Goal: Task Accomplishment & Management: Use online tool/utility

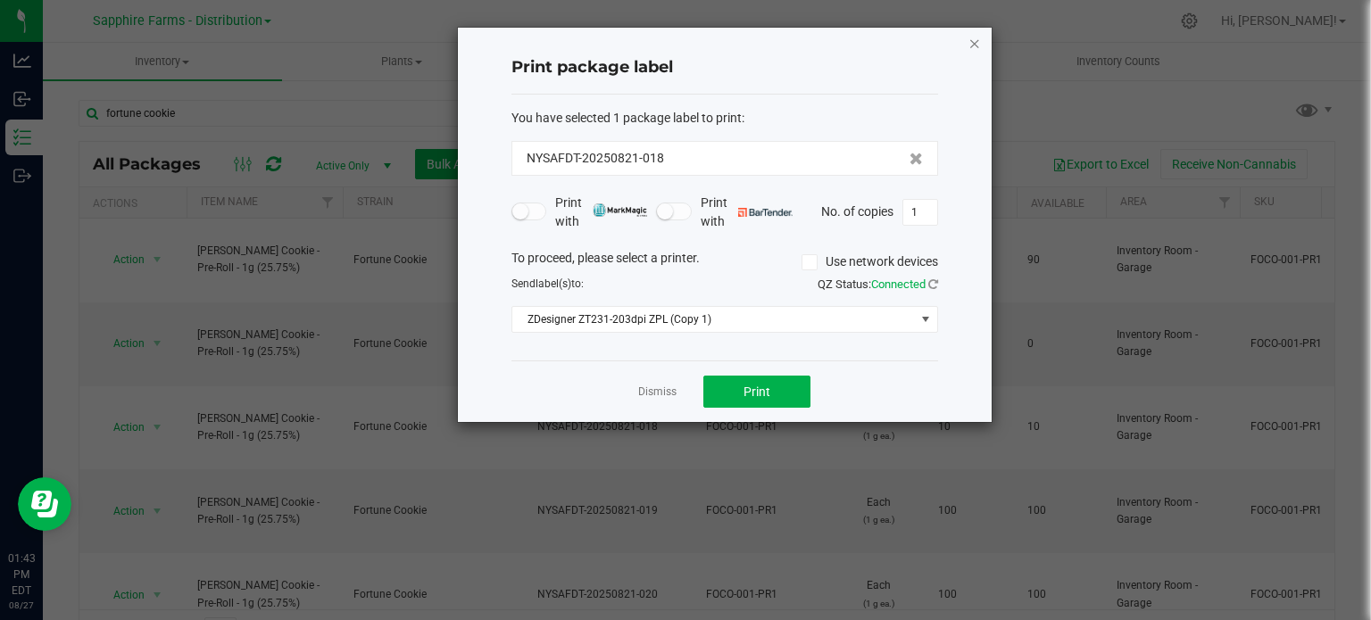
click at [980, 35] on icon "button" at bounding box center [974, 42] width 12 height 21
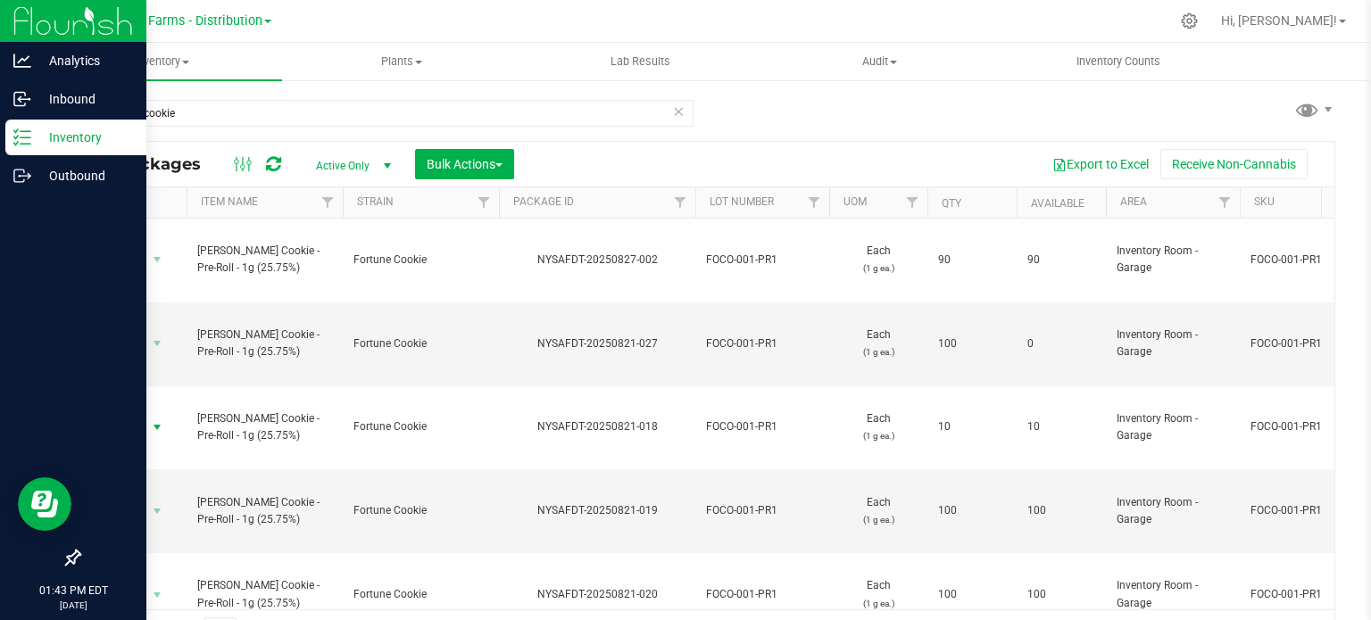
click at [25, 127] on div "Inventory" at bounding box center [75, 138] width 141 height 36
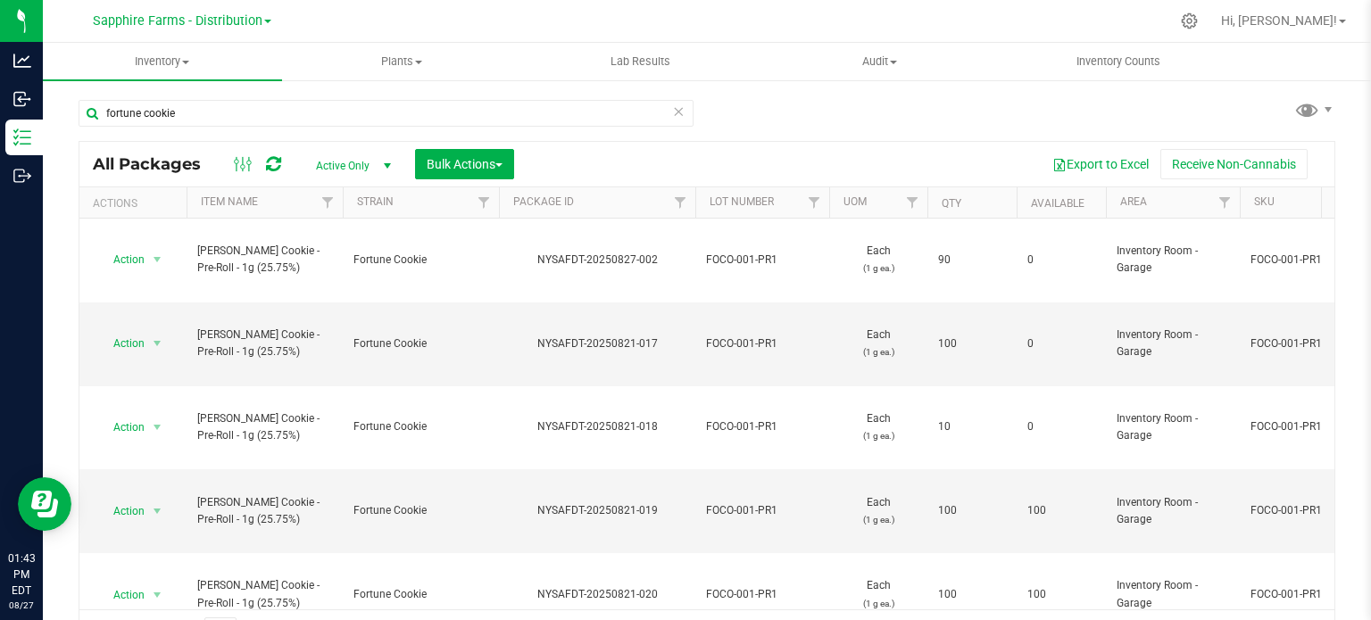
drag, startPoint x: 671, startPoint y: 110, endPoint x: 750, endPoint y: 131, distance: 81.4
click at [672, 110] on icon at bounding box center [678, 110] width 12 height 21
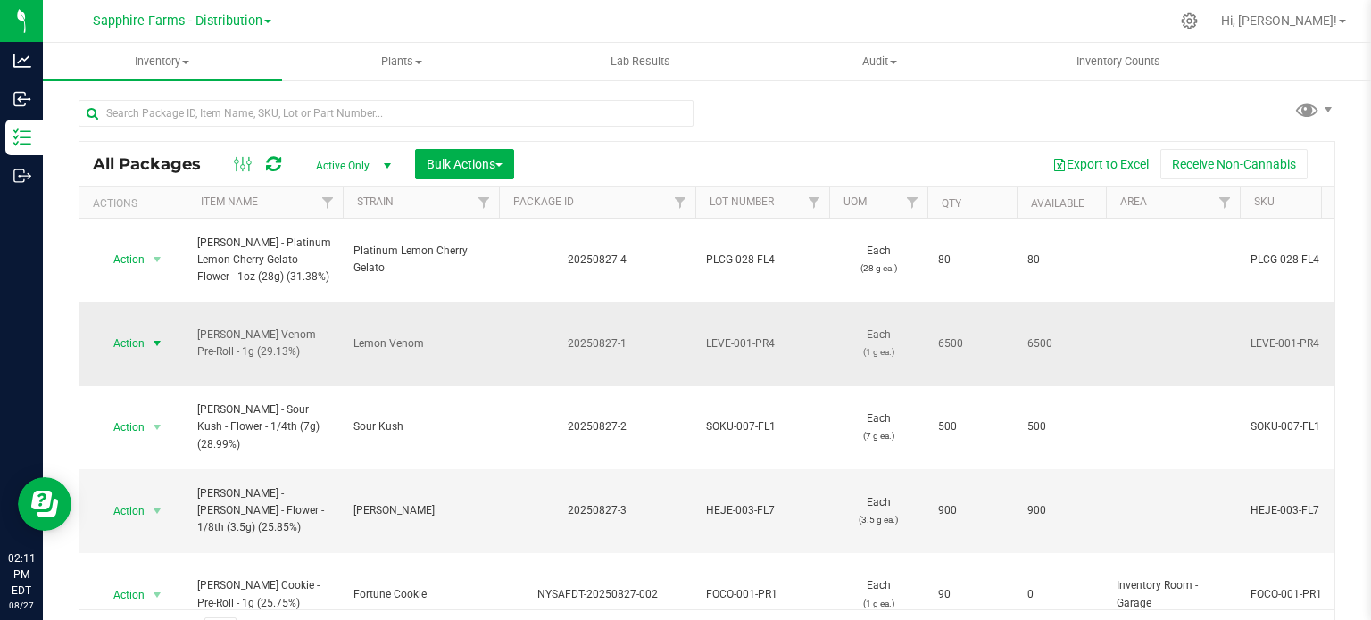
click at [150, 336] on span "select" at bounding box center [157, 343] width 14 height 14
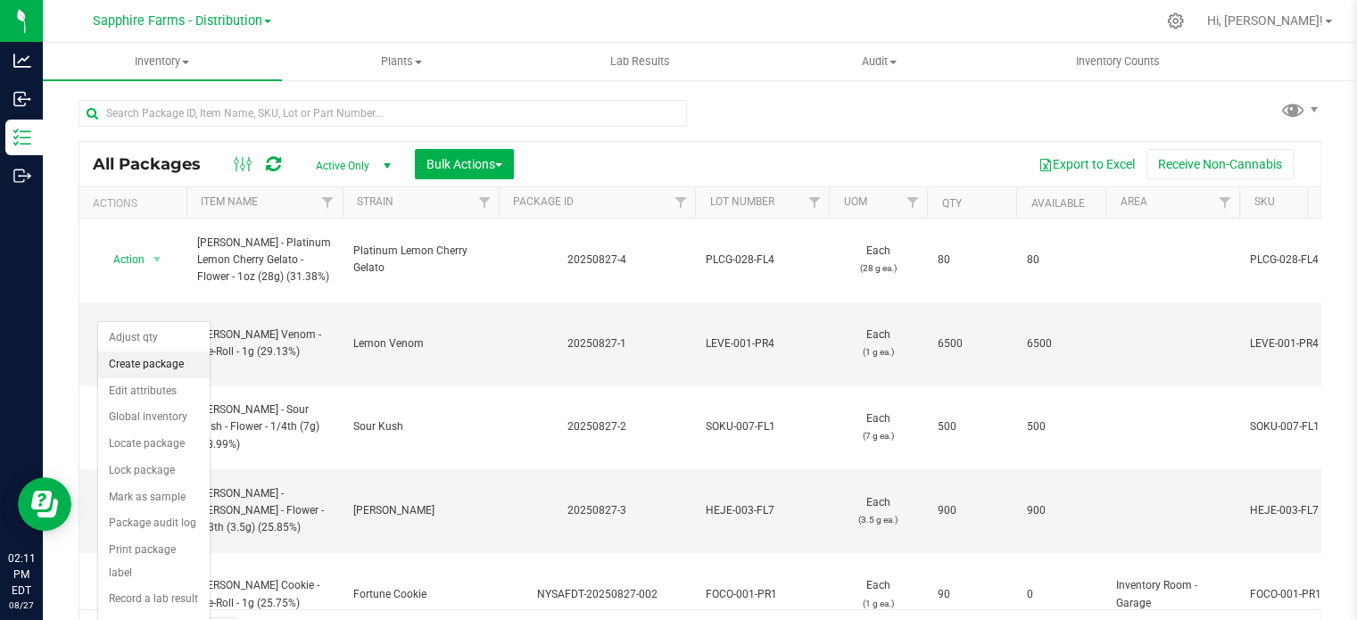
click at [147, 368] on li "Create package" at bounding box center [154, 365] width 112 height 27
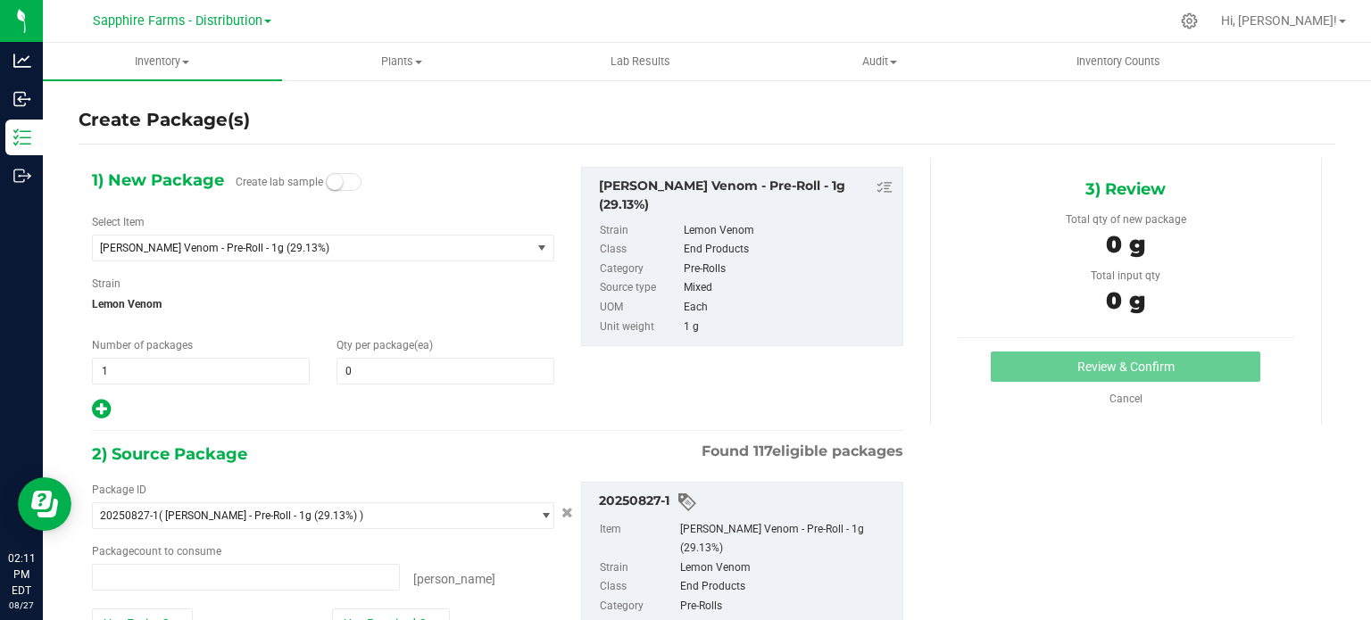
type input "0 ea"
click at [177, 372] on span "1 1" at bounding box center [201, 371] width 218 height 27
type input "65"
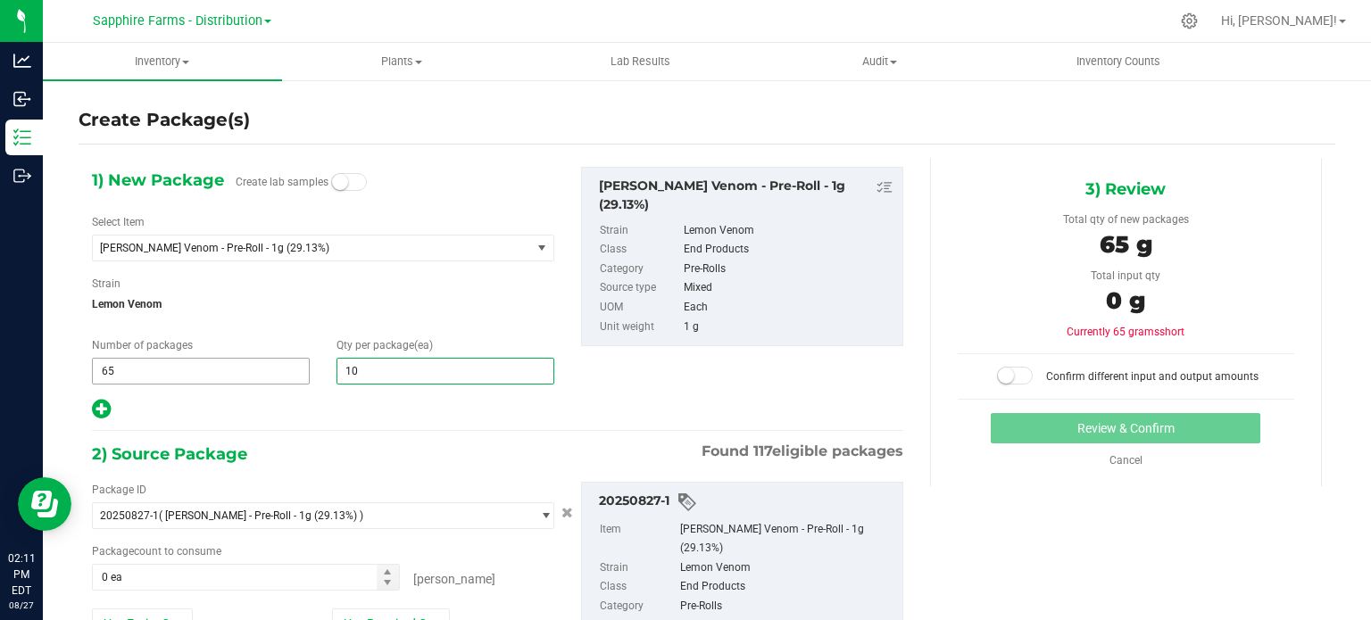
type input "100"
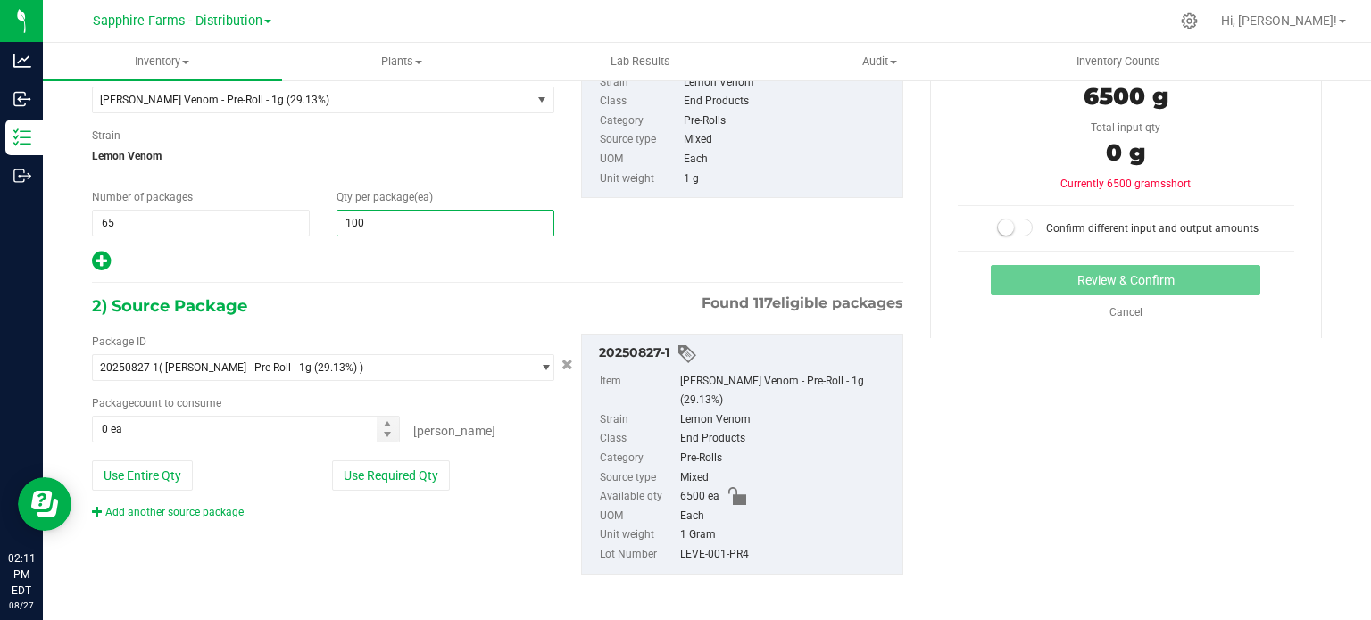
scroll to position [153, 0]
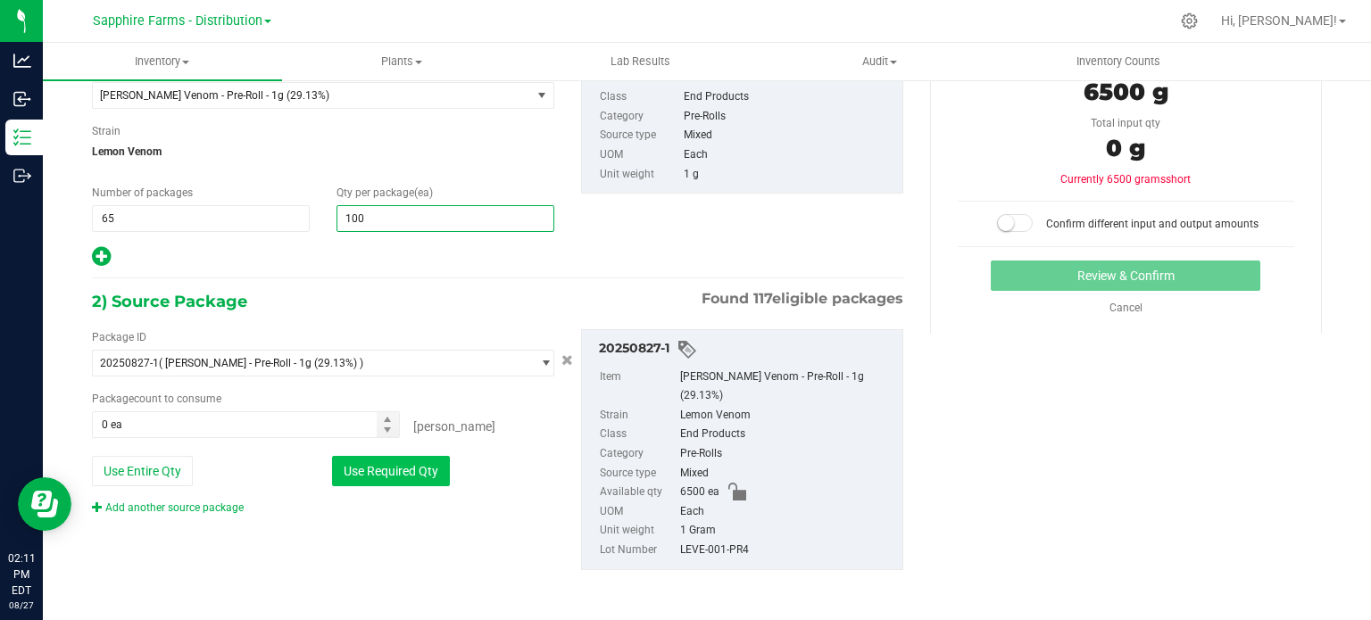
type input "100"
click at [387, 477] on button "Use Required Qty" at bounding box center [391, 471] width 118 height 30
type input "6500 ea"
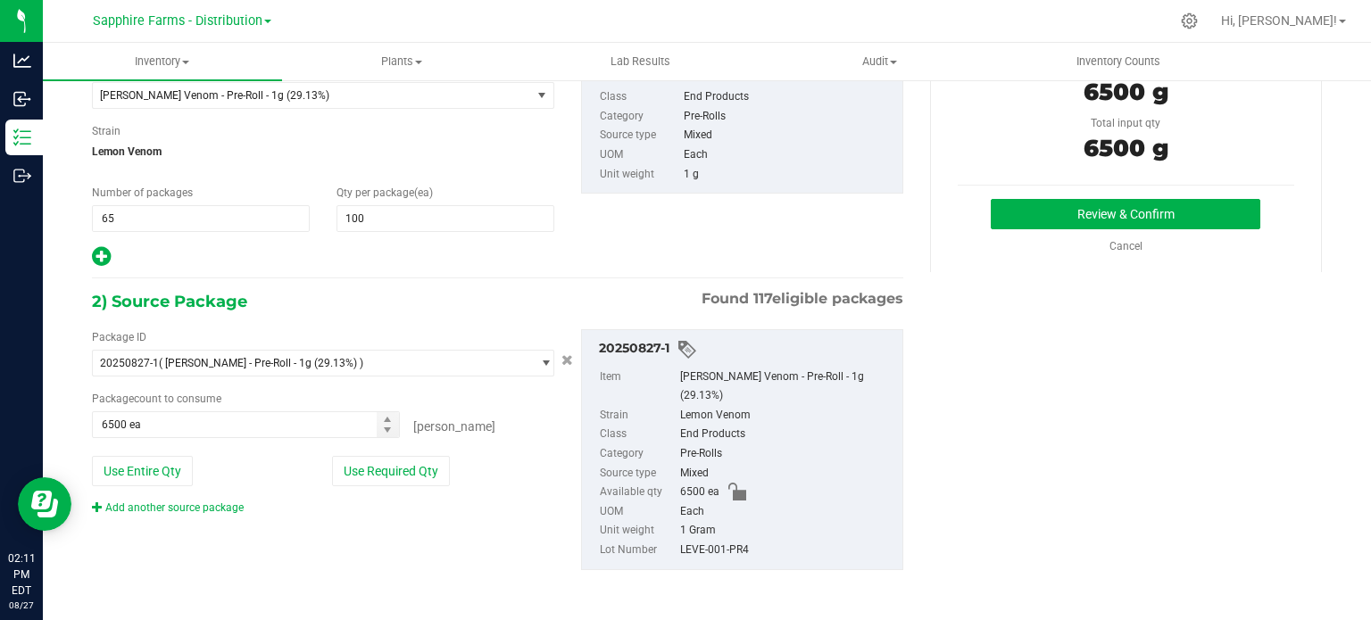
scroll to position [63, 0]
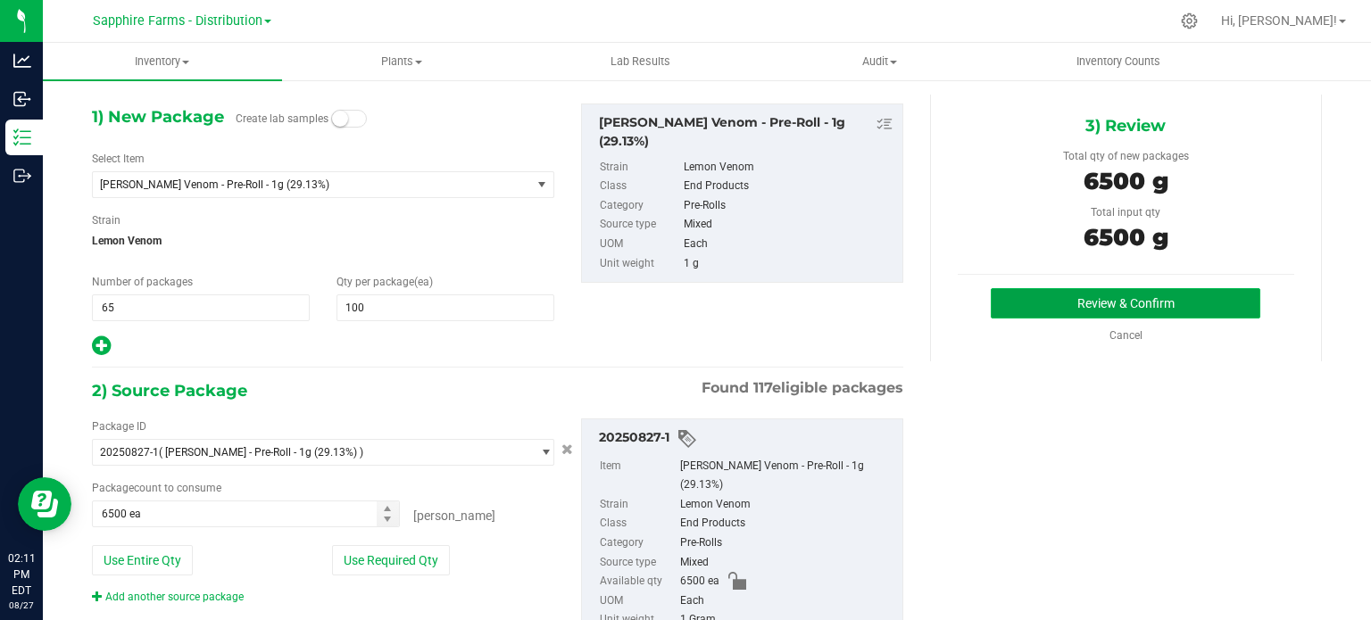
click at [1013, 303] on button "Review & Confirm" at bounding box center [1126, 303] width 270 height 30
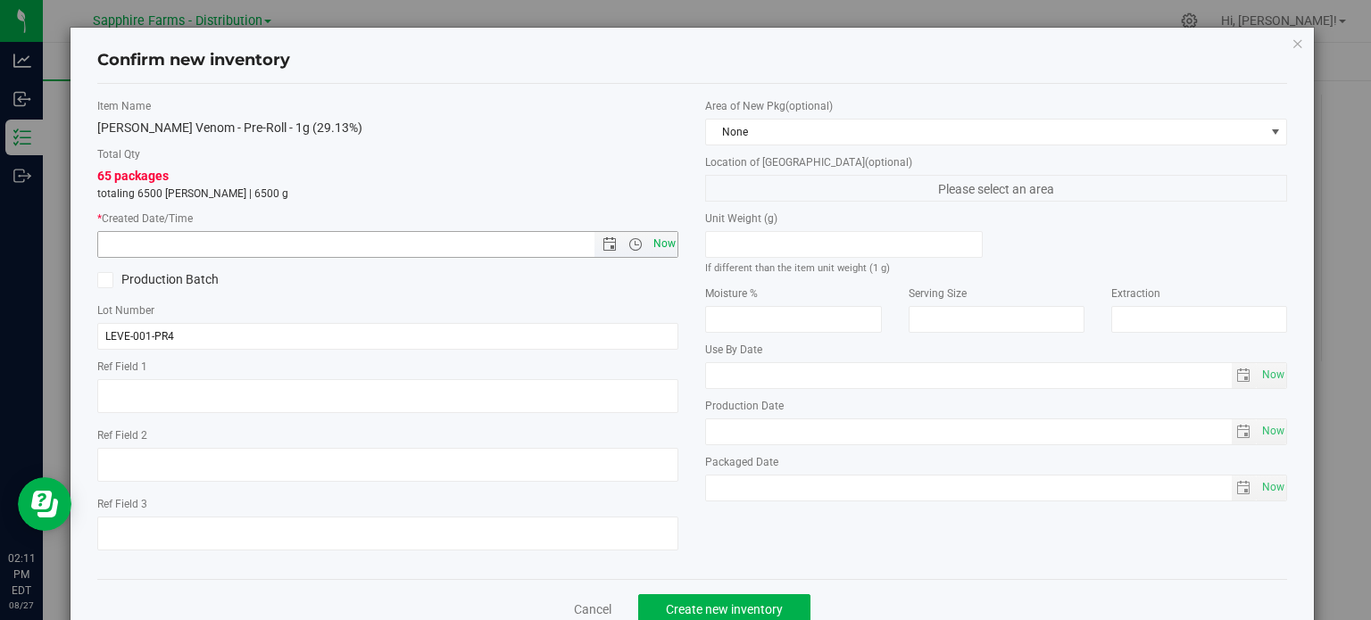
click at [651, 241] on span "Now" at bounding box center [664, 244] width 30 height 26
type input "8/27/2025 2:11 PM"
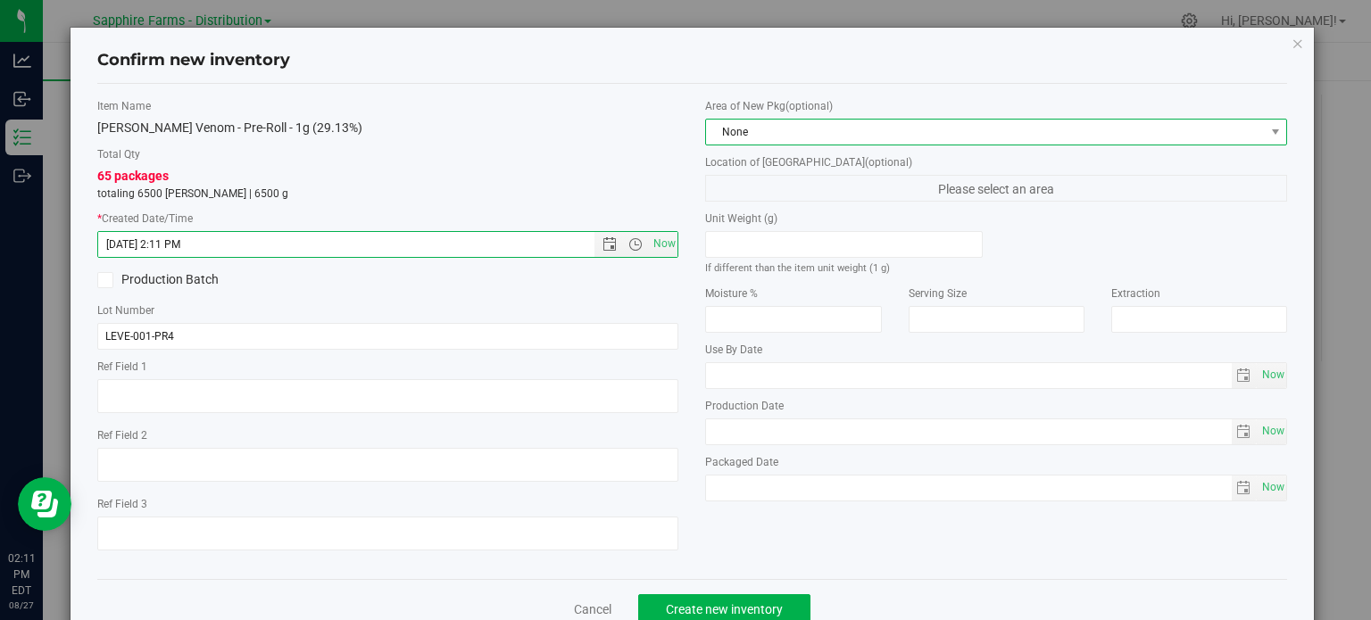
click at [806, 135] on span "None" at bounding box center [985, 132] width 558 height 25
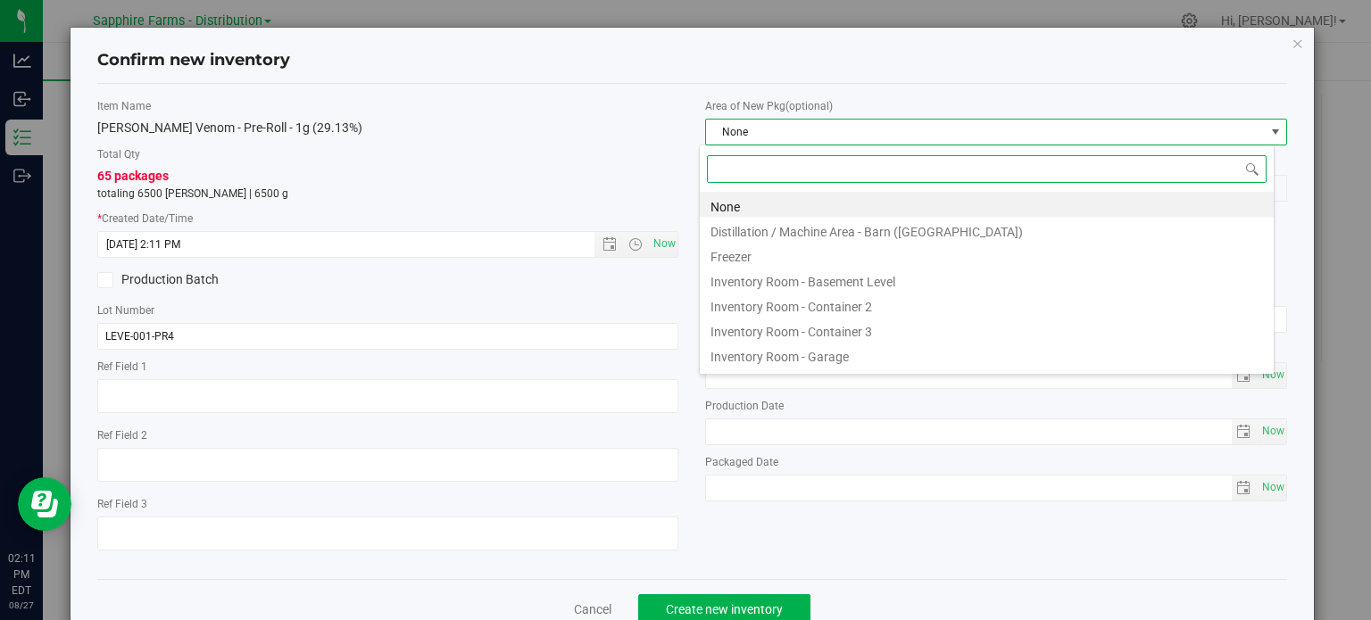
scroll to position [26, 575]
click at [775, 354] on li "Inventory Room - Garage" at bounding box center [987, 354] width 574 height 25
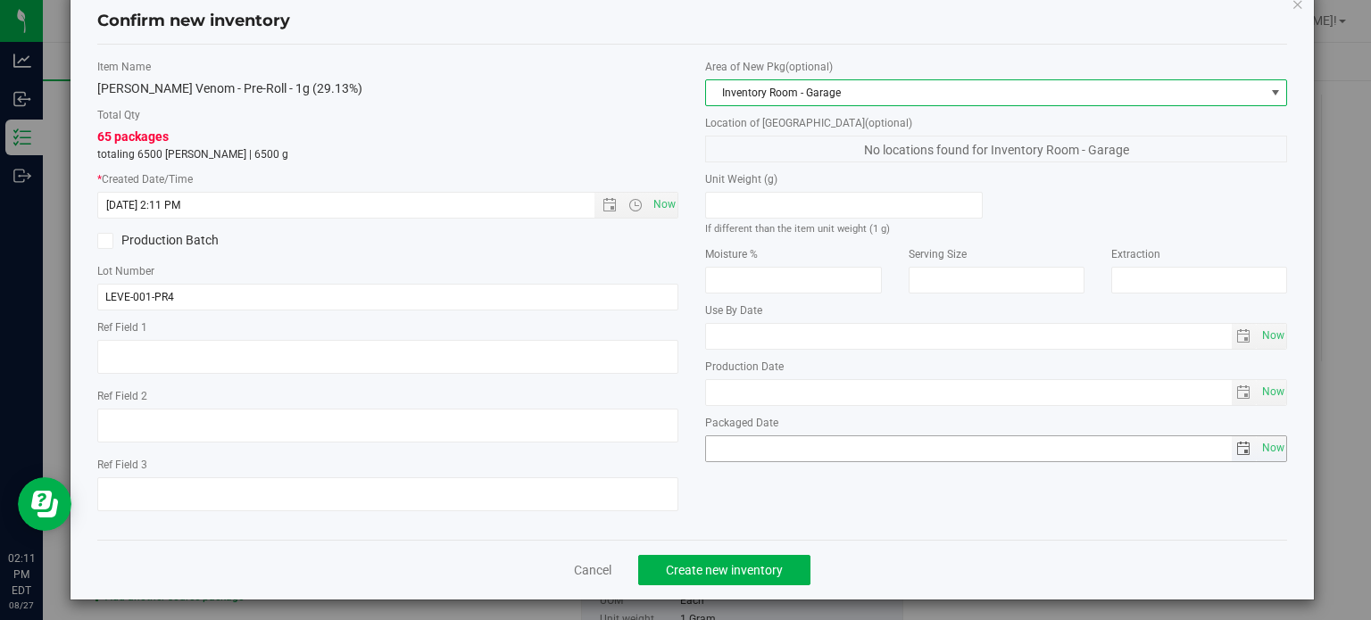
scroll to position [45, 0]
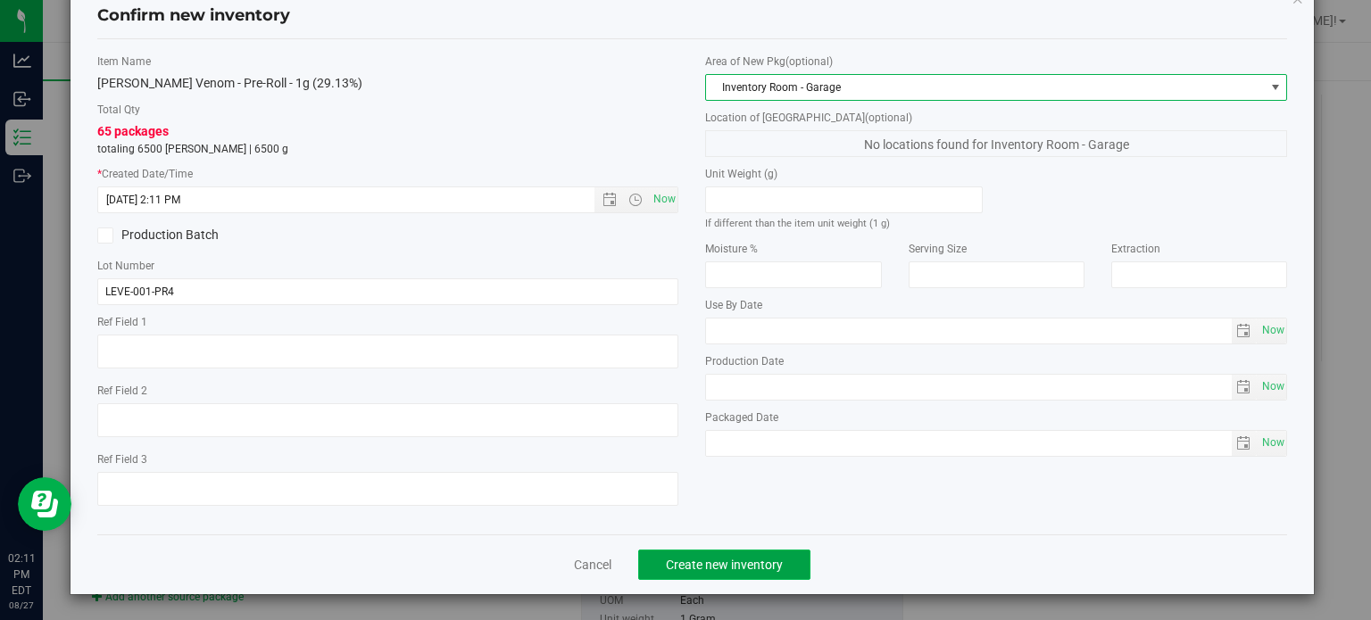
click at [695, 568] on span "Create new inventory" at bounding box center [724, 565] width 117 height 14
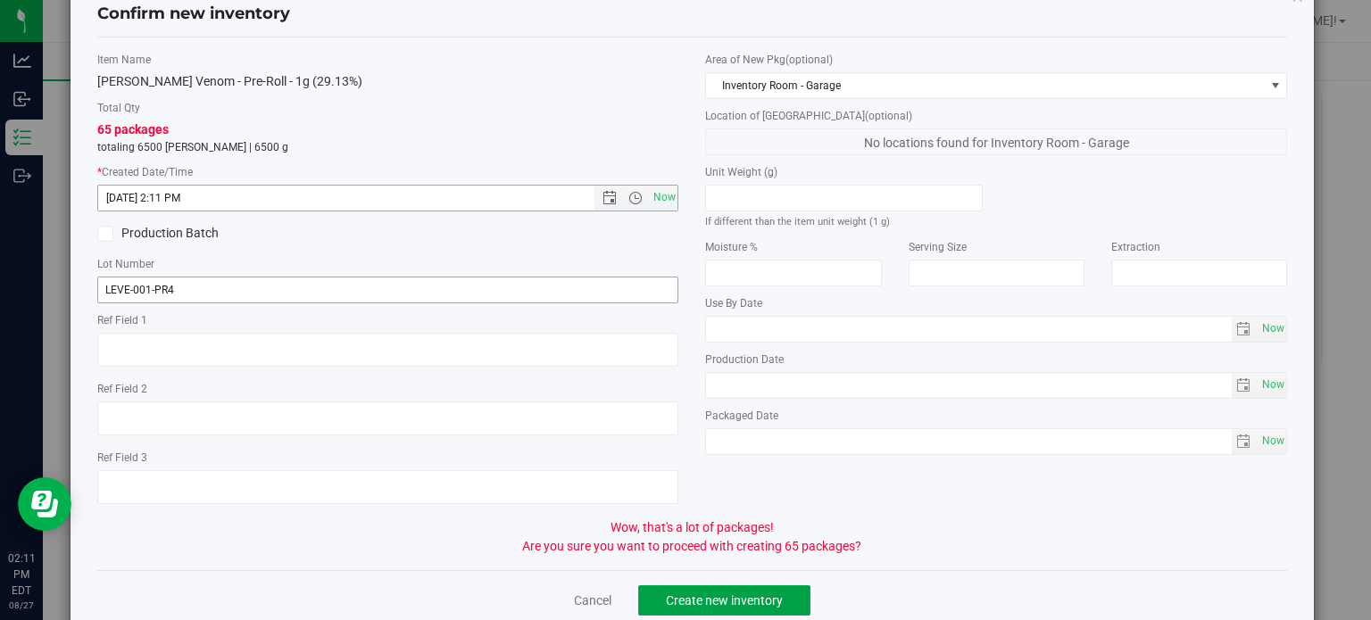
scroll to position [82, 0]
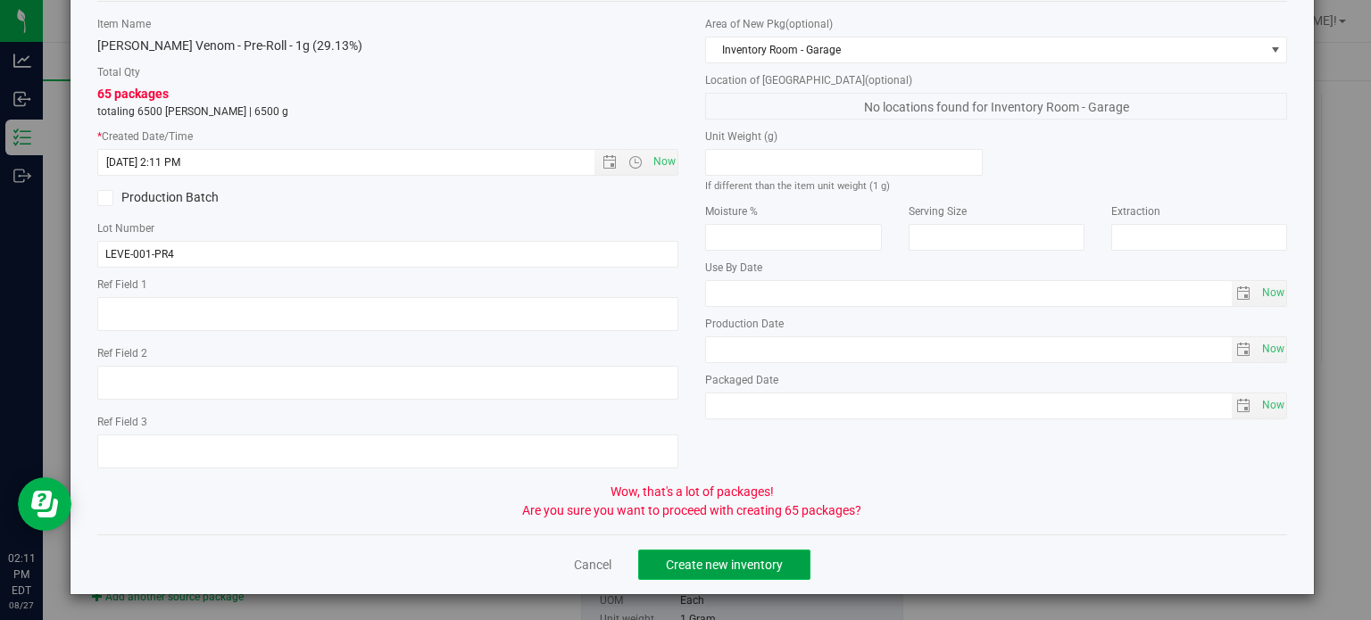
click at [708, 567] on span "Create new inventory" at bounding box center [724, 565] width 117 height 14
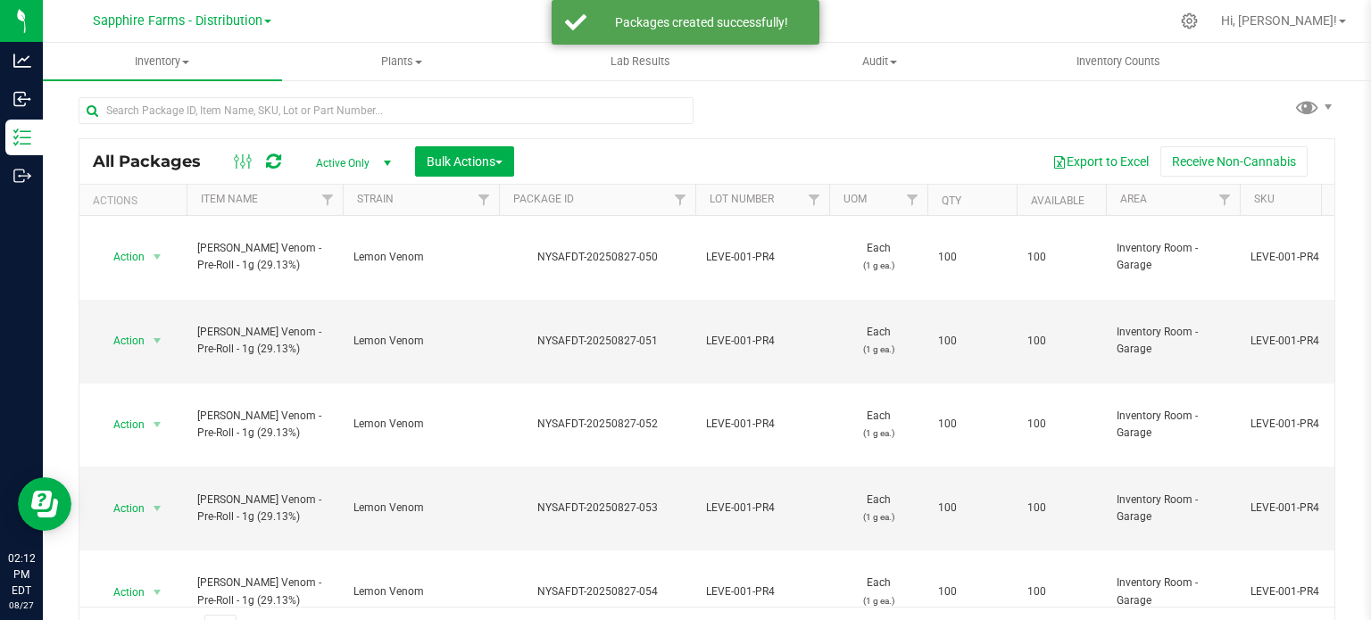
scroll to position [31, 0]
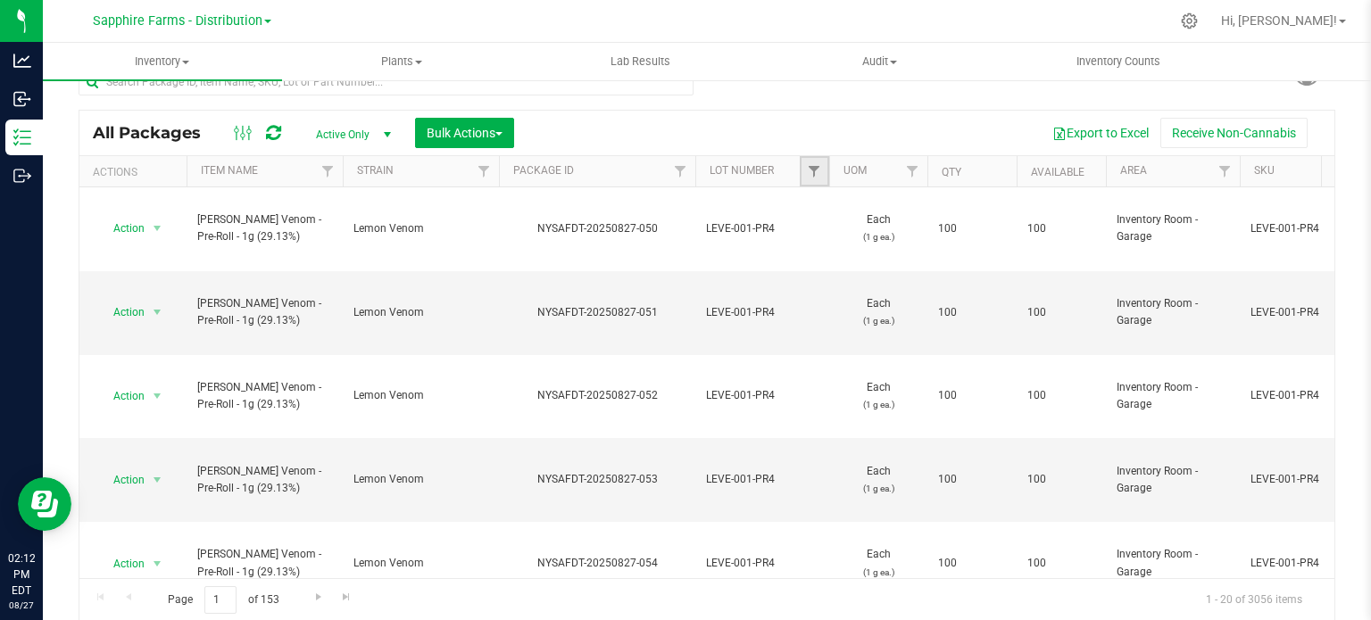
click at [810, 160] on link "Filter" at bounding box center [814, 171] width 29 height 30
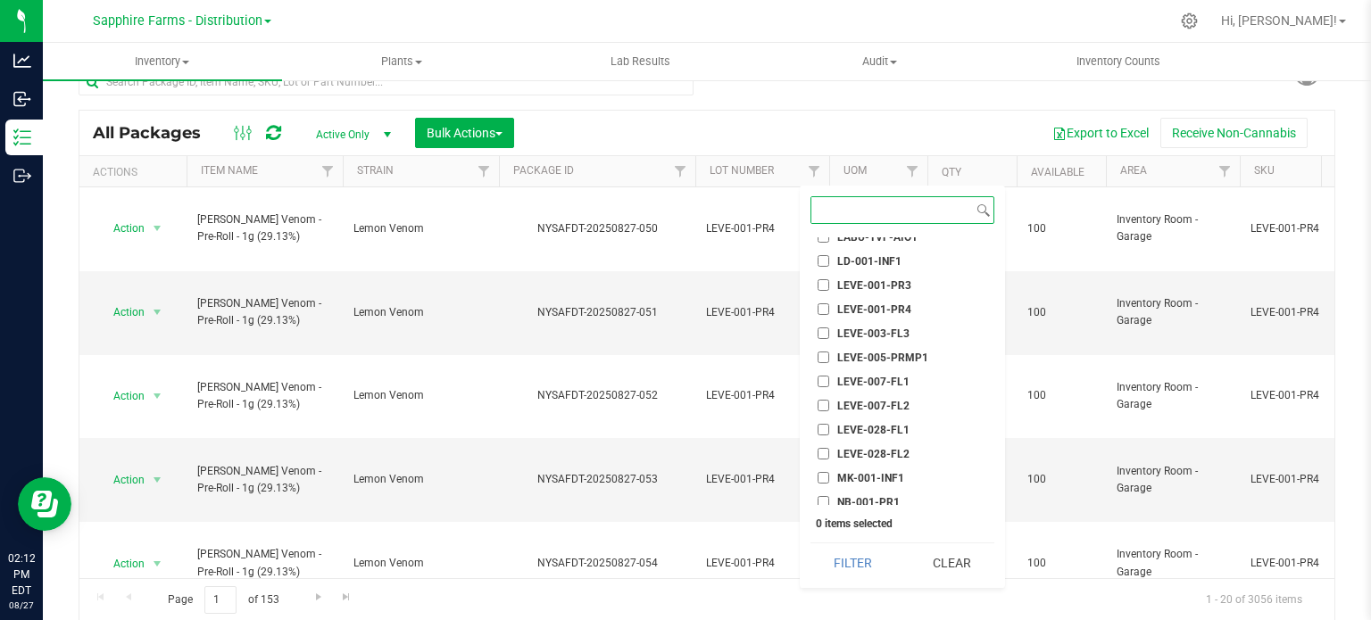
scroll to position [803, 0]
click at [900, 330] on span "LEVE-001-PR4" at bounding box center [874, 335] width 74 height 11
click at [829, 329] on input "LEVE-001-PR4" at bounding box center [823, 335] width 12 height 12
checkbox input "true"
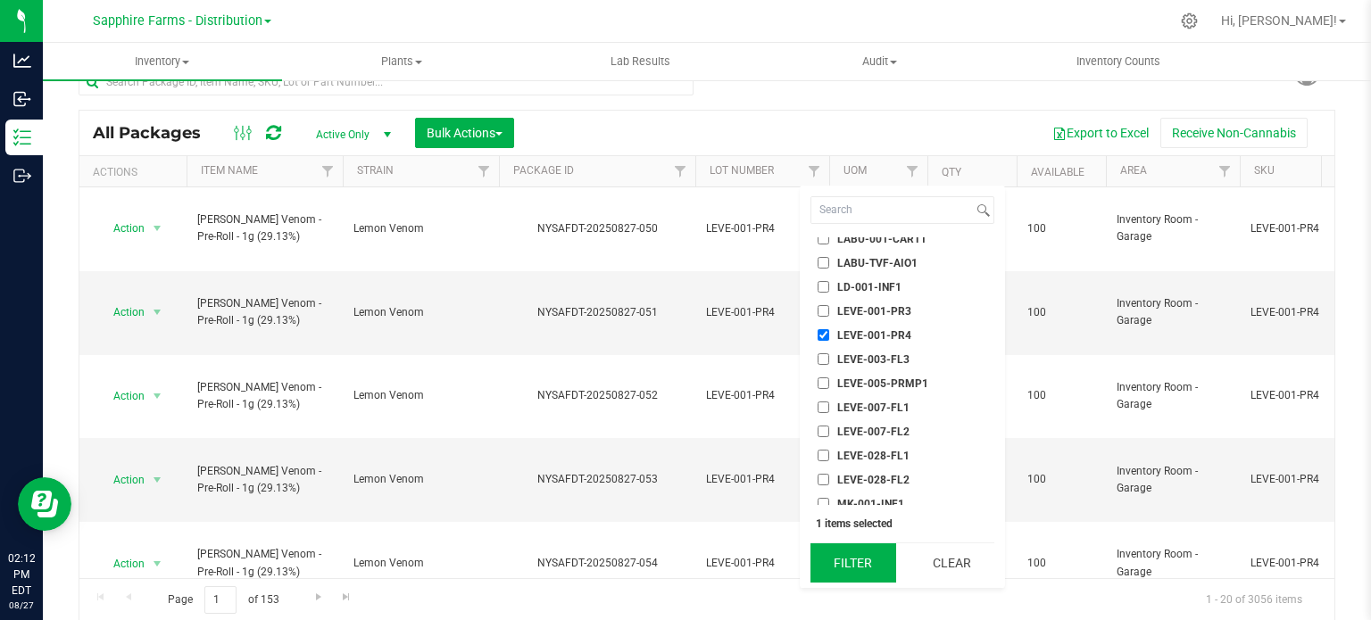
click at [860, 564] on button "Filter" at bounding box center [853, 563] width 86 height 39
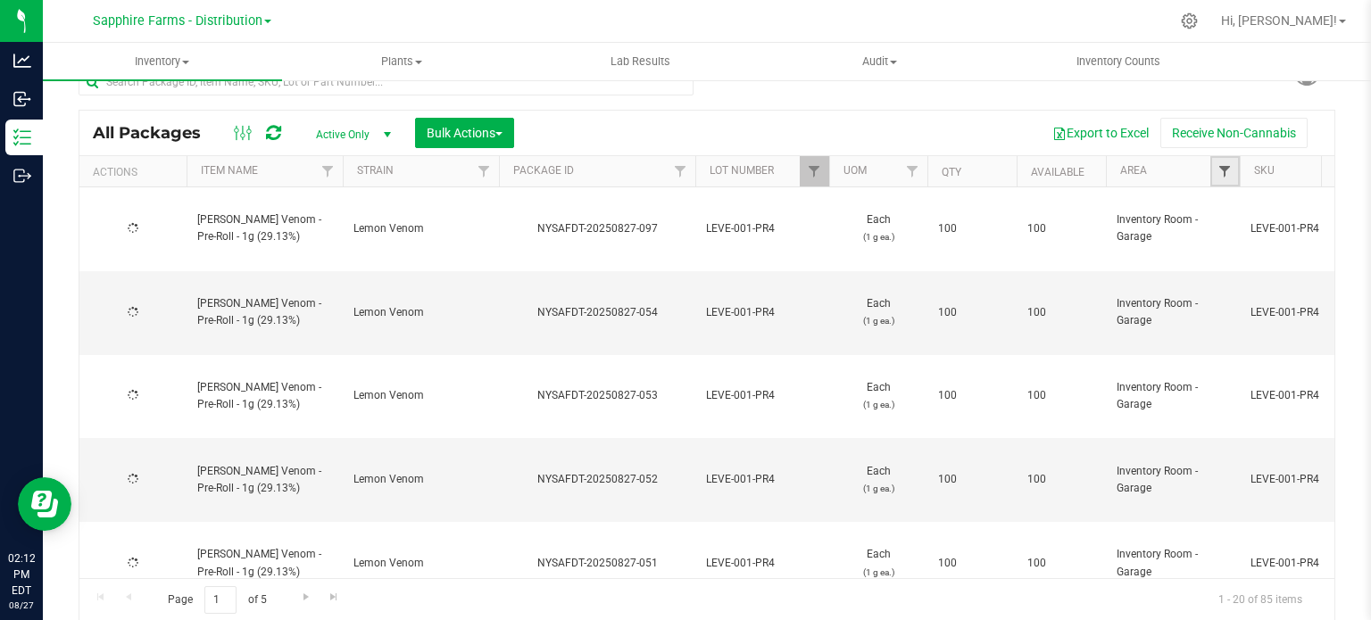
click at [1221, 176] on span "Filter" at bounding box center [1224, 171] width 14 height 14
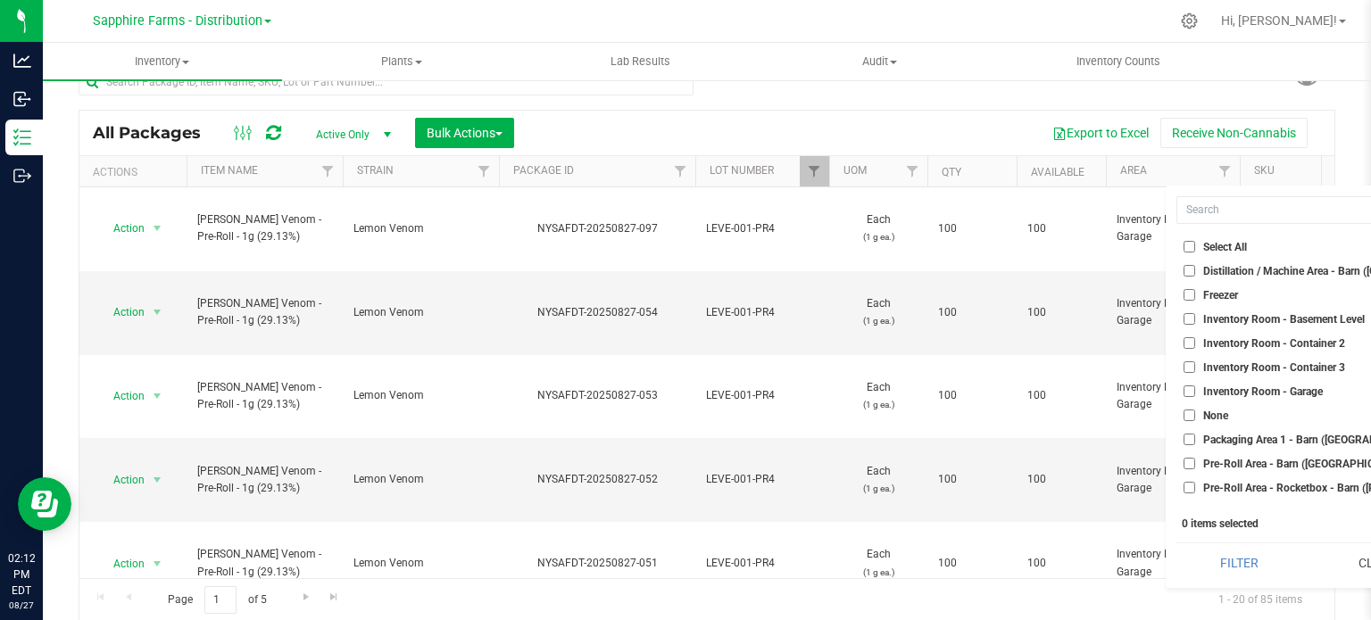
click at [1261, 392] on span "Inventory Room - Garage" at bounding box center [1263, 391] width 120 height 11
click at [1195, 392] on input "Inventory Room - Garage" at bounding box center [1189, 392] width 12 height 12
checkbox input "true"
click at [1217, 570] on button "Filter" at bounding box center [1239, 563] width 126 height 39
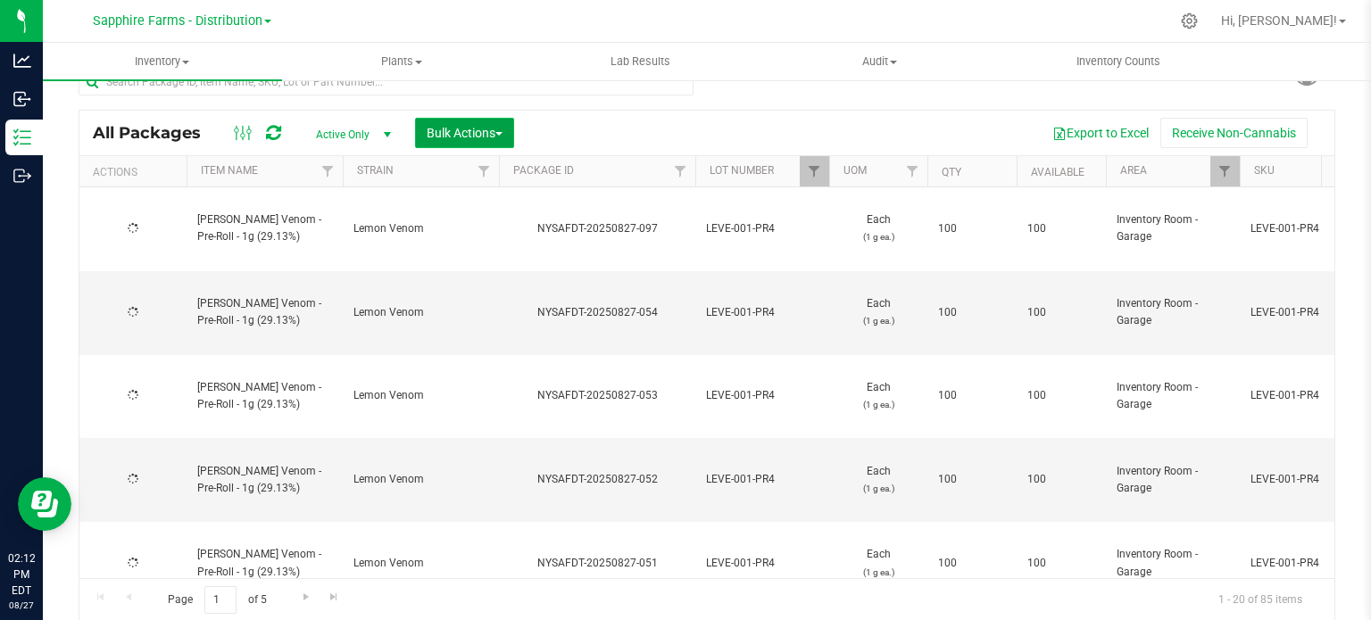
click at [453, 137] on span "Bulk Actions" at bounding box center [465, 133] width 76 height 14
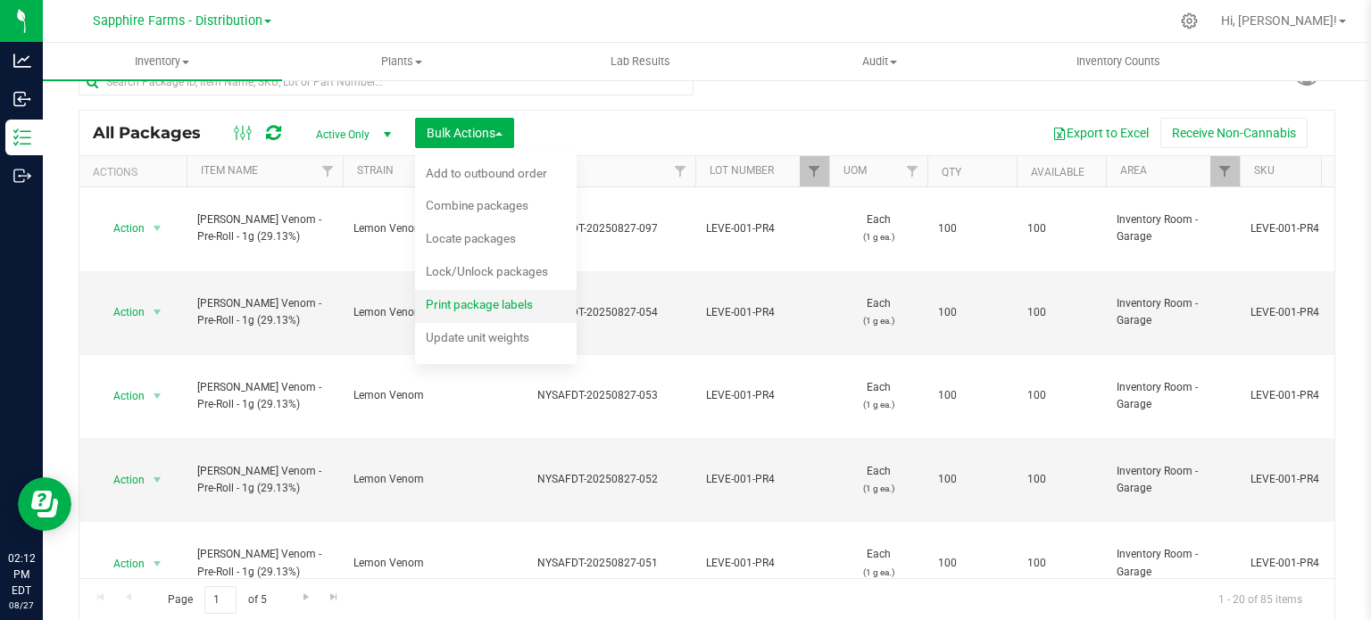
click at [457, 311] on span "Print package labels" at bounding box center [479, 304] width 107 height 14
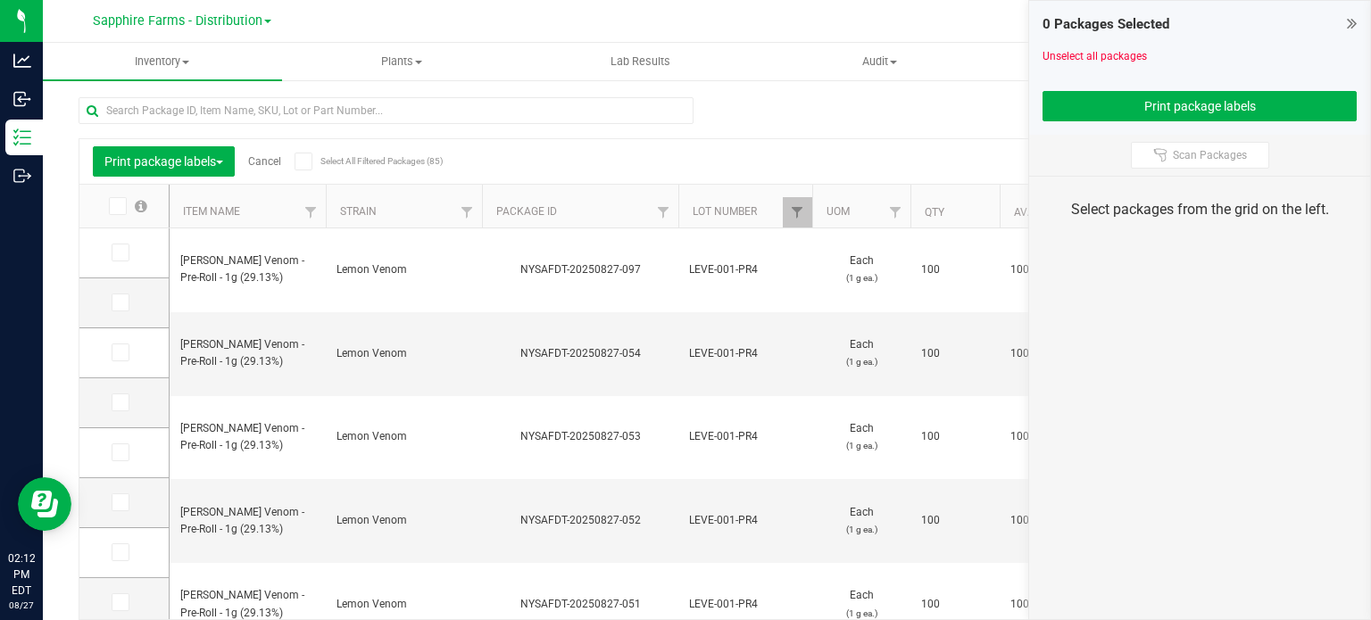
scroll to position [31, 0]
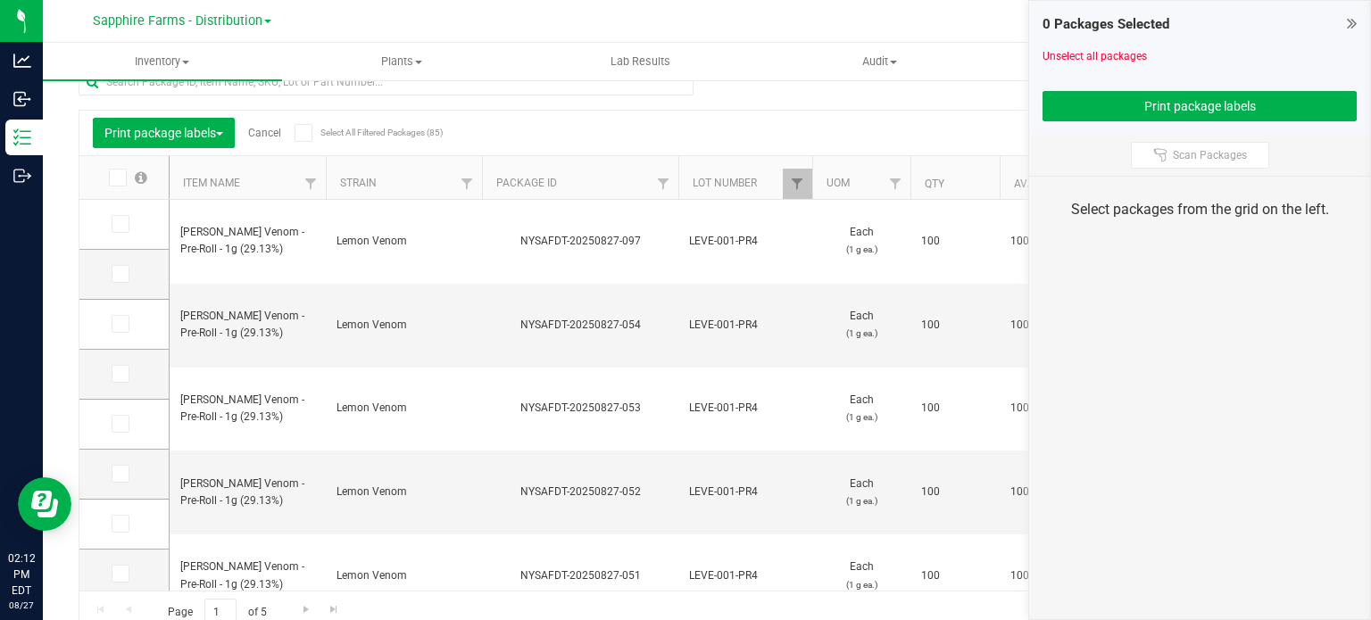
click at [121, 178] on icon at bounding box center [117, 178] width 12 height 0
click at [0, 0] on input "checkbox" at bounding box center [0, 0] width 0 height 0
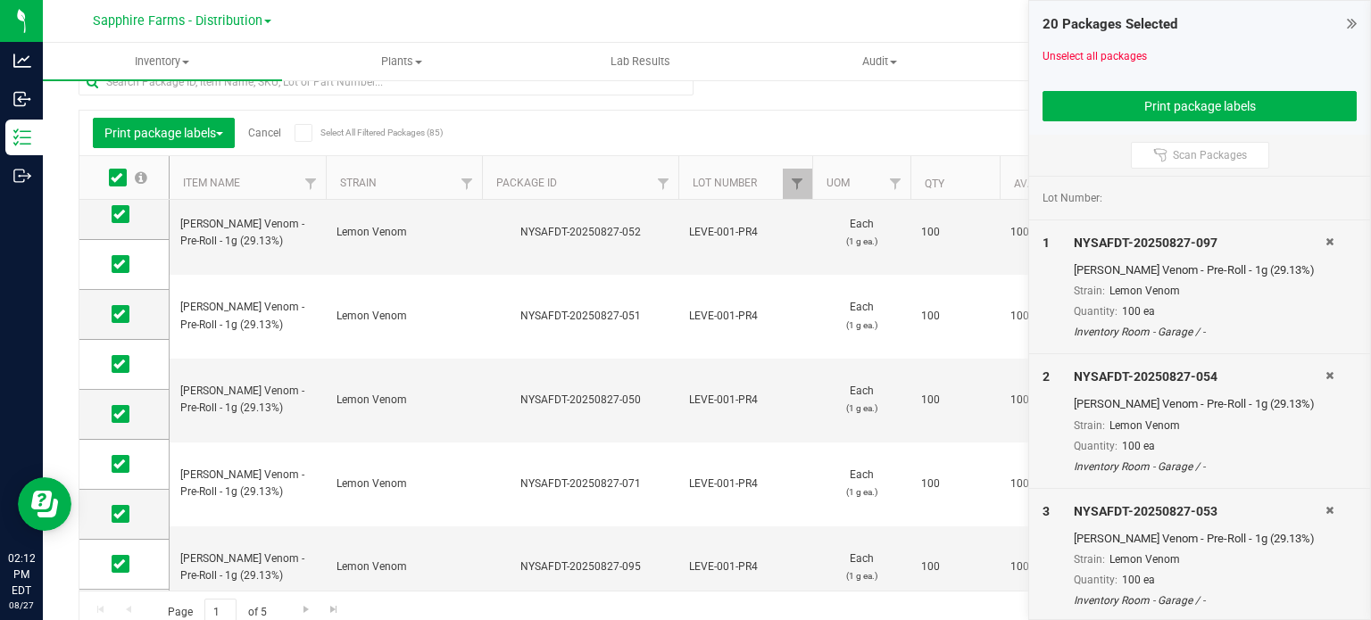
scroll to position [268, 0]
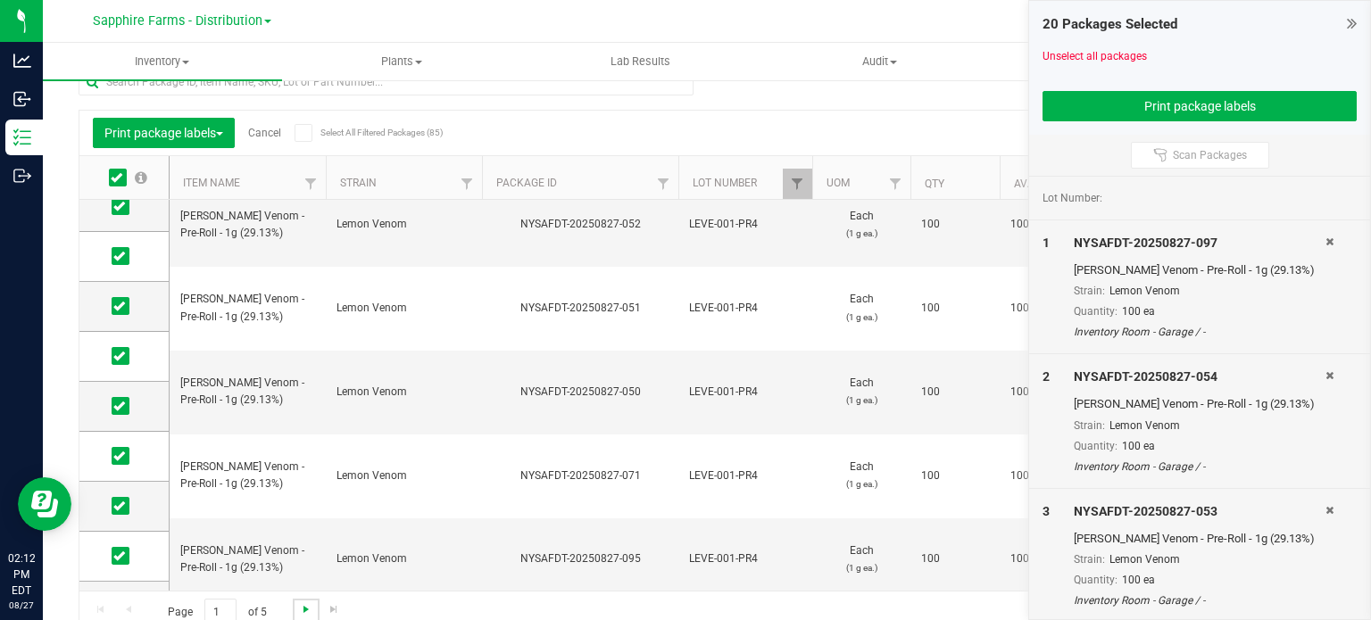
click at [308, 610] on span "Go to the next page" at bounding box center [306, 609] width 14 height 14
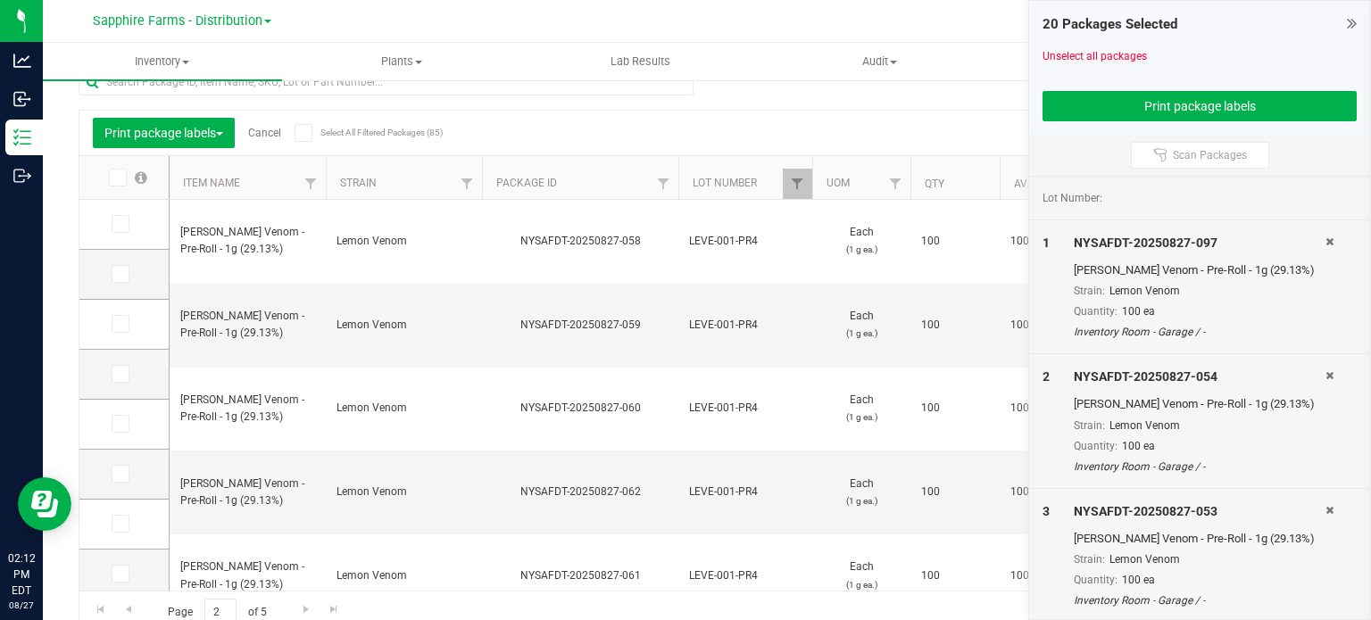
click at [119, 178] on icon at bounding box center [117, 178] width 12 height 0
click at [0, 0] on input "checkbox" at bounding box center [0, 0] width 0 height 0
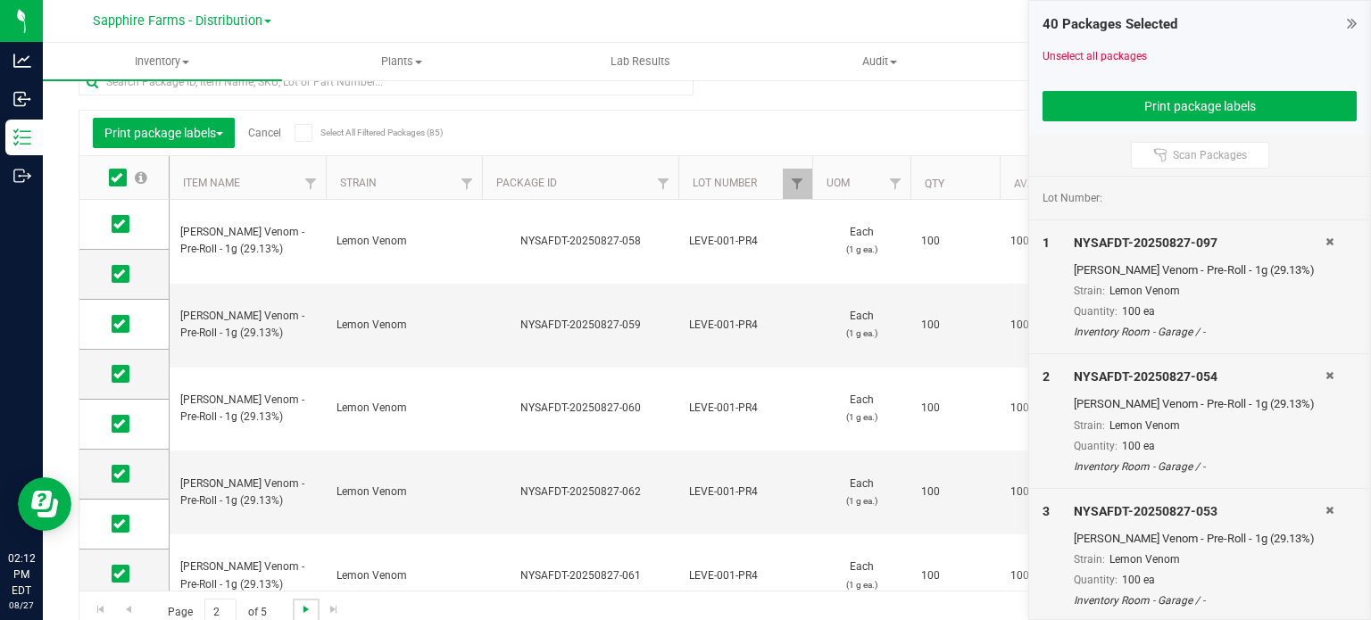
click at [301, 607] on span "Go to the next page" at bounding box center [306, 609] width 14 height 14
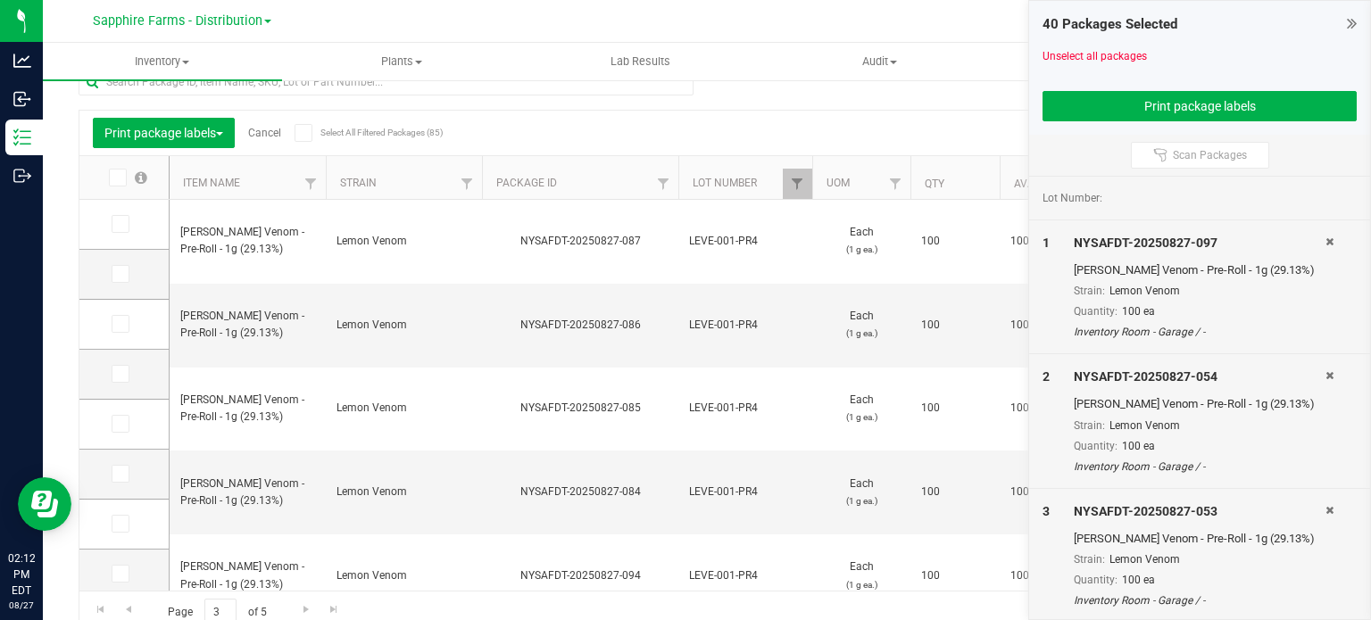
click at [117, 178] on icon at bounding box center [117, 178] width 12 height 0
click at [0, 0] on input "checkbox" at bounding box center [0, 0] width 0 height 0
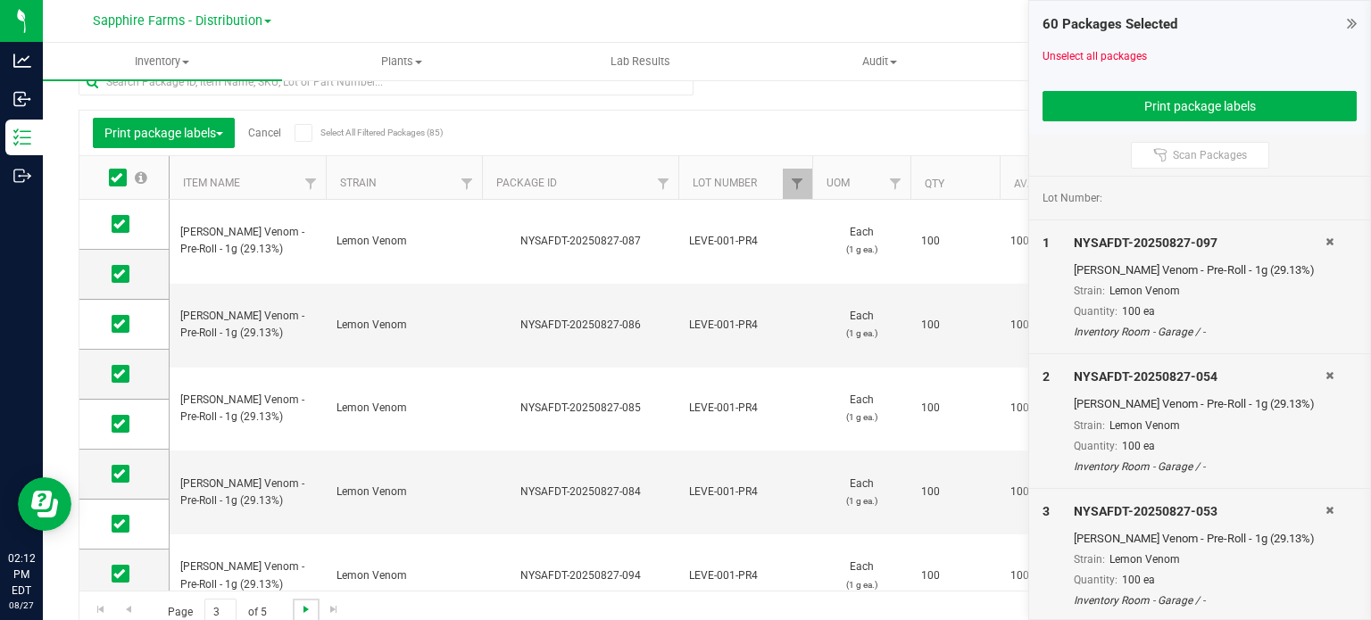
click at [301, 610] on span "Go to the next page" at bounding box center [306, 609] width 14 height 14
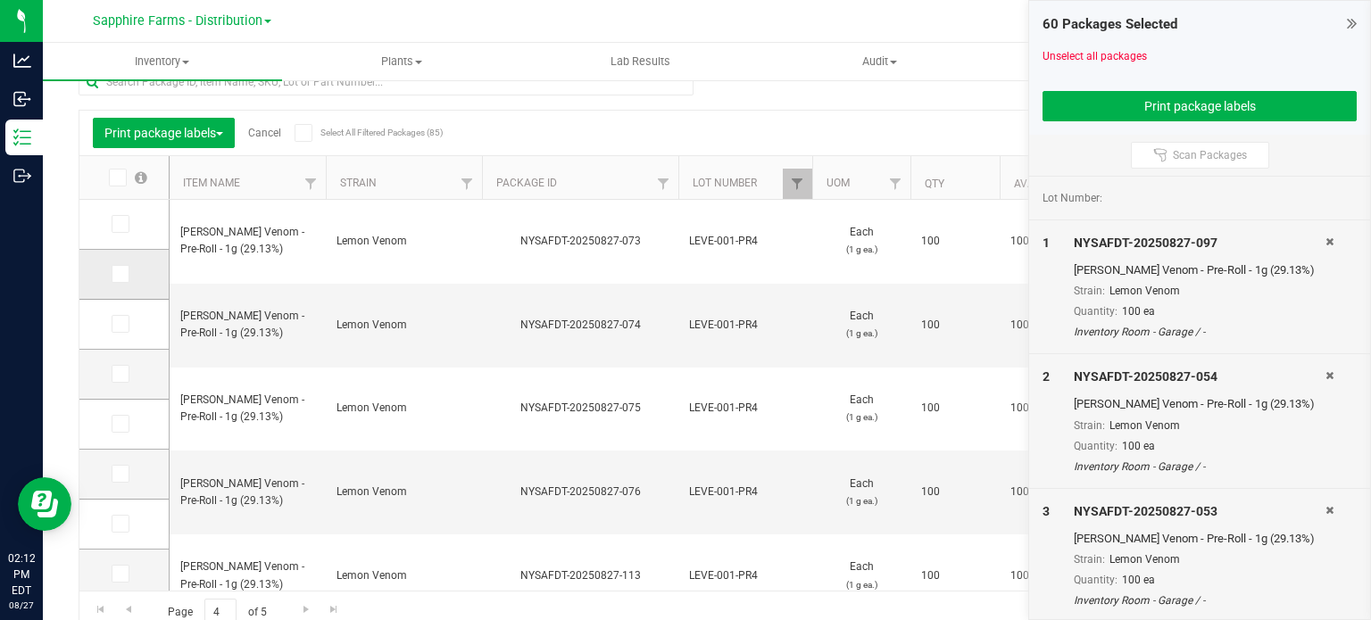
click at [118, 224] on icon at bounding box center [119, 224] width 12 height 0
click at [0, 0] on input "checkbox" at bounding box center [0, 0] width 0 height 0
click at [125, 280] on span at bounding box center [121, 274] width 18 height 18
click at [0, 0] on input "checkbox" at bounding box center [0, 0] width 0 height 0
click at [122, 324] on icon at bounding box center [119, 324] width 12 height 0
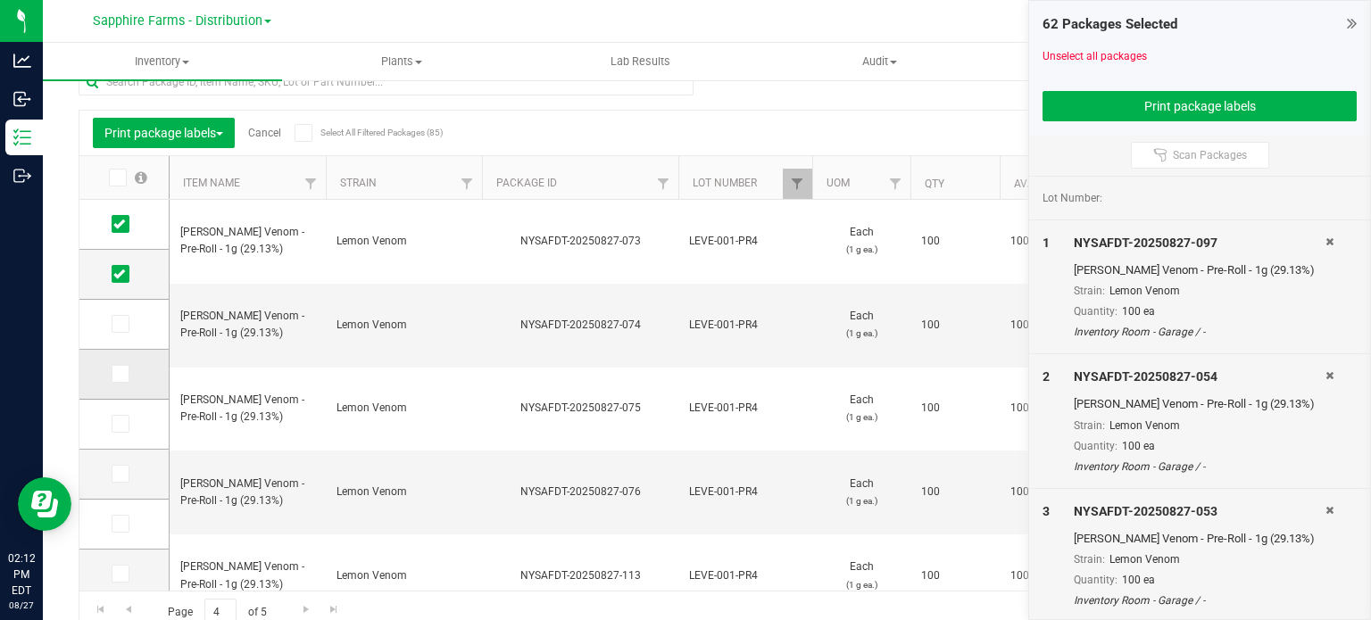
click at [0, 0] on input "checkbox" at bounding box center [0, 0] width 0 height 0
drag, startPoint x: 117, startPoint y: 375, endPoint x: 114, endPoint y: 386, distance: 11.9
click at [117, 374] on icon at bounding box center [119, 374] width 12 height 0
click at [0, 0] on input "checkbox" at bounding box center [0, 0] width 0 height 0
drag, startPoint x: 113, startPoint y: 424, endPoint x: 126, endPoint y: 439, distance: 19.7
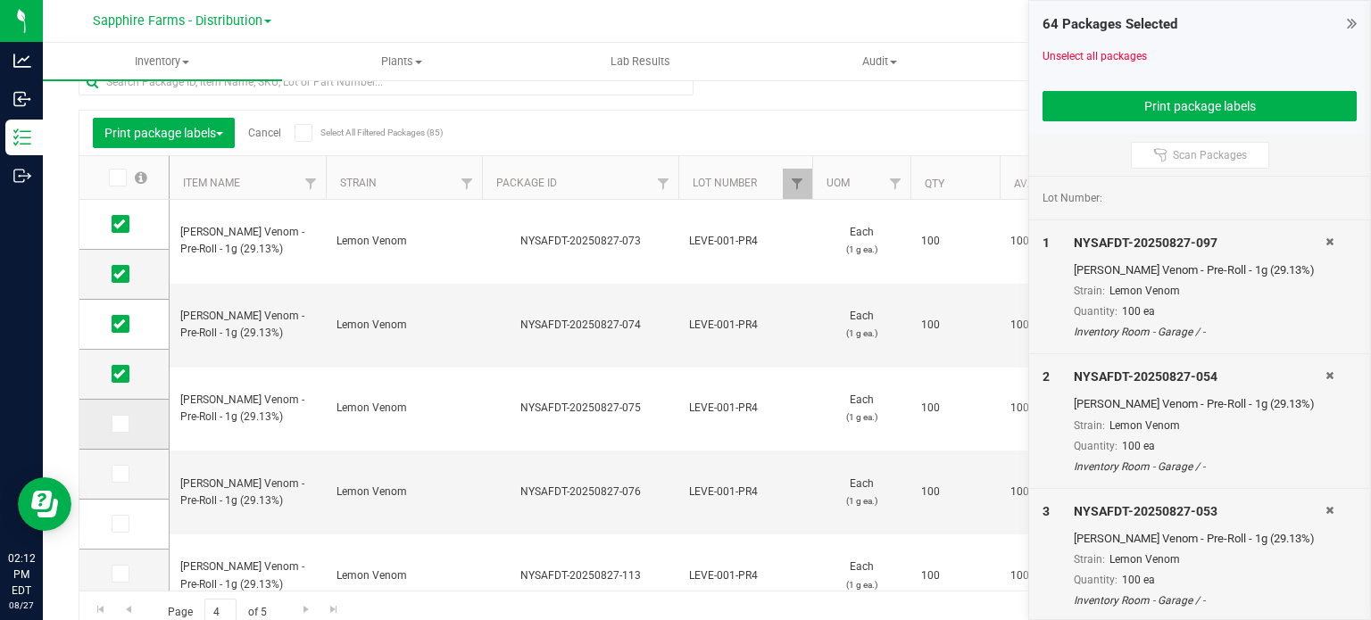
click at [113, 424] on icon at bounding box center [119, 424] width 12 height 0
click at [0, 0] on input "checkbox" at bounding box center [0, 0] width 0 height 0
click at [1192, 92] on button "Print package labels" at bounding box center [1199, 106] width 314 height 30
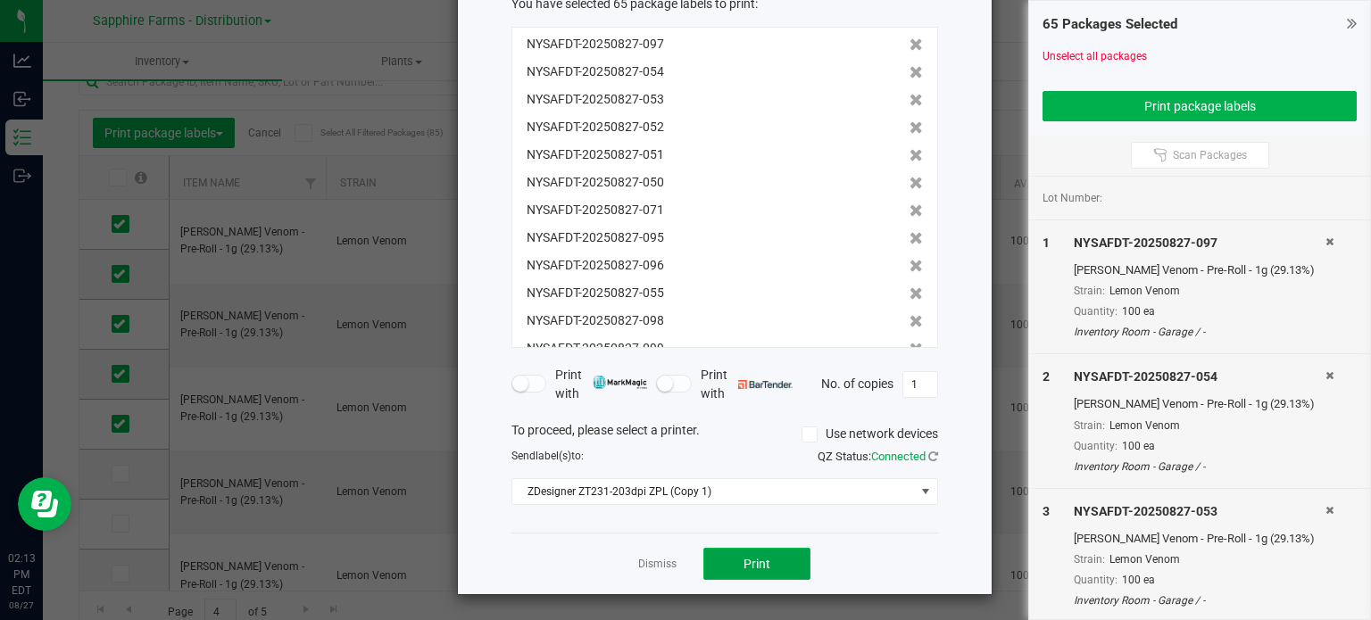
click at [734, 564] on button "Print" at bounding box center [756, 564] width 107 height 32
click at [629, 565] on div "Dismiss Print" at bounding box center [724, 564] width 427 height 62
click at [643, 565] on link "Dismiss" at bounding box center [657, 564] width 38 height 15
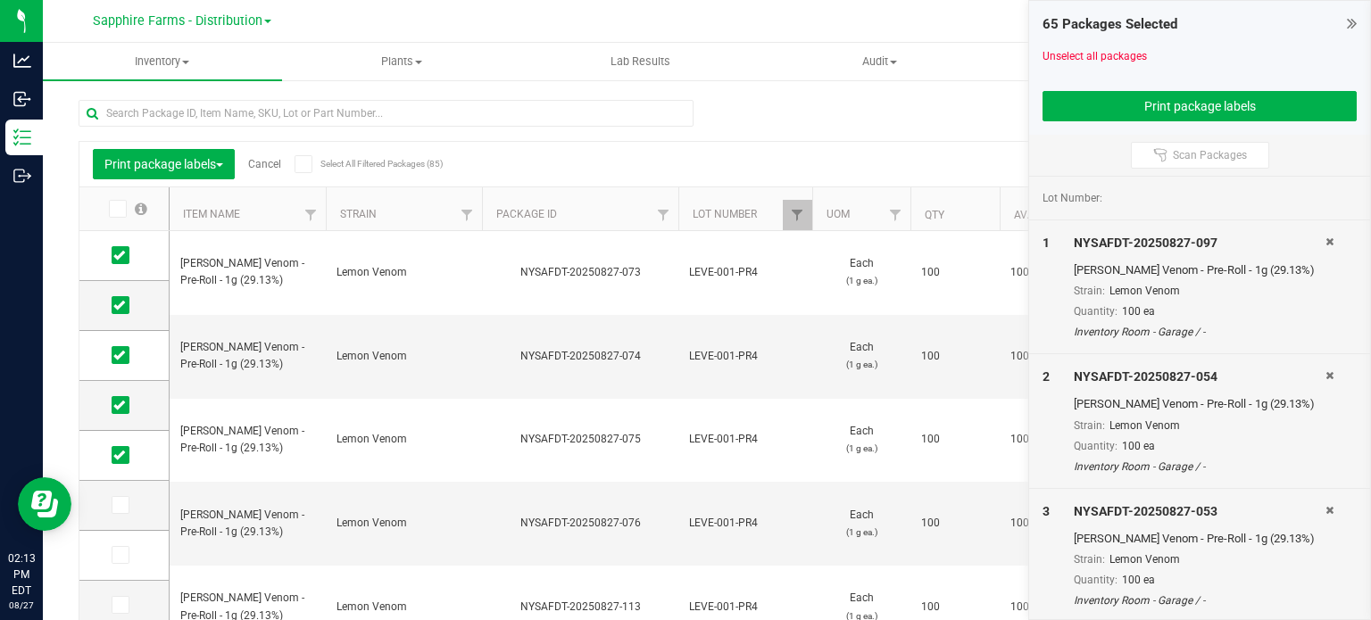
click at [268, 167] on link "Cancel" at bounding box center [264, 164] width 33 height 12
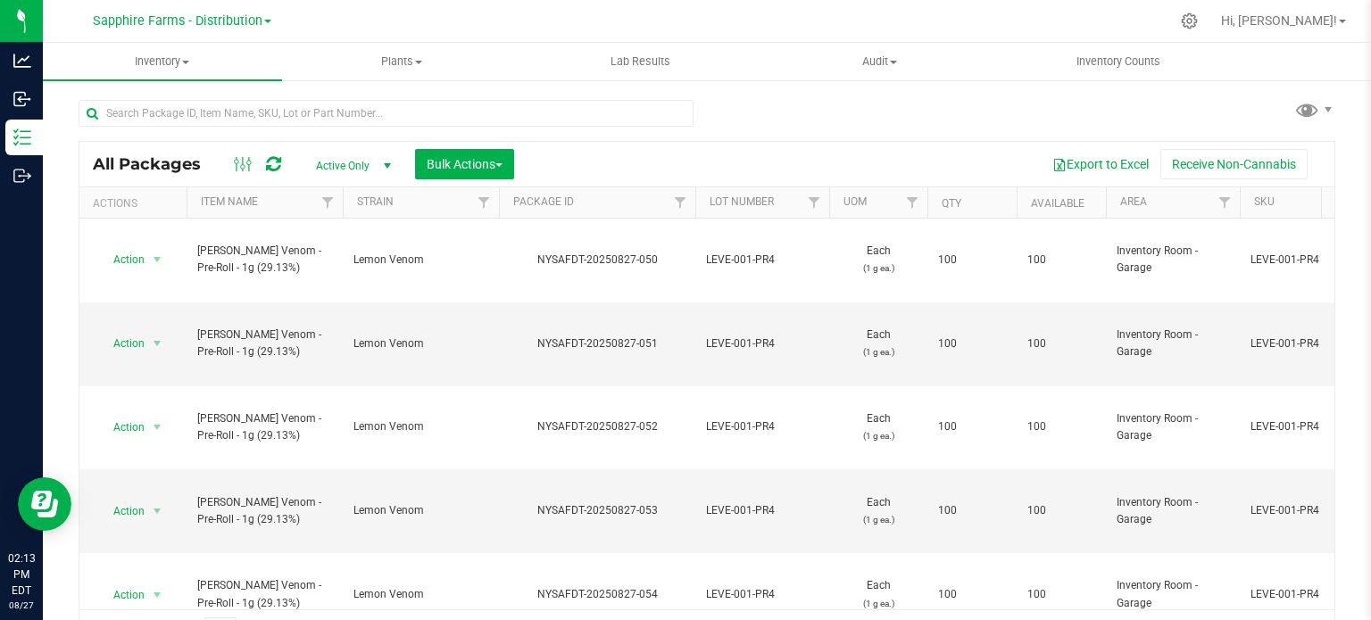
click at [506, 203] on th "Package ID" at bounding box center [597, 202] width 196 height 31
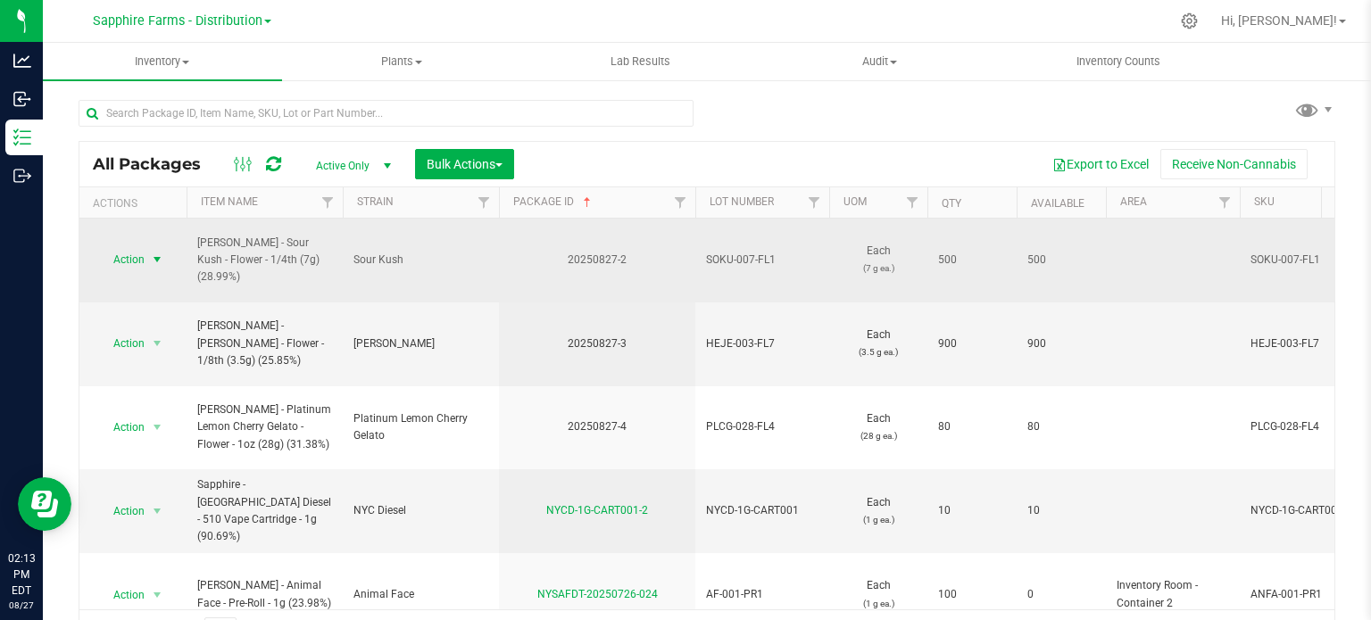
click at [161, 253] on span "select" at bounding box center [157, 260] width 14 height 14
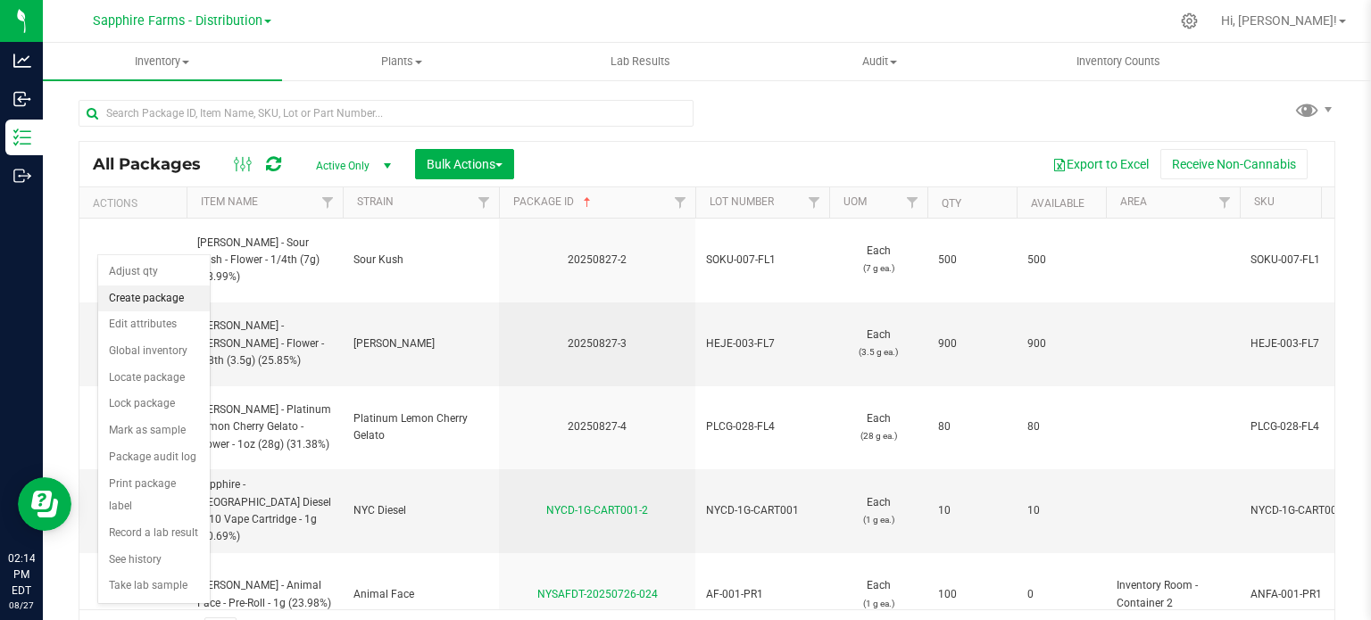
click at [151, 288] on li "Create package" at bounding box center [154, 299] width 112 height 27
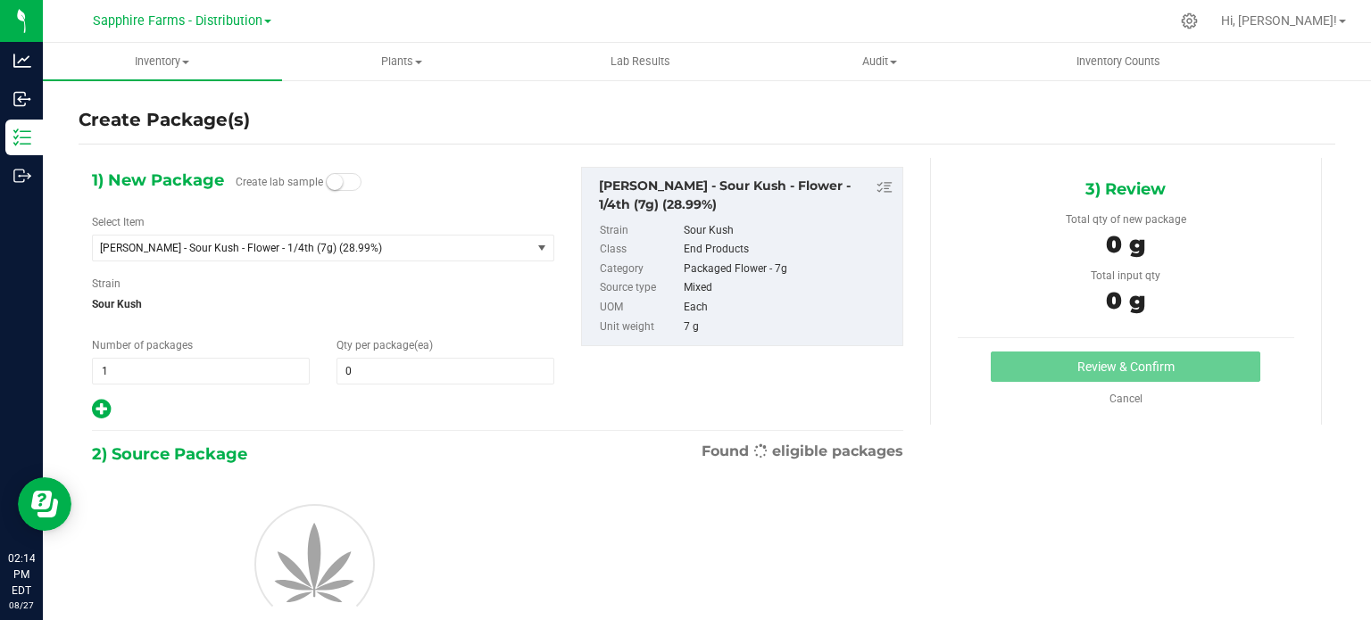
type input "0"
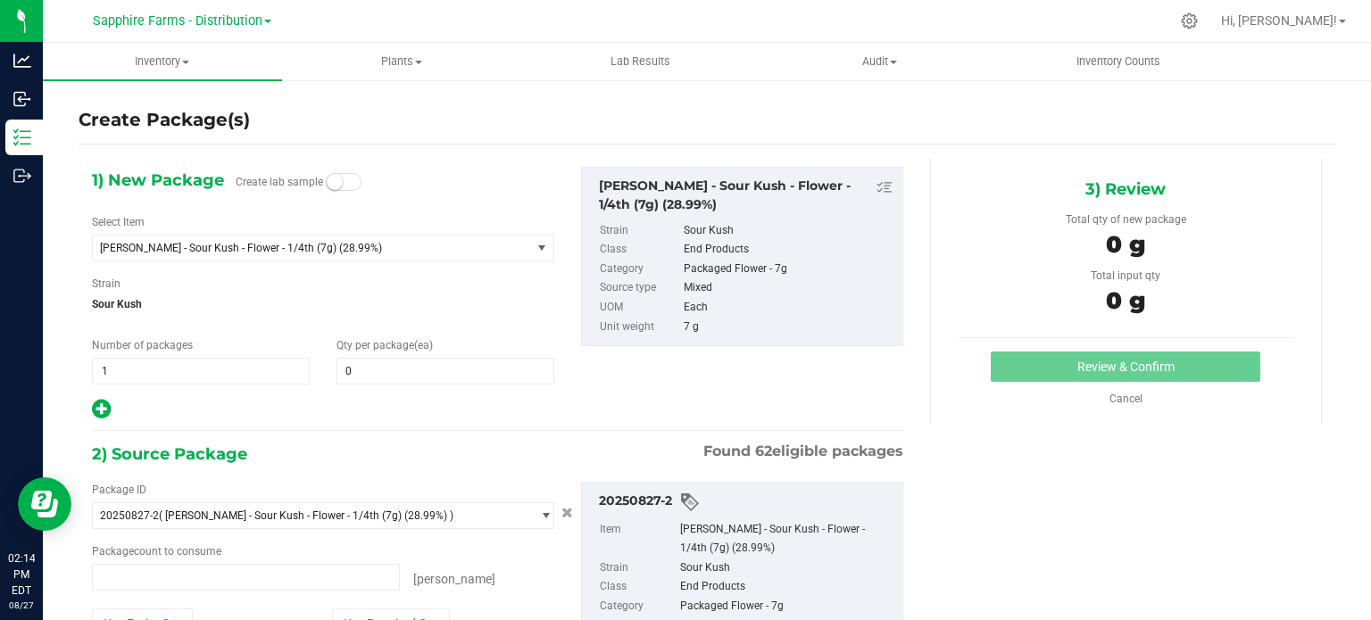
type input "0 ea"
click at [378, 377] on span "0 0" at bounding box center [445, 371] width 218 height 27
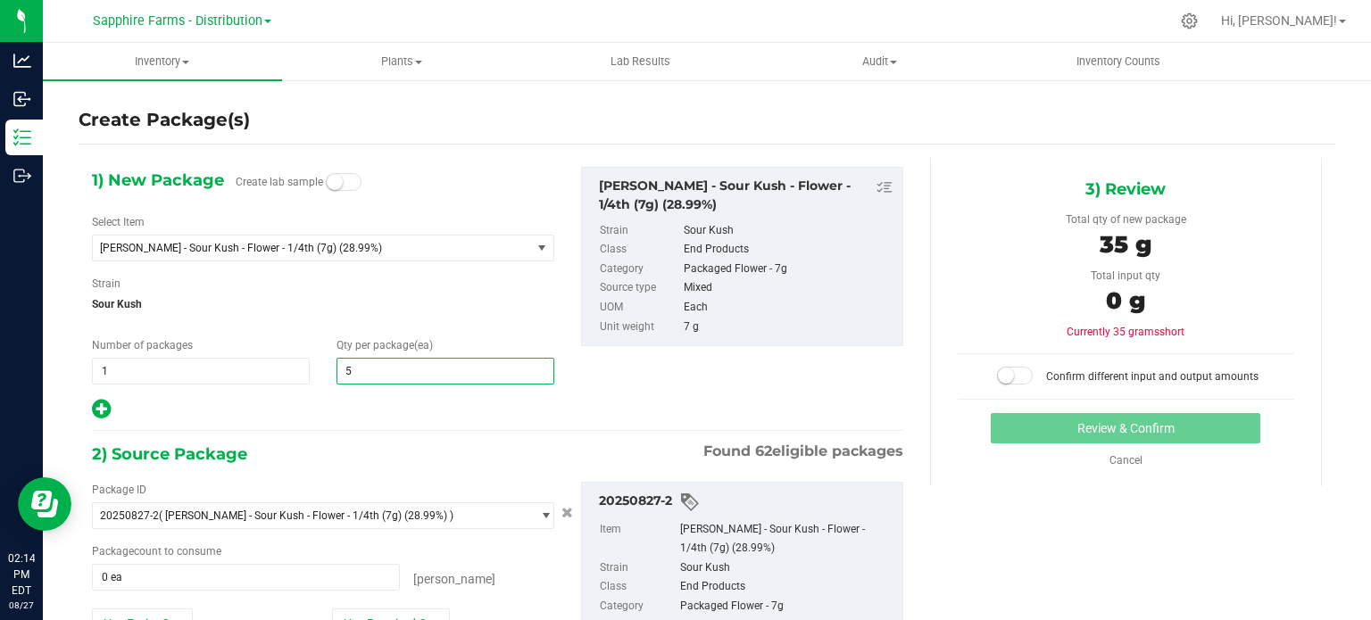
type input "50"
click at [475, 445] on div "2) Source Package Found 62 eligible packages" at bounding box center [497, 454] width 811 height 27
type input "50"
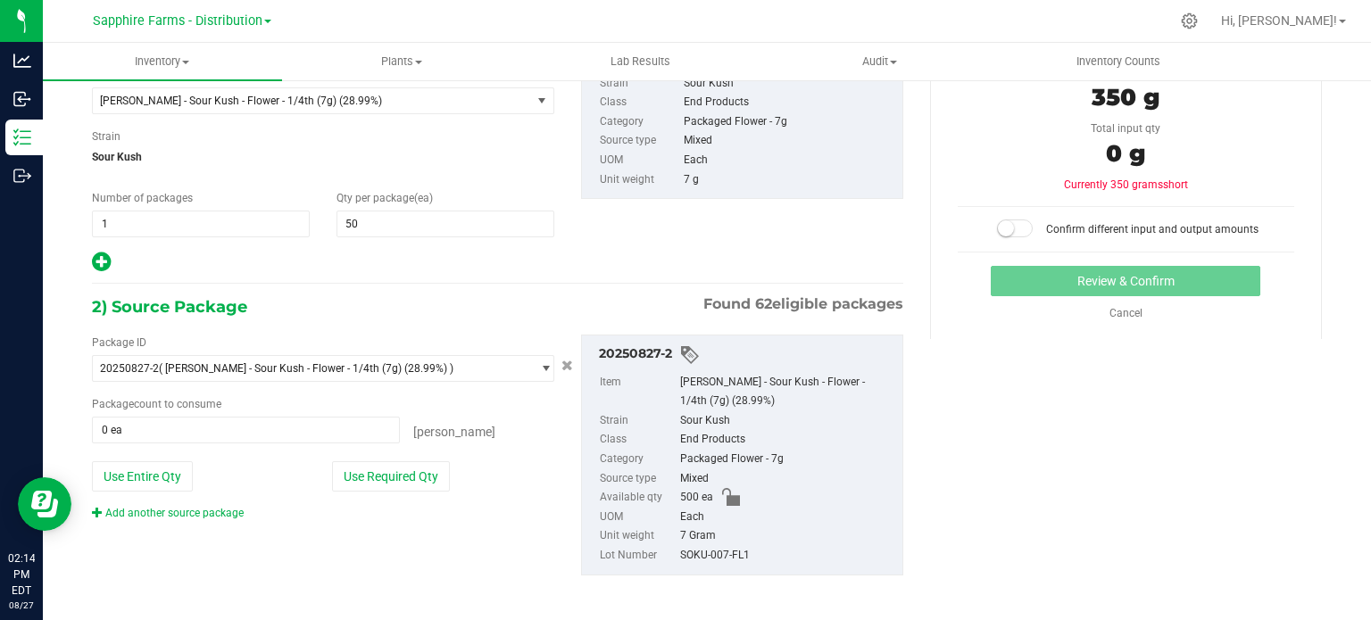
scroll to position [153, 0]
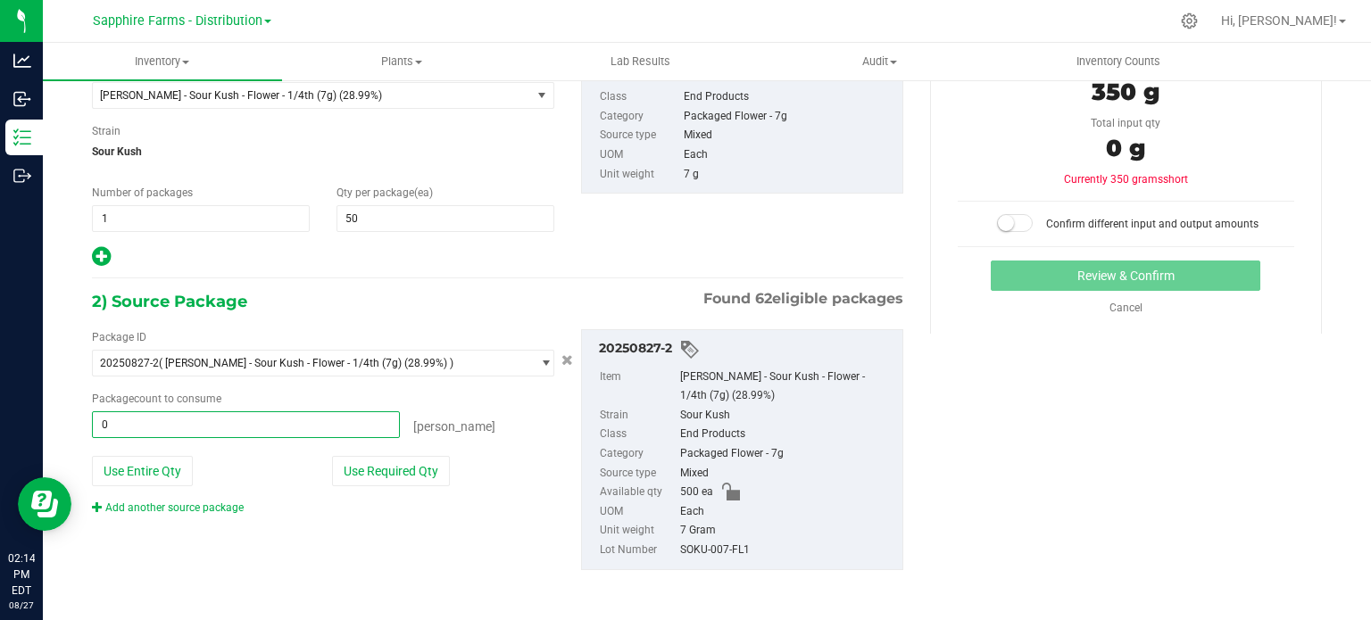
click at [290, 418] on span "0 ea 0" at bounding box center [246, 424] width 308 height 27
type input "50"
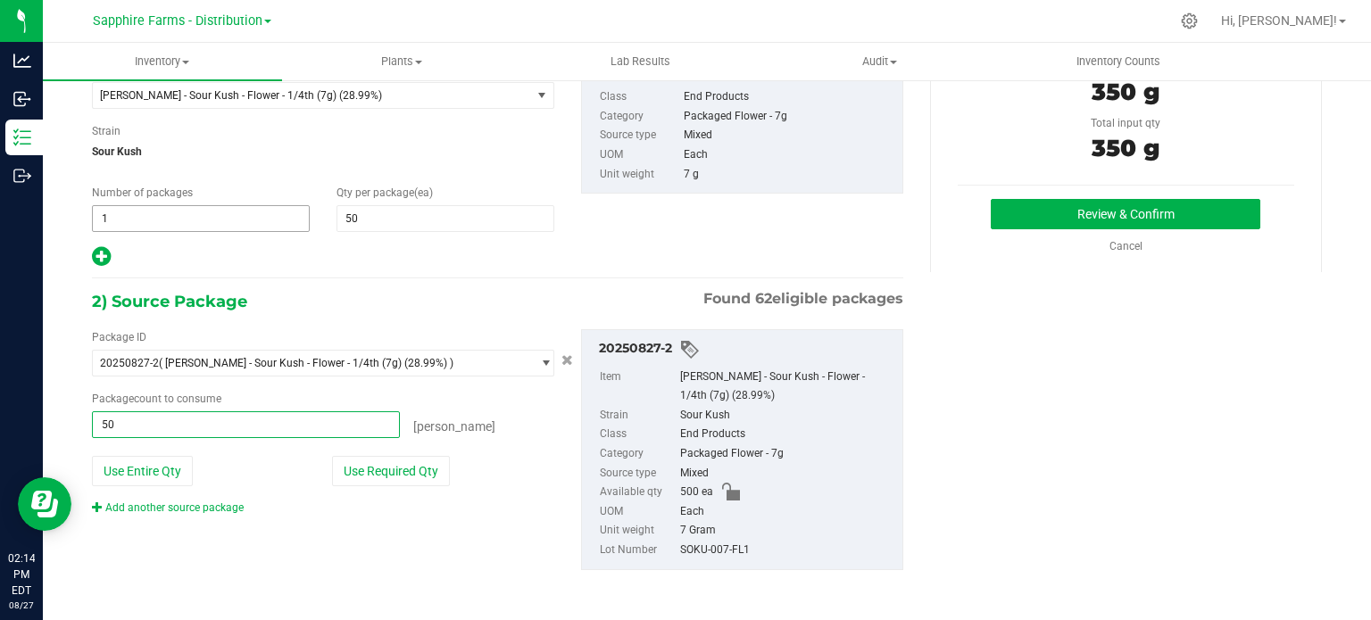
type input "50 ea"
click at [148, 217] on span "1 1" at bounding box center [201, 218] width 218 height 27
type input "10"
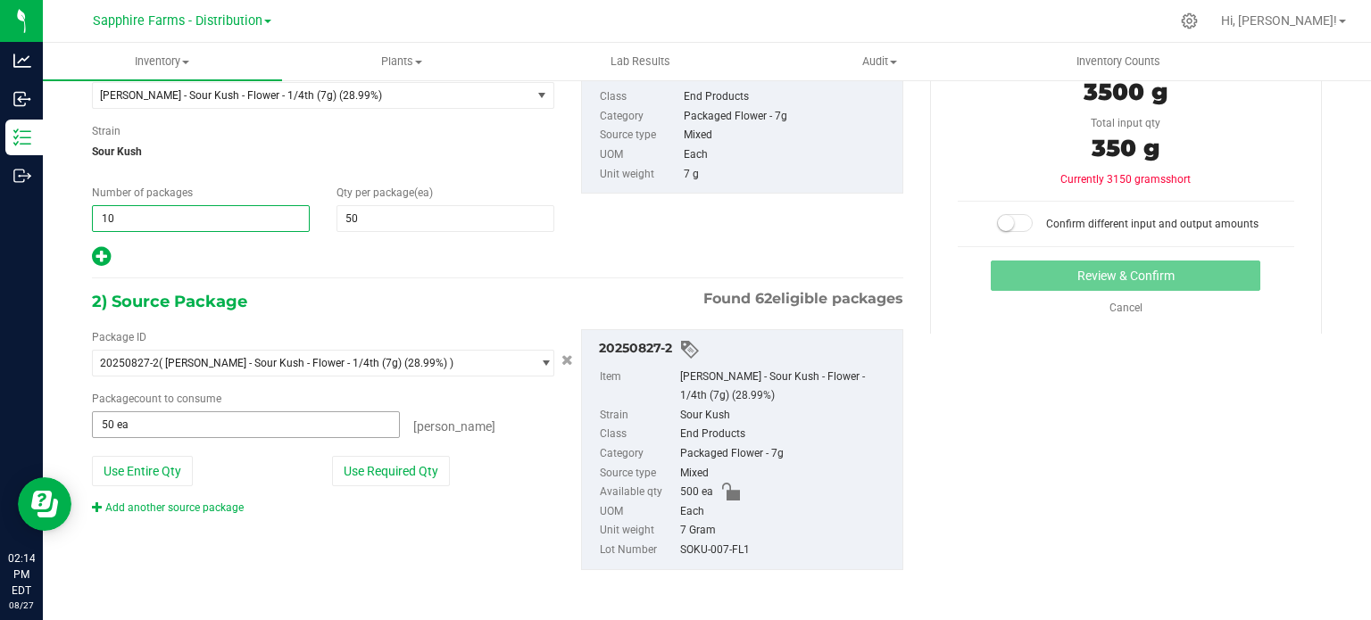
type input "10"
click at [149, 433] on span "50 ea 50" at bounding box center [246, 424] width 308 height 27
type input "500"
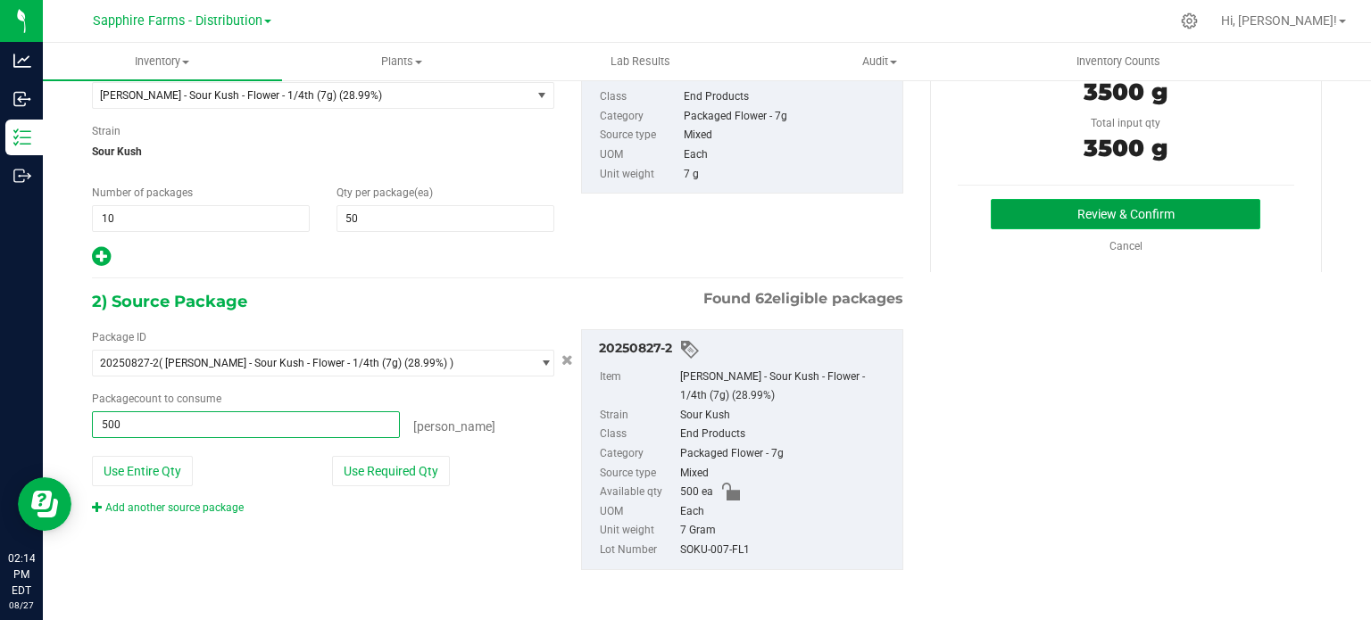
type input "500 ea"
click at [1022, 199] on button "Review & Confirm" at bounding box center [1126, 214] width 270 height 30
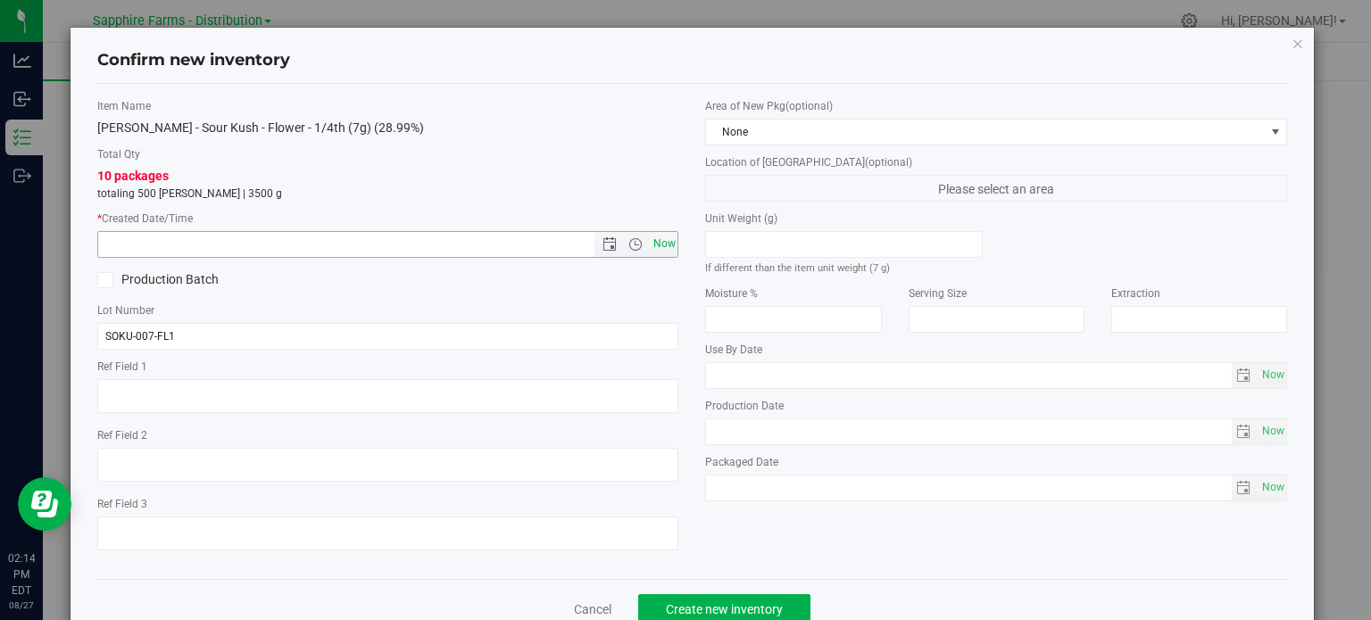
click at [649, 238] on span "Now" at bounding box center [664, 244] width 30 height 26
type input "8/27/2025 2:14 PM"
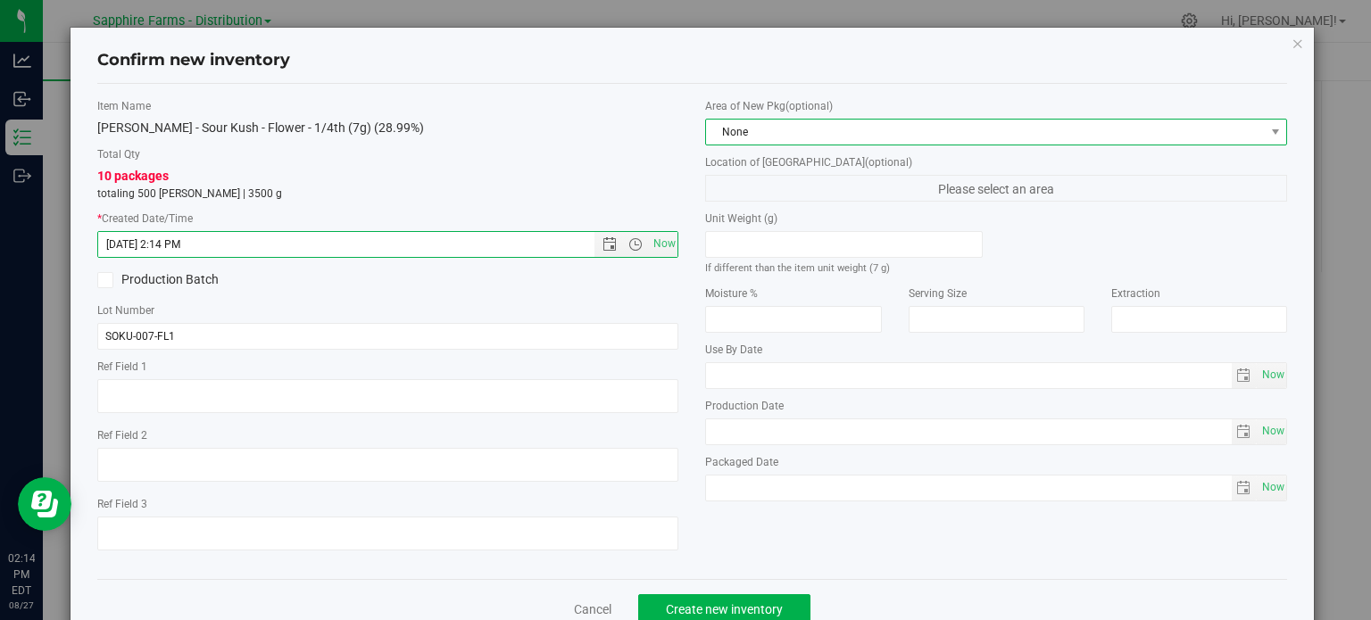
click at [803, 127] on span "None" at bounding box center [985, 132] width 558 height 25
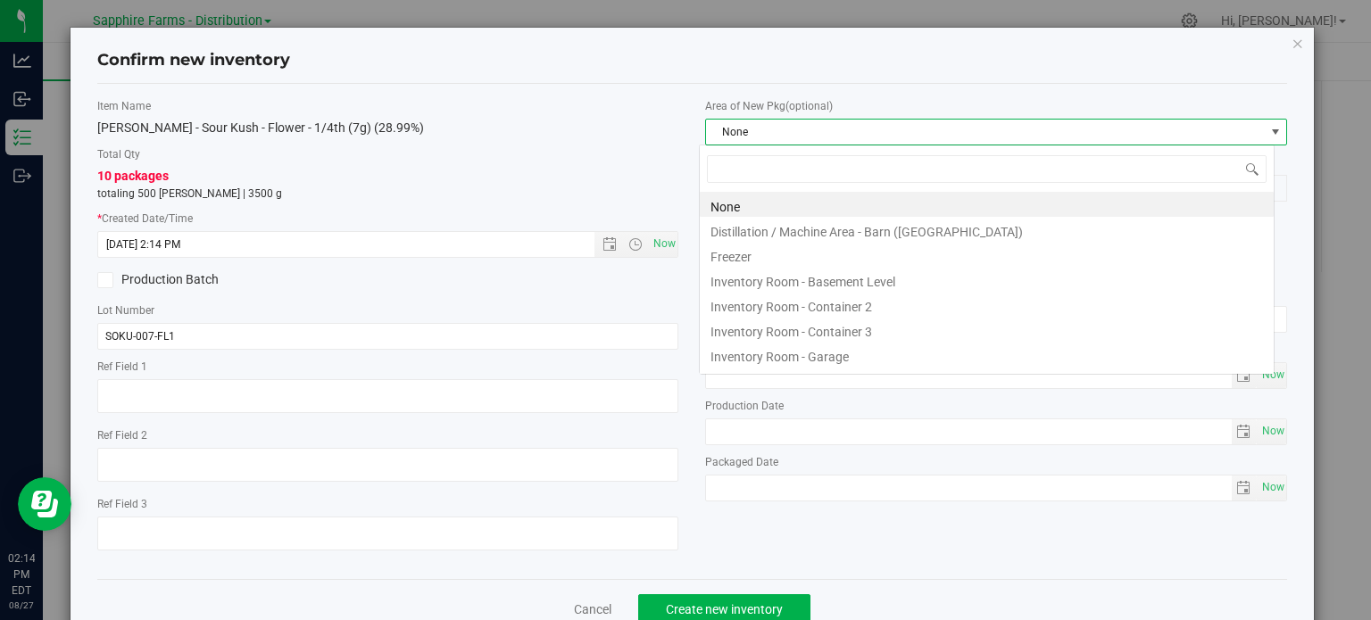
scroll to position [26, 575]
click at [827, 274] on li "Inventory Room - Basement Level" at bounding box center [987, 279] width 574 height 25
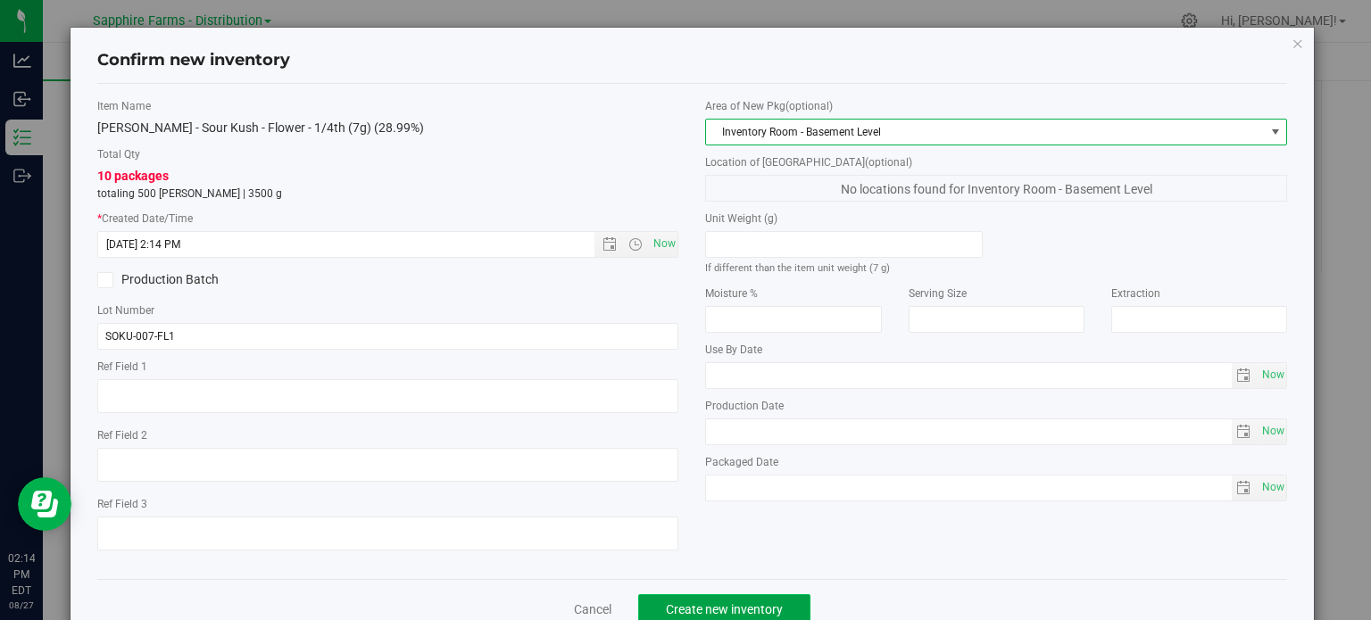
click at [739, 617] on button "Create new inventory" at bounding box center [724, 609] width 172 height 30
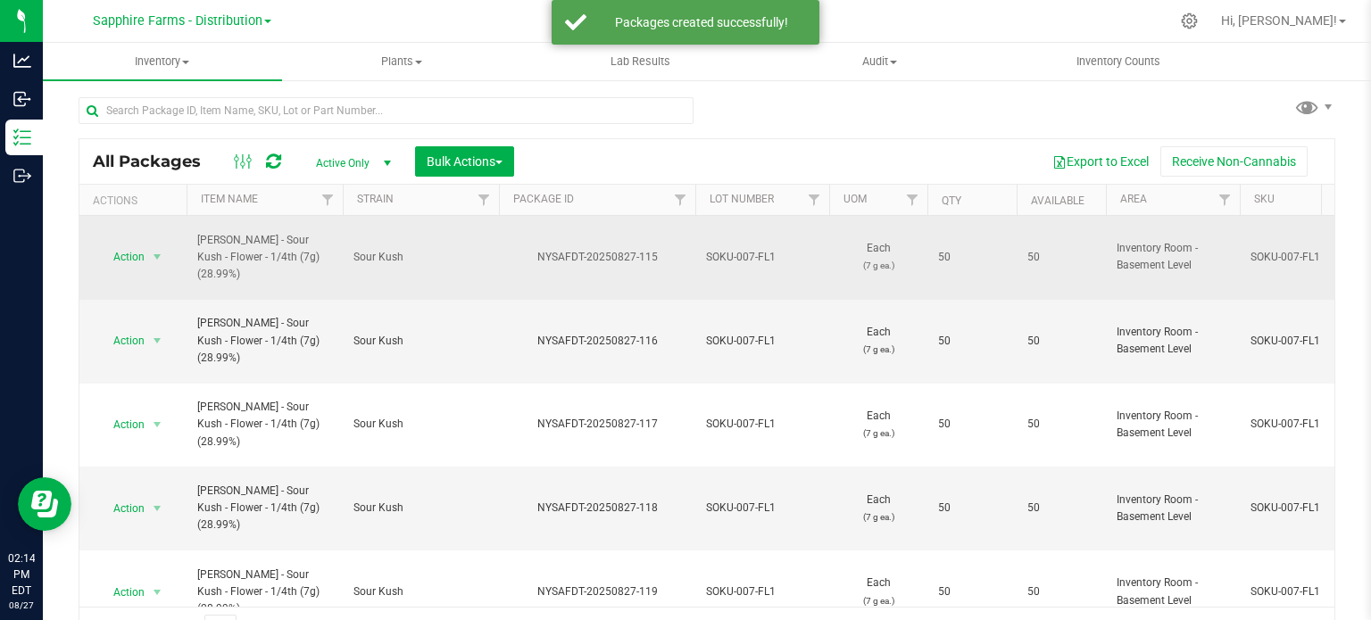
scroll to position [31, 0]
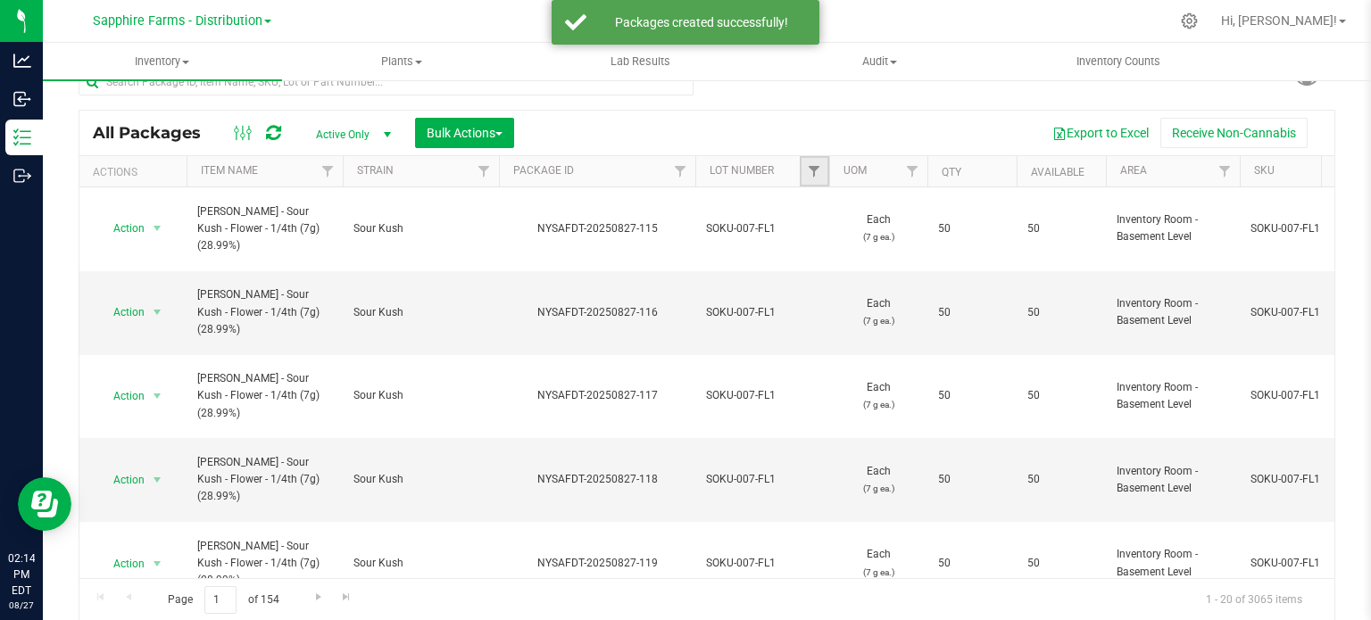
click at [817, 159] on link "Filter" at bounding box center [814, 171] width 29 height 30
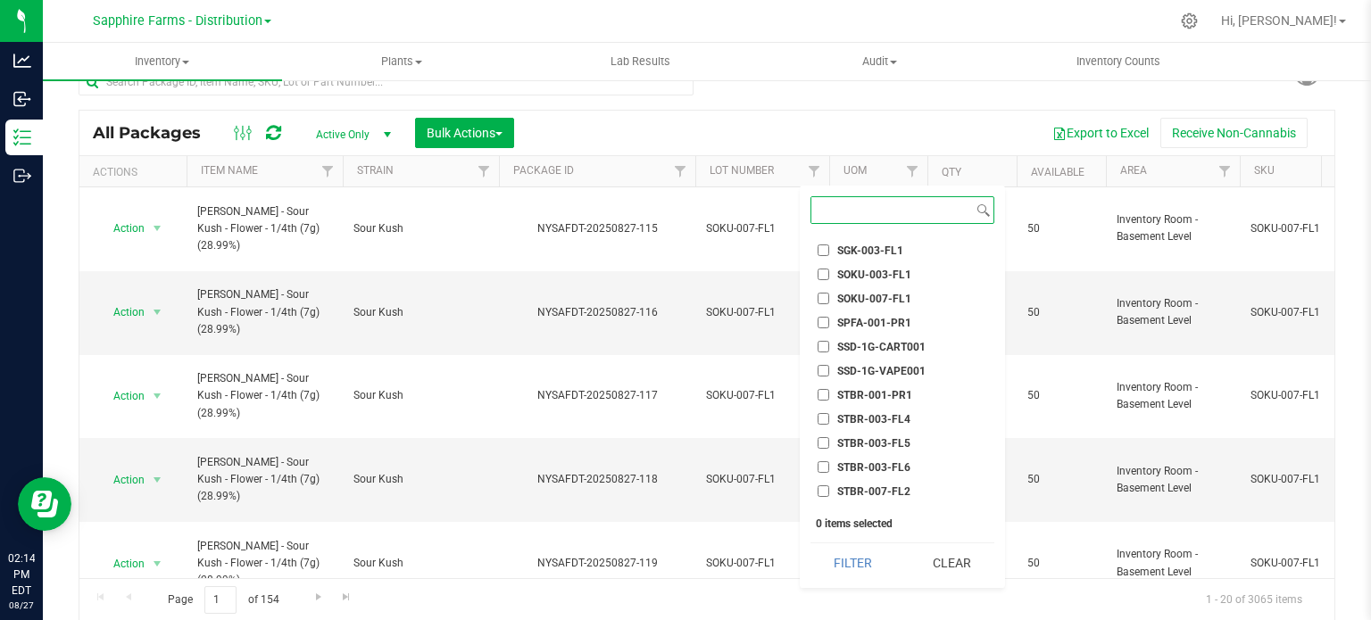
scroll to position [1785, 0]
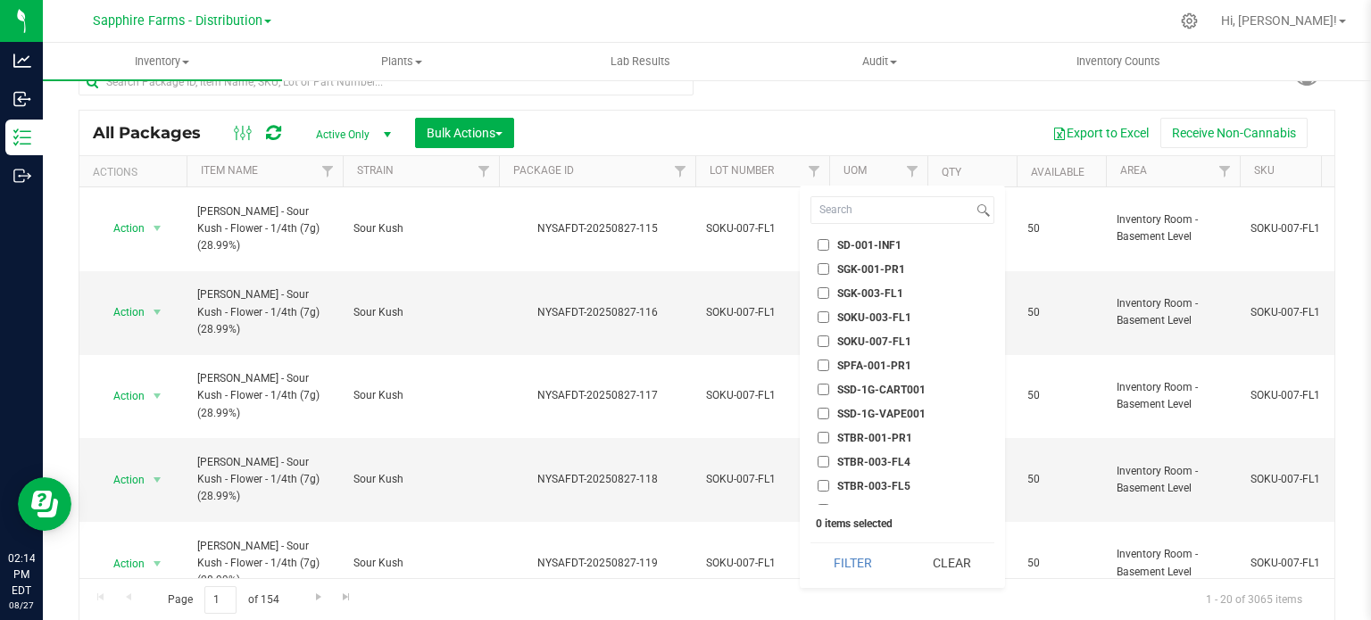
click at [893, 336] on span "SOKU-007-FL1" at bounding box center [874, 341] width 74 height 11
click at [829, 336] on input "SOKU-007-FL1" at bounding box center [823, 342] width 12 height 12
checkbox input "true"
click at [874, 560] on button "Filter" at bounding box center [853, 563] width 86 height 39
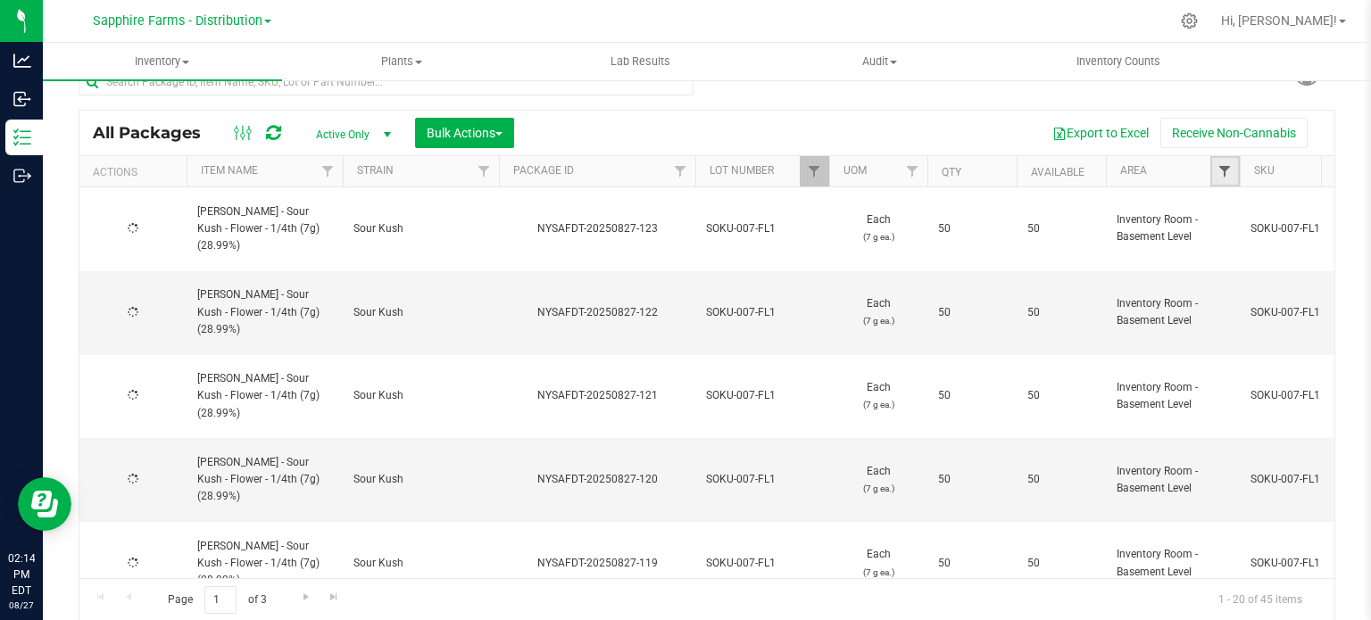
click at [1223, 178] on span "Filter" at bounding box center [1224, 171] width 14 height 14
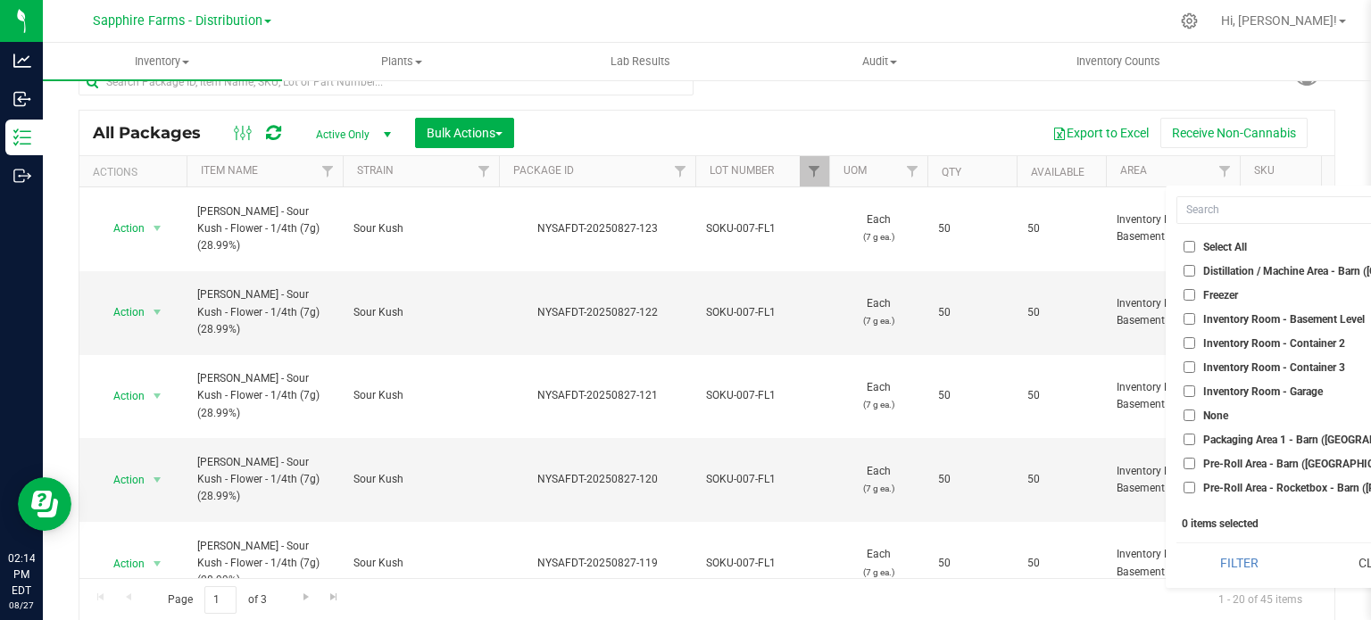
click at [1289, 320] on span "Inventory Room - Basement Level" at bounding box center [1284, 319] width 162 height 11
click at [1195, 320] on input "Inventory Room - Basement Level" at bounding box center [1189, 319] width 12 height 12
checkbox input "true"
click at [1232, 588] on div "Select All Distillation / Machine Area - Barn (Morton) Freezer Inventory Room -…" at bounding box center [1309, 387] width 286 height 402
click at [1235, 570] on button "Filter" at bounding box center [1239, 563] width 126 height 39
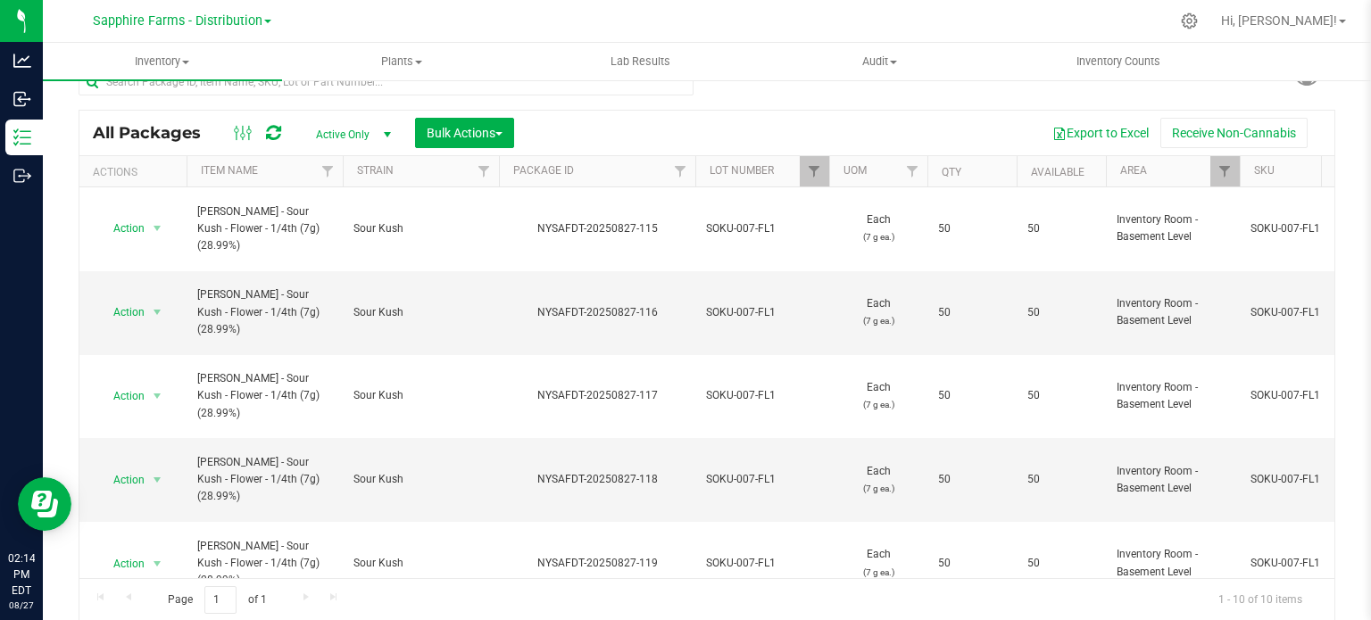
click at [450, 113] on div "All Packages Active Only Active Only Lab Samples Locked All Bulk Actions Add to…" at bounding box center [706, 133] width 1255 height 45
click at [446, 128] on span "Bulk Actions" at bounding box center [465, 133] width 76 height 14
click at [454, 300] on span "Print package labels" at bounding box center [479, 304] width 107 height 14
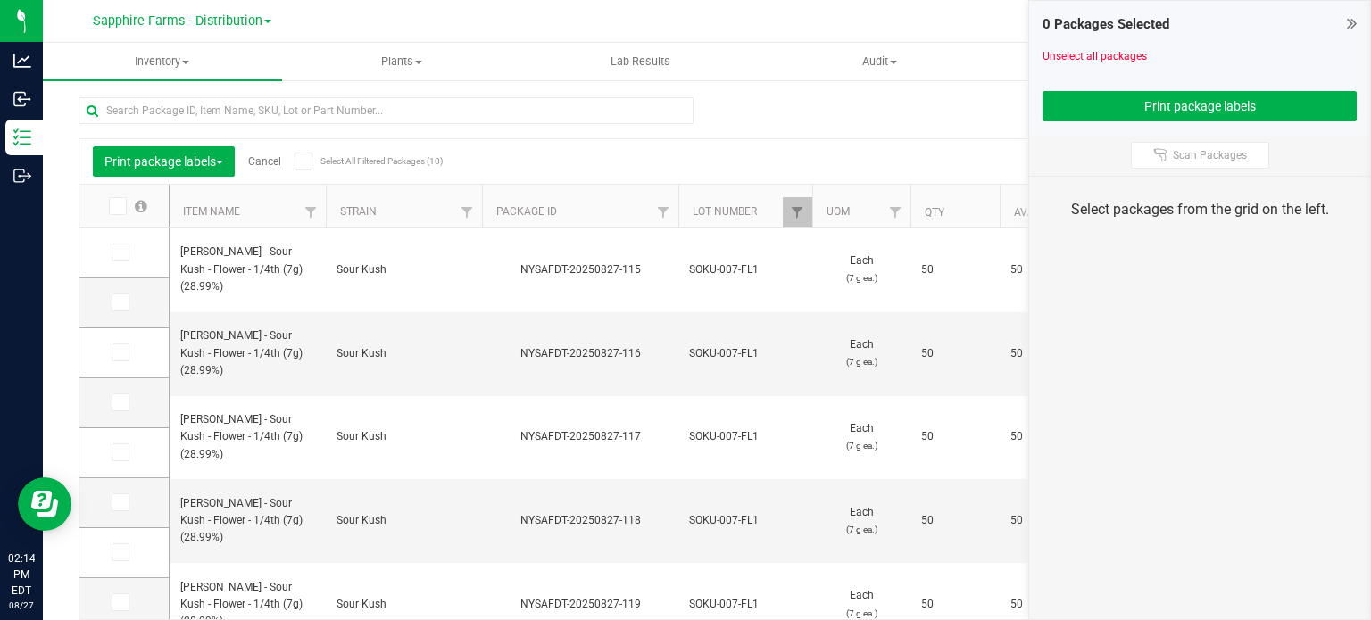
scroll to position [31, 0]
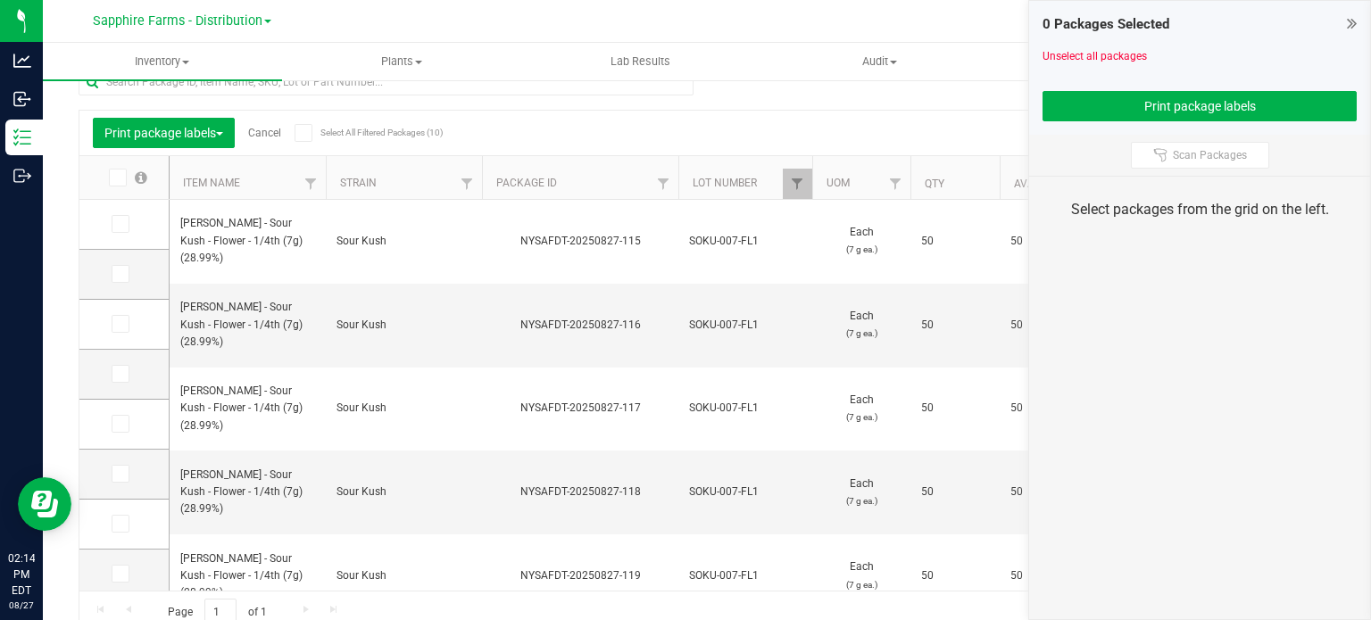
click at [296, 133] on div "Print package labels Cancel Select All Filtered Packages (10)" at bounding box center [251, 133] width 317 height 30
click at [312, 131] on span at bounding box center [304, 133] width 18 height 18
click at [0, 0] on input "Select All Filtered Packages (10)" at bounding box center [0, 0] width 0 height 0
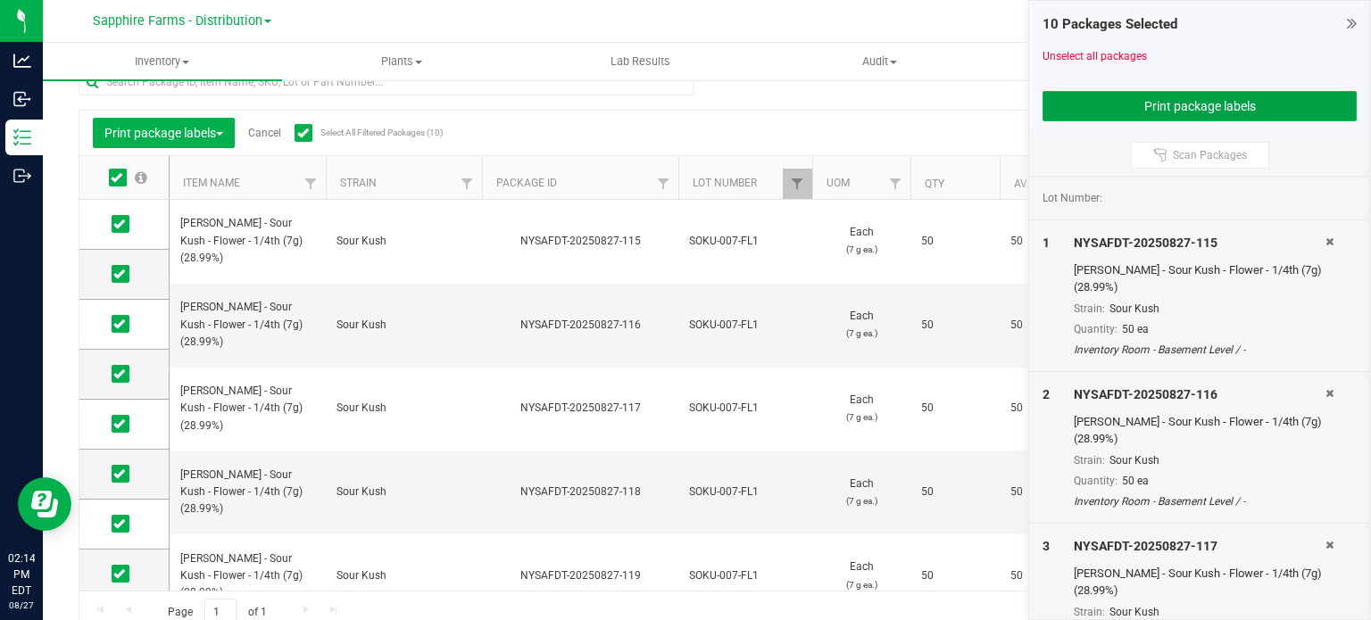
click at [1077, 107] on button "Print package labels" at bounding box center [1199, 106] width 314 height 30
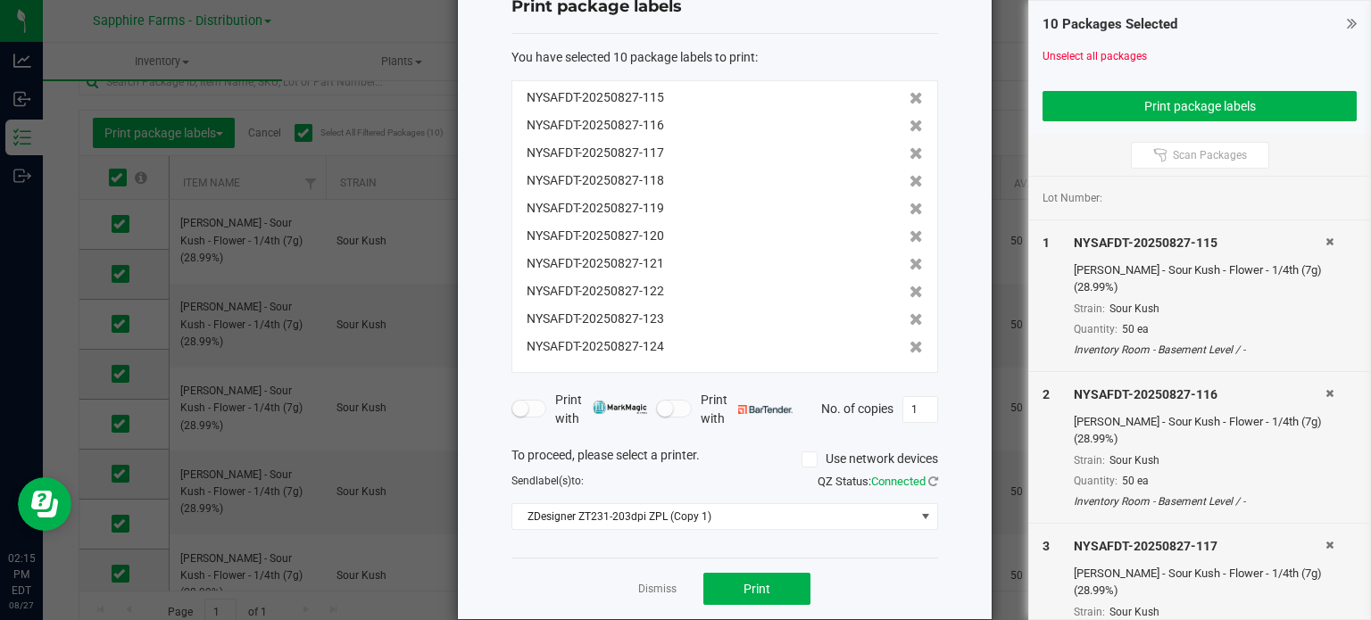
scroll to position [86, 0]
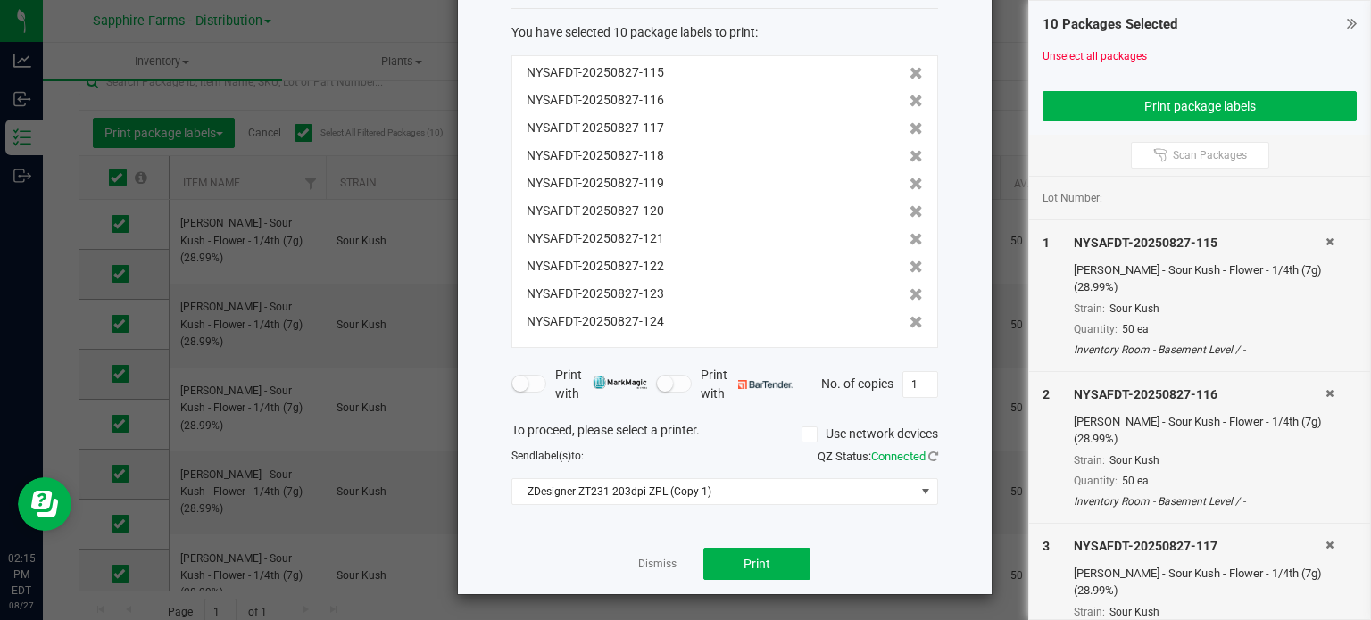
click at [747, 541] on div "Dismiss Print" at bounding box center [724, 564] width 427 height 62
click at [746, 557] on span "Print" at bounding box center [756, 564] width 27 height 14
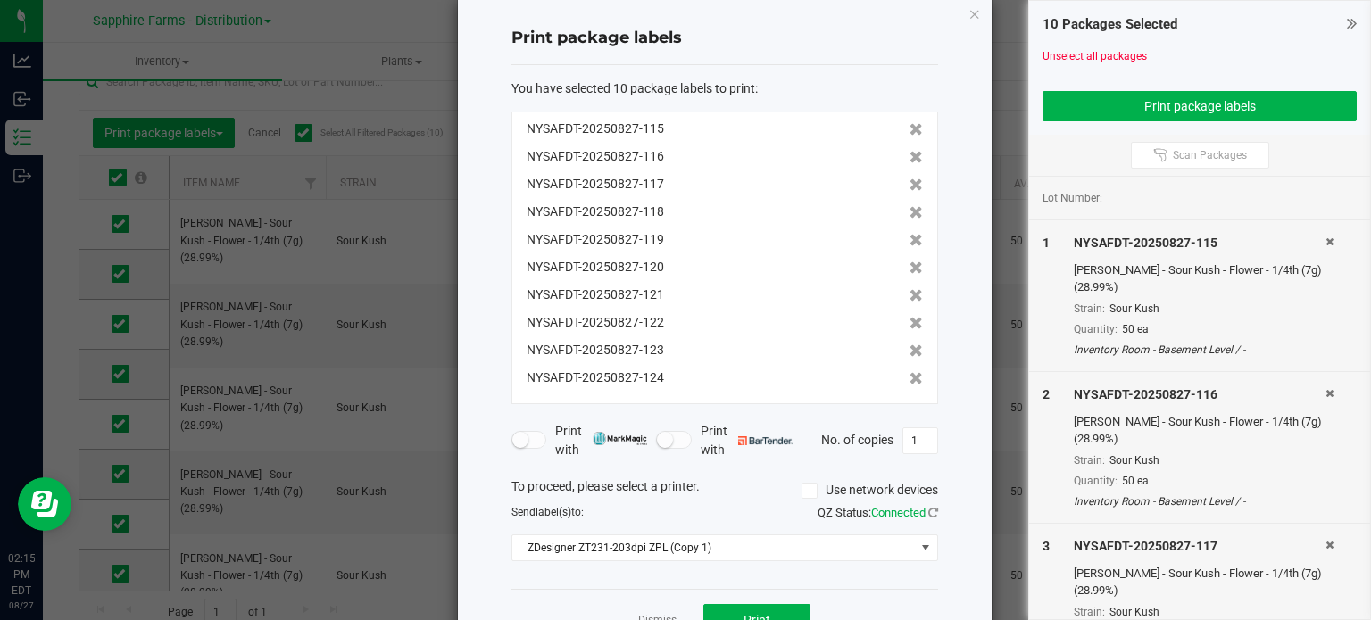
scroll to position [0, 0]
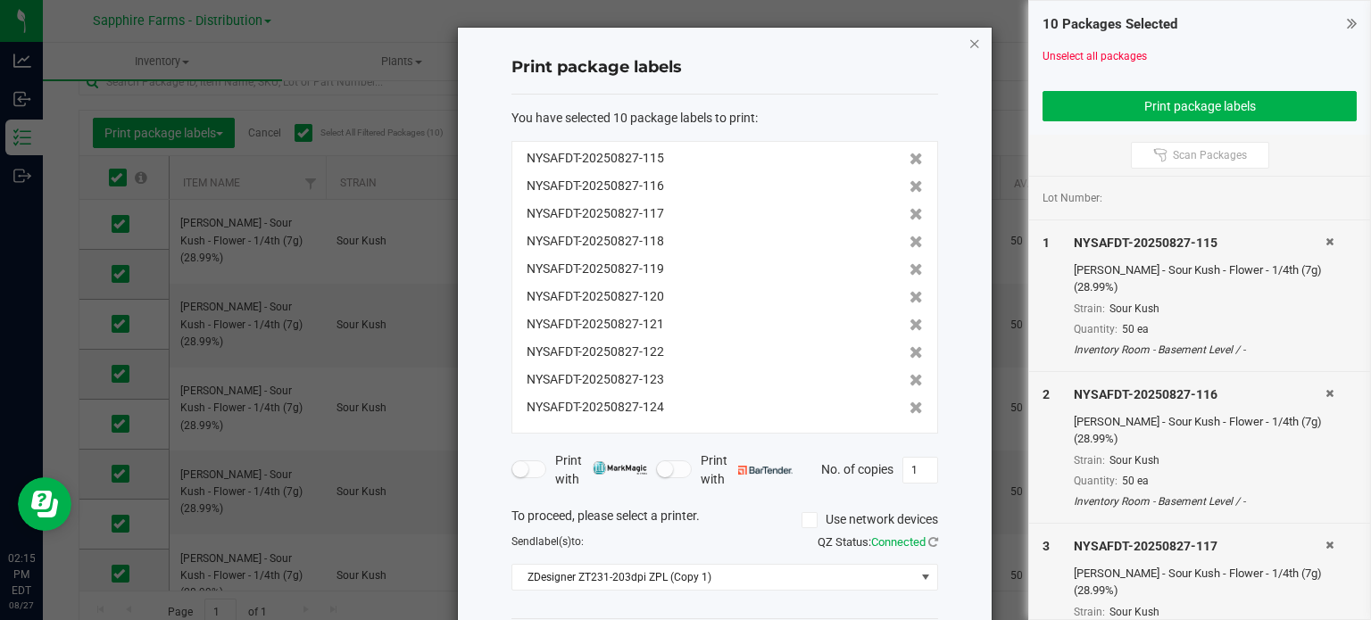
click at [968, 36] on icon "button" at bounding box center [974, 42] width 12 height 21
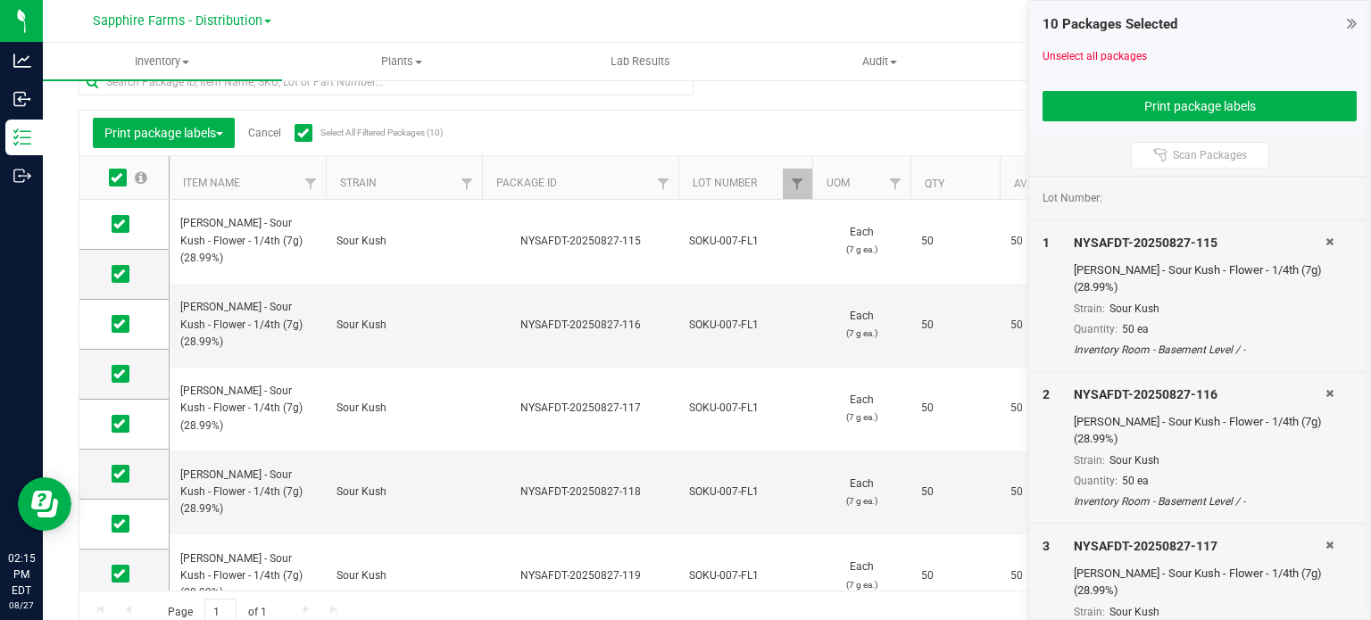
click at [261, 135] on link "Cancel" at bounding box center [264, 133] width 33 height 12
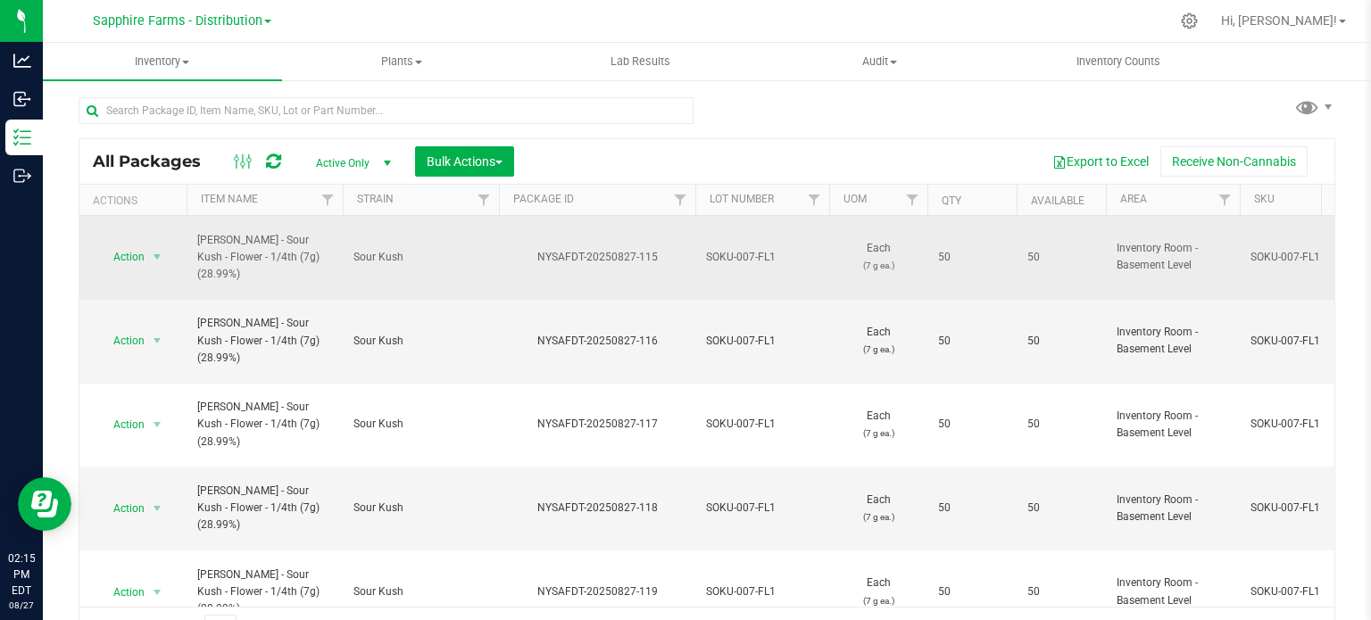
scroll to position [31, 0]
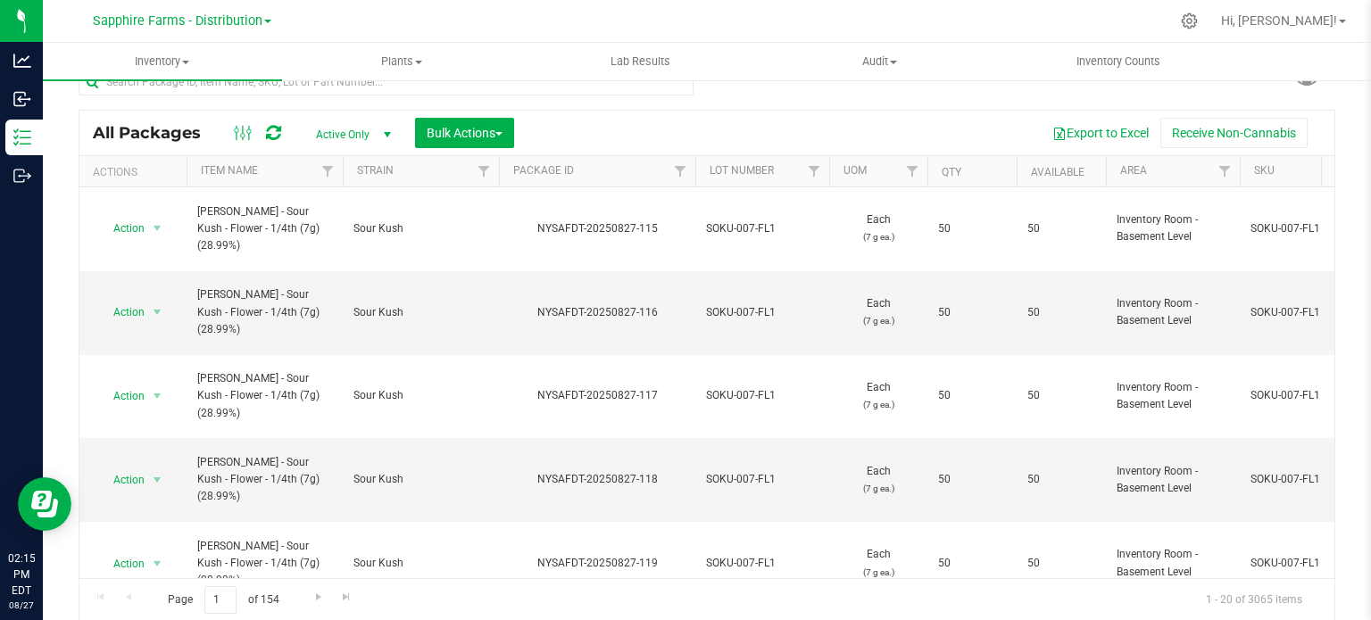
click at [503, 170] on th "Package ID" at bounding box center [597, 171] width 196 height 31
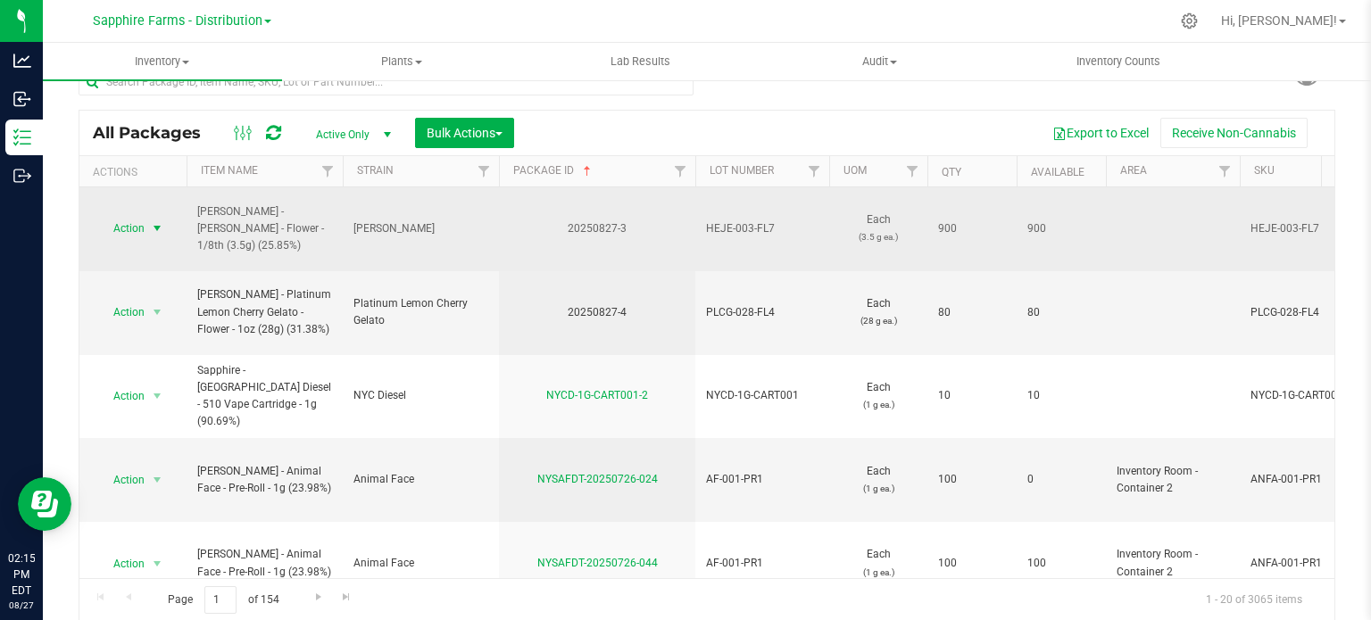
click at [155, 221] on span "select" at bounding box center [157, 228] width 14 height 14
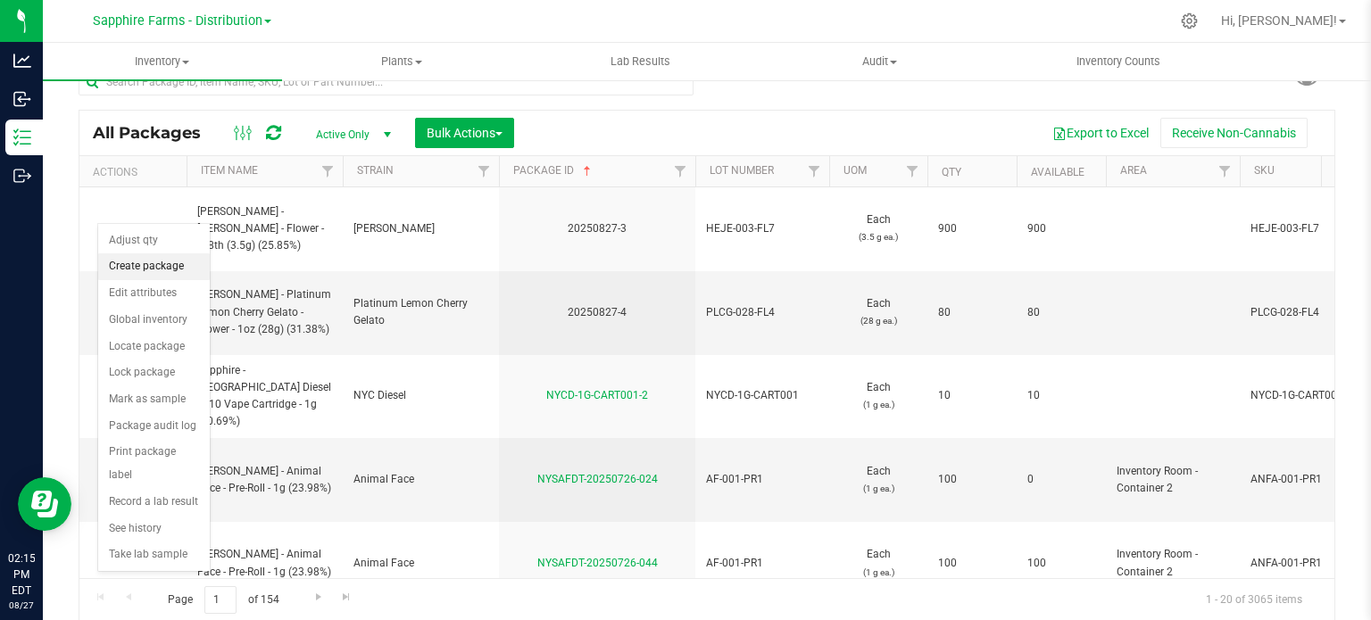
click at [143, 270] on li "Create package" at bounding box center [154, 266] width 112 height 27
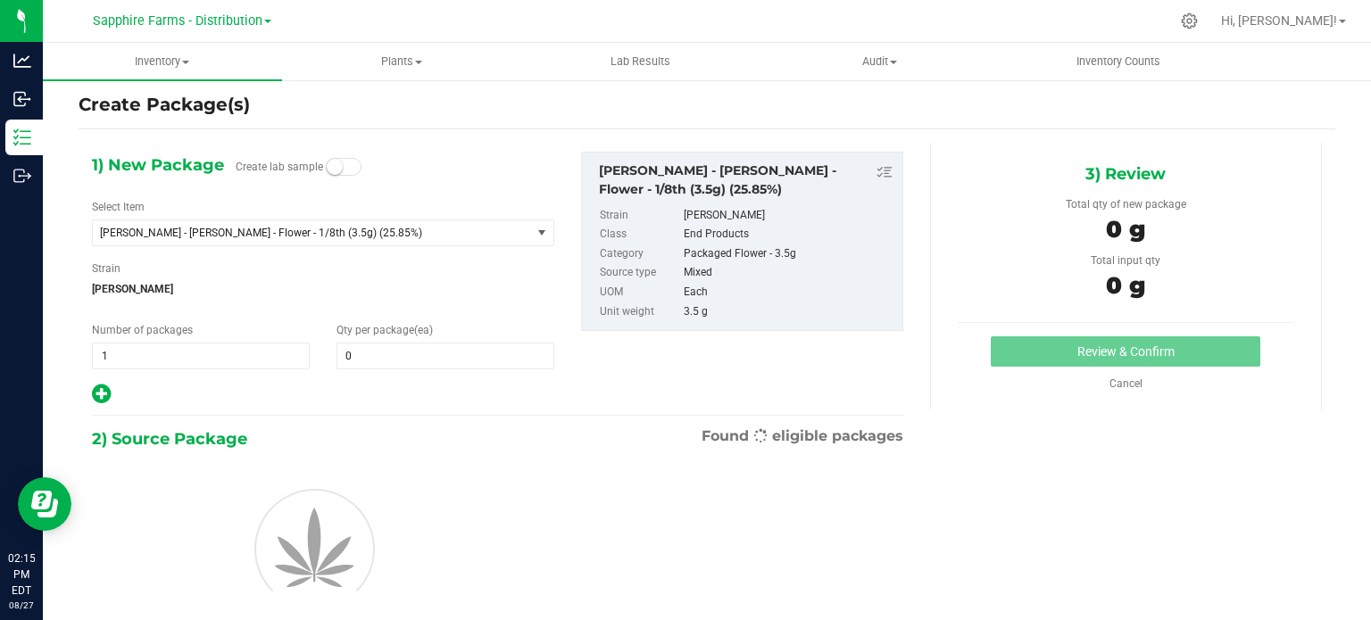
scroll to position [31, 0]
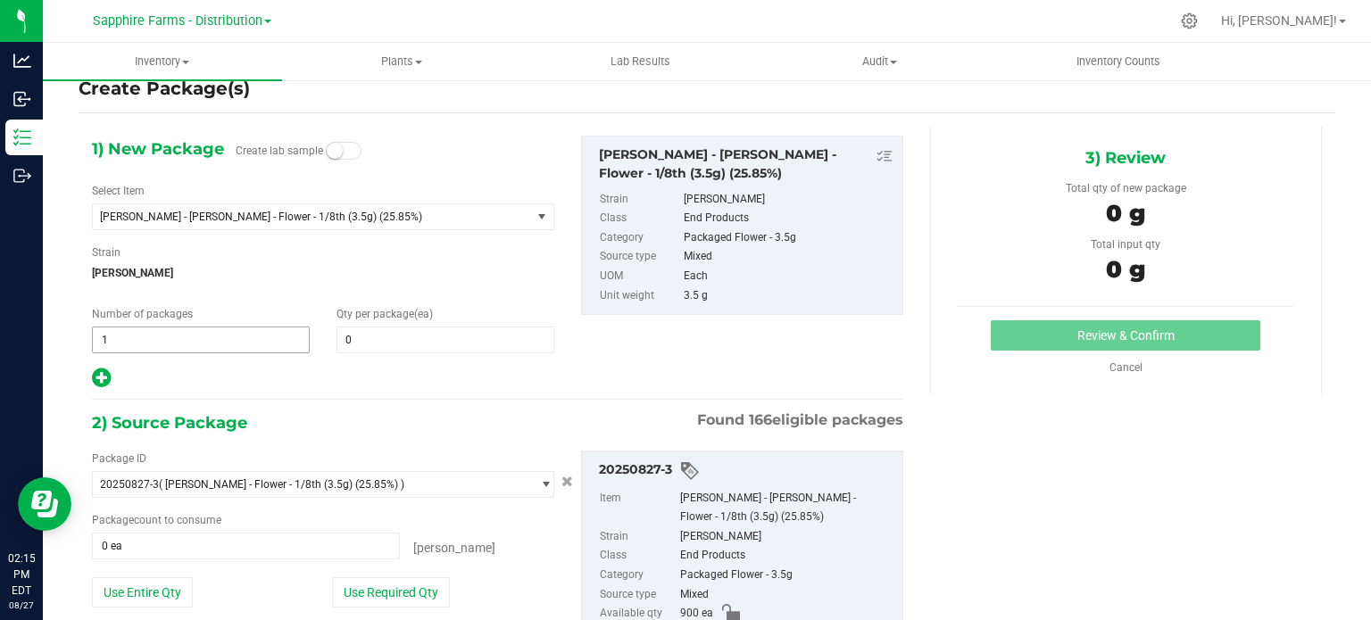
click at [138, 339] on span "1 1" at bounding box center [201, 340] width 218 height 27
type input "9"
drag, startPoint x: 401, startPoint y: 325, endPoint x: 393, endPoint y: 334, distance: 12.0
click at [395, 332] on span "0 0" at bounding box center [445, 340] width 218 height 27
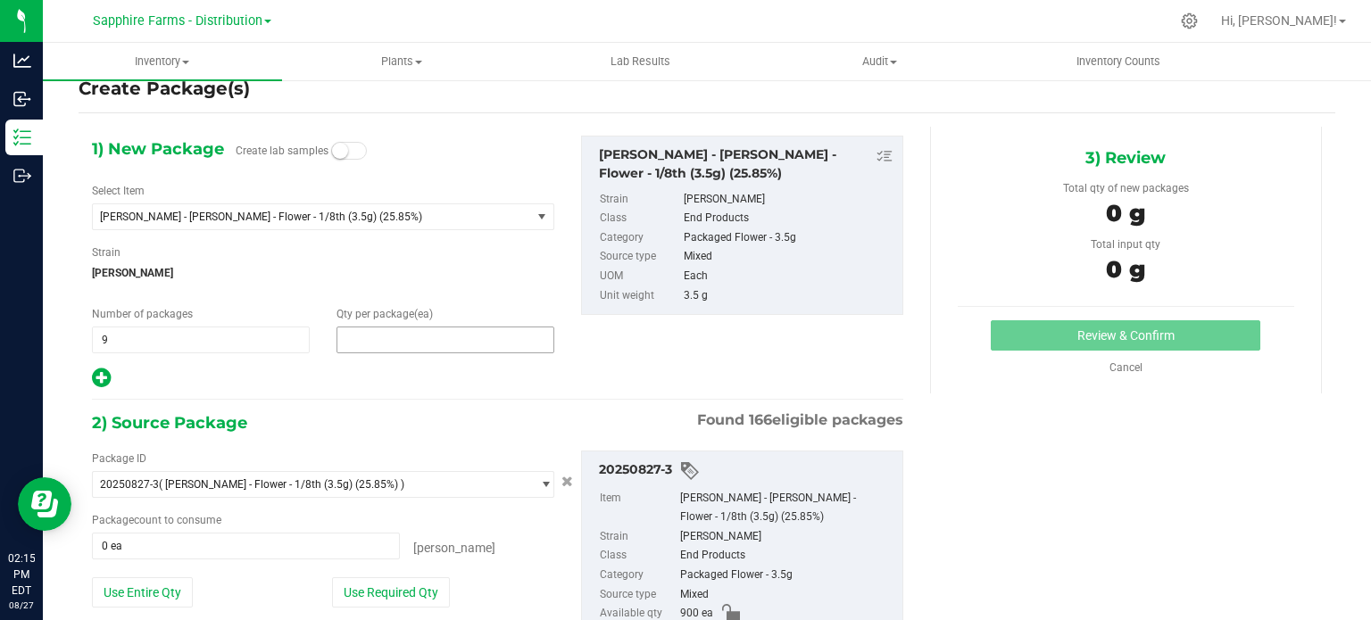
click at [385, 348] on span at bounding box center [445, 340] width 218 height 27
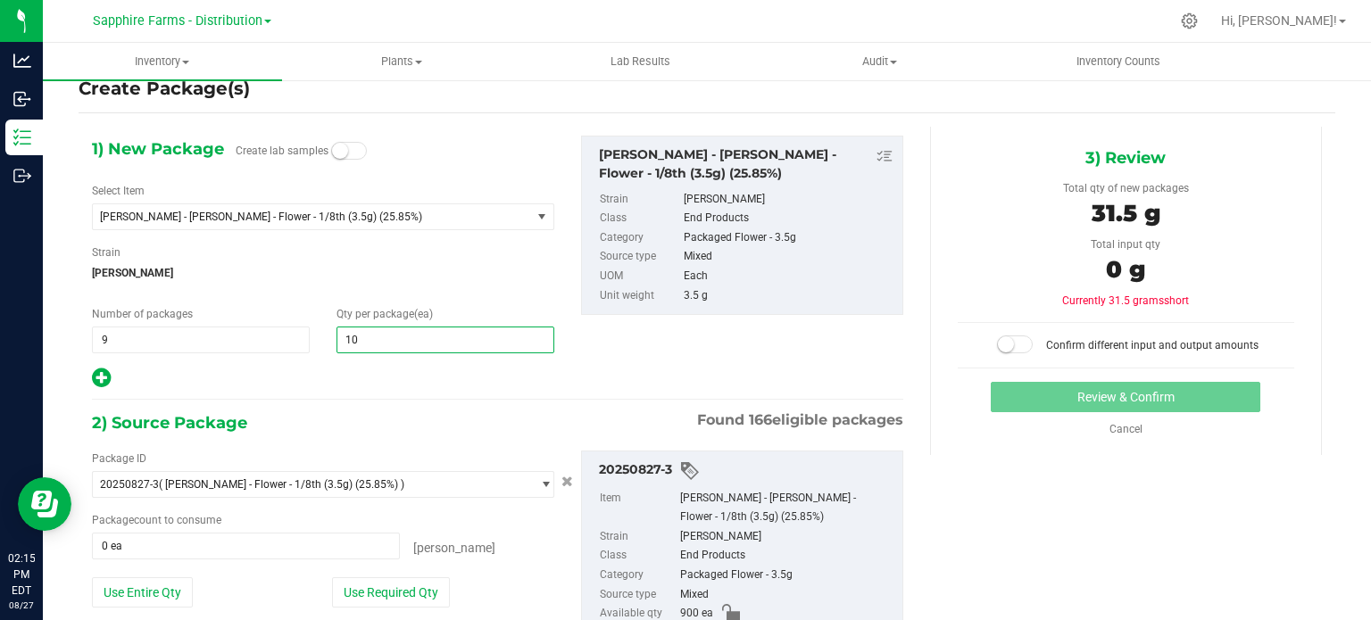
type input "100"
click at [344, 381] on div at bounding box center [323, 378] width 462 height 23
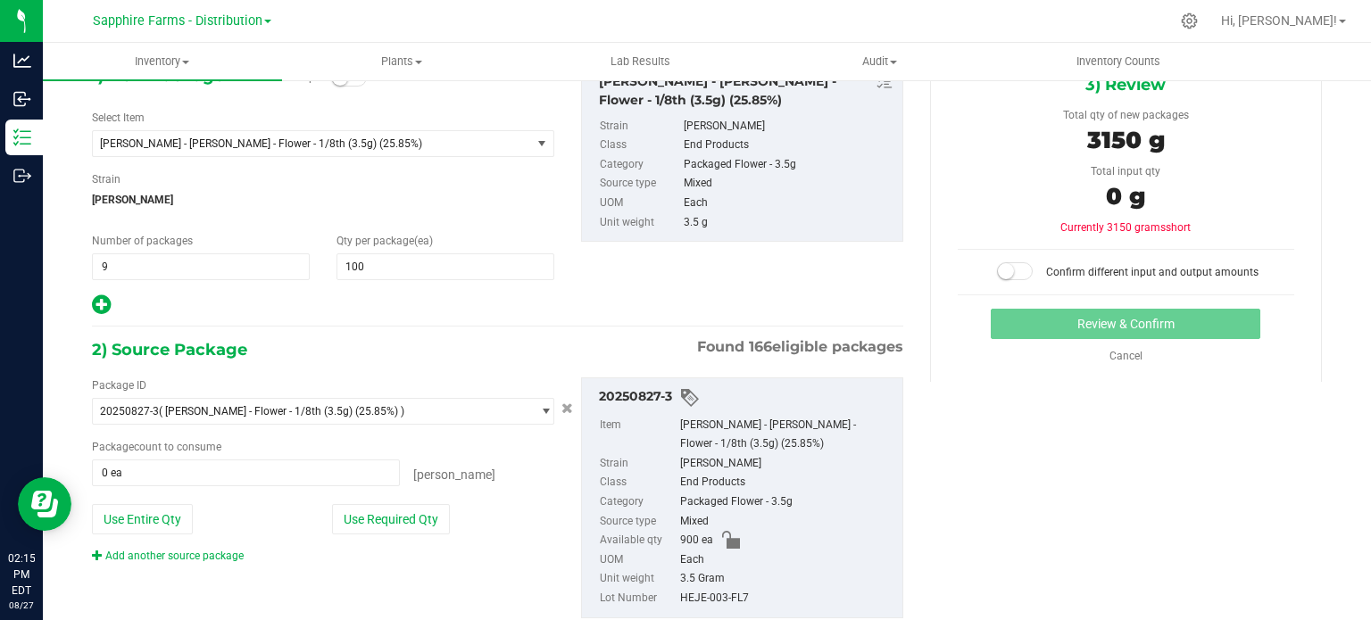
scroll to position [153, 0]
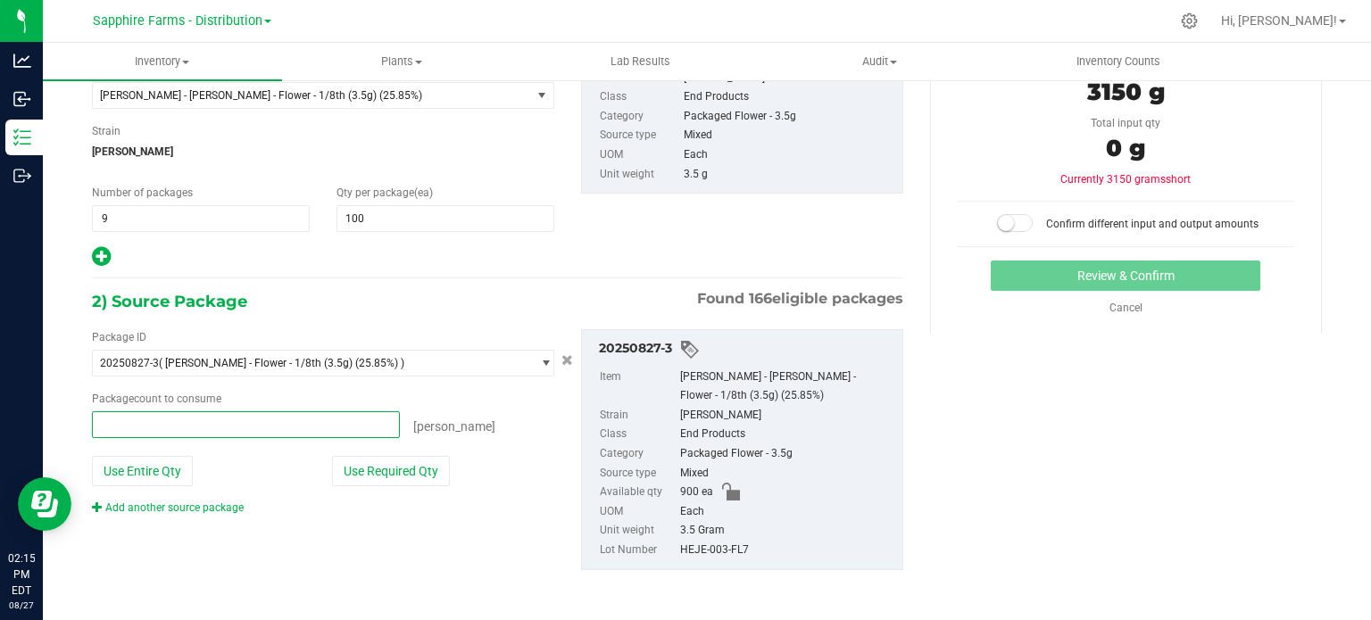
drag, startPoint x: 107, startPoint y: 414, endPoint x: 77, endPoint y: 414, distance: 30.3
click at [77, 414] on div "Create Package(s) 1) New Package Create lab samples Select Item LEAL - Hella Je…" at bounding box center [707, 205] width 1328 height 558
type input "900"
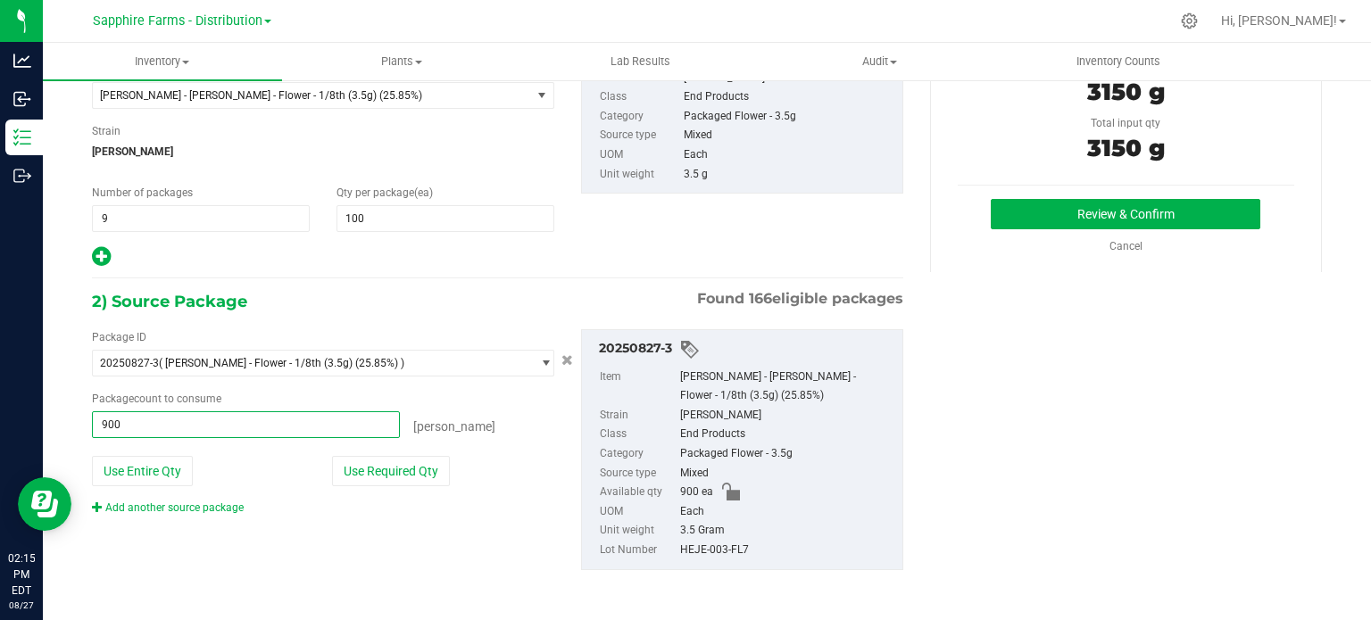
type input "900 ea"
click at [587, 256] on div "1) New Package Create lab samples Select Item LEAL - Hella Jelly - Flower - 1/8…" at bounding box center [498, 141] width 838 height 254
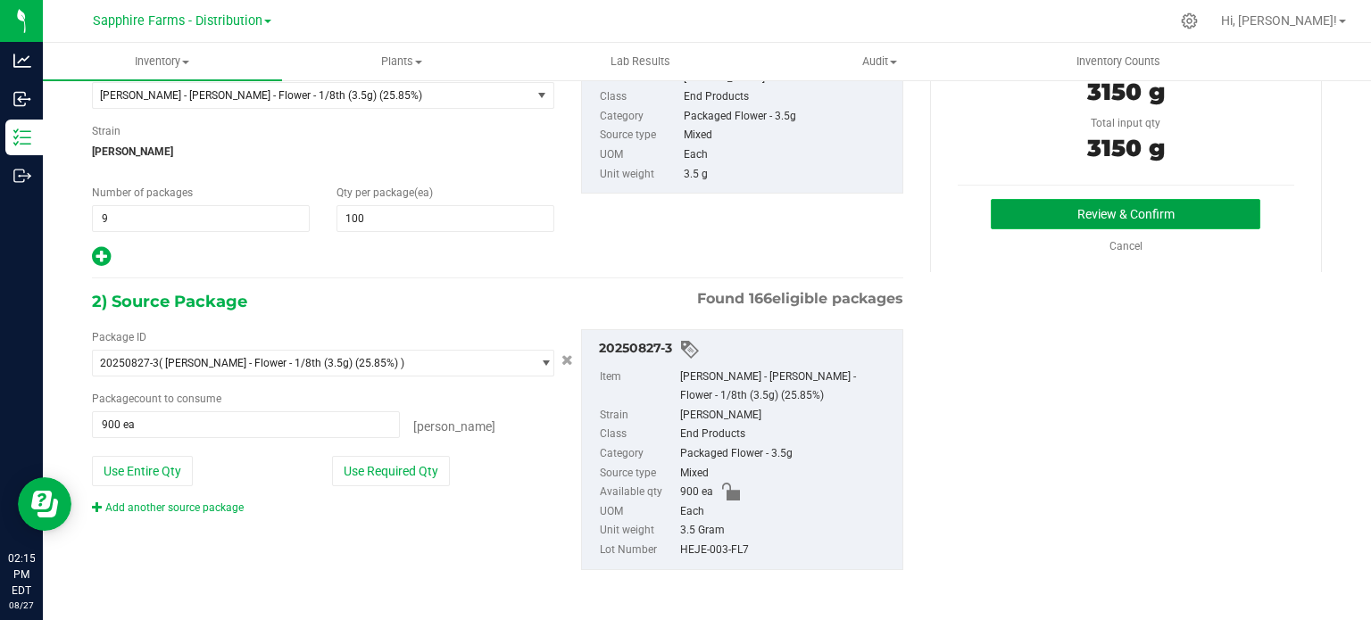
click at [1162, 207] on button "Review & Confirm" at bounding box center [1126, 214] width 270 height 30
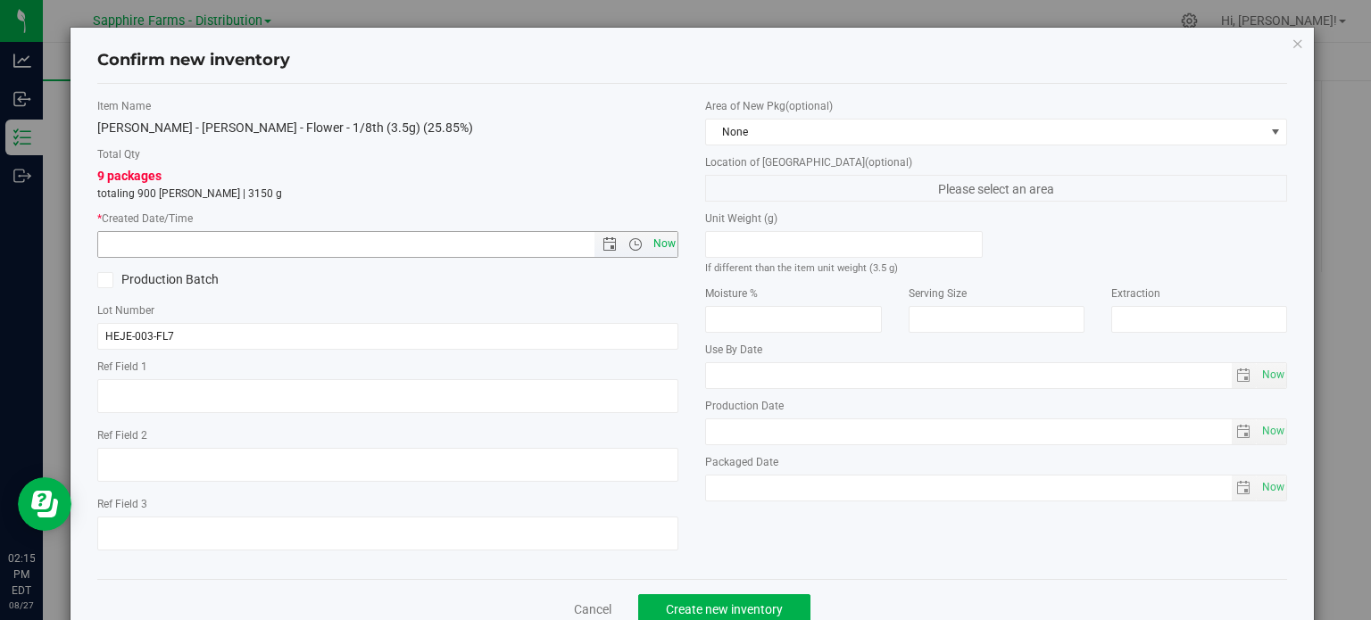
click at [649, 247] on span "Now" at bounding box center [664, 244] width 30 height 26
type input "8/27/2025 2:15 PM"
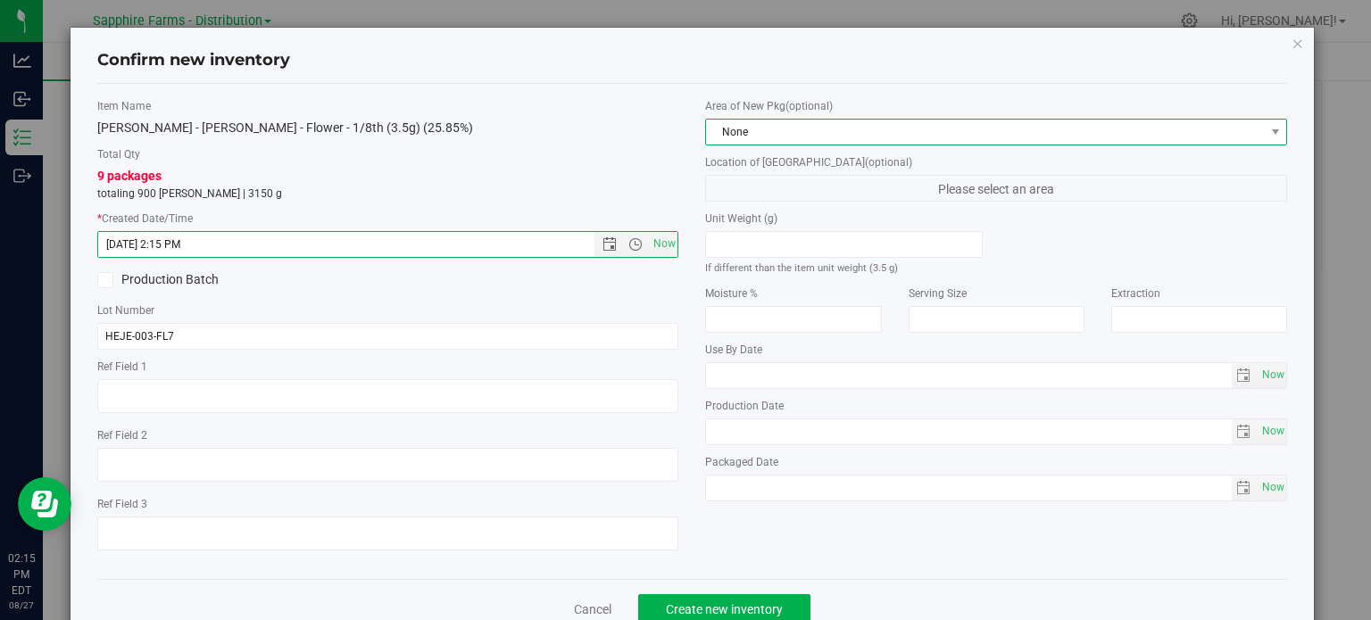
click at [789, 126] on span "None" at bounding box center [985, 132] width 558 height 25
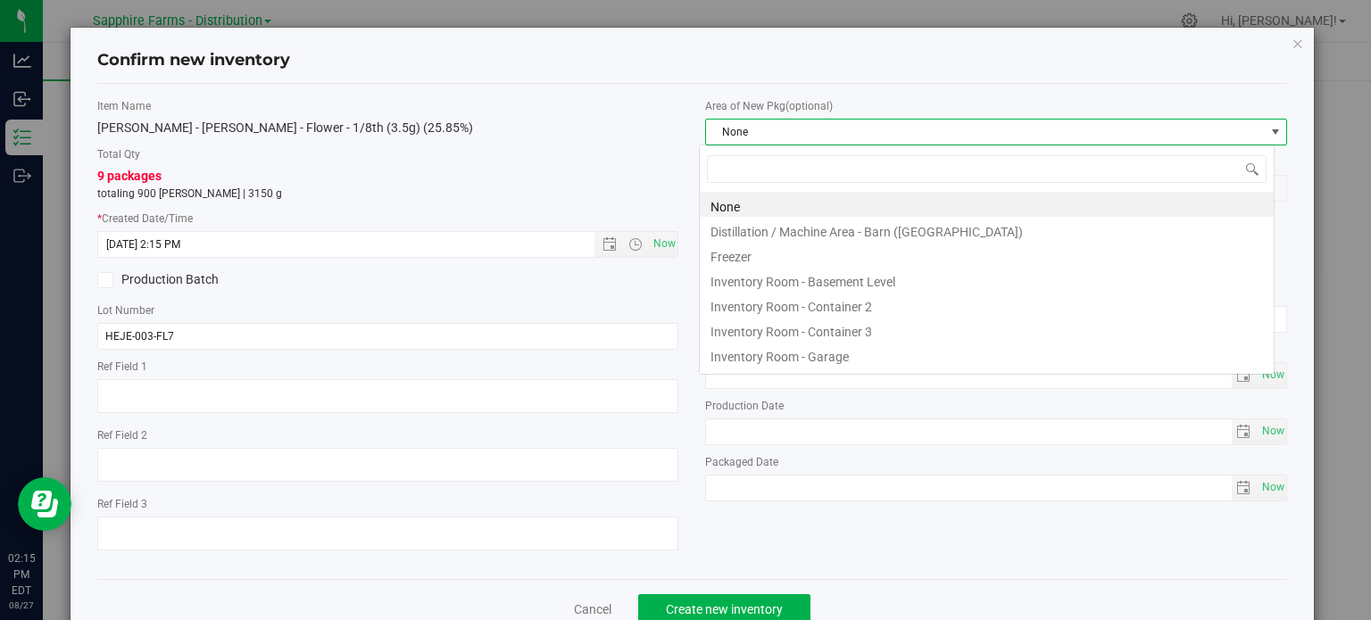
scroll to position [26, 575]
click at [809, 360] on li "Inventory Room - Garage" at bounding box center [987, 354] width 574 height 25
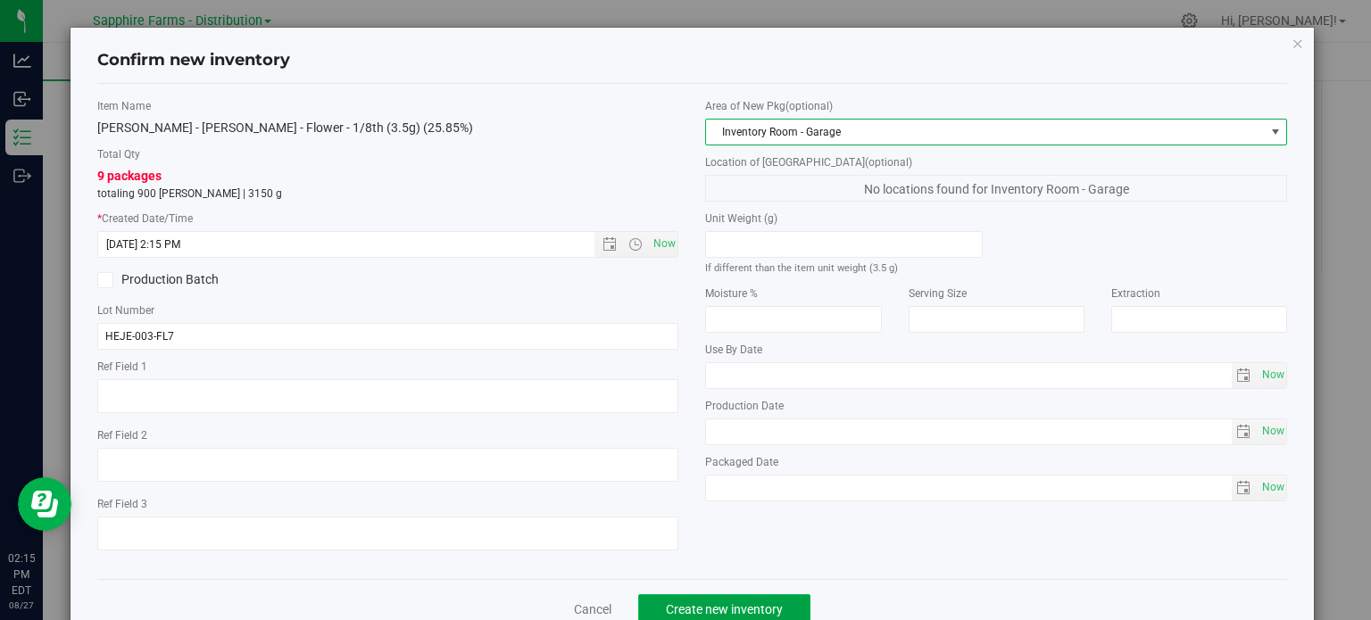
click at [753, 595] on button "Create new inventory" at bounding box center [724, 609] width 172 height 30
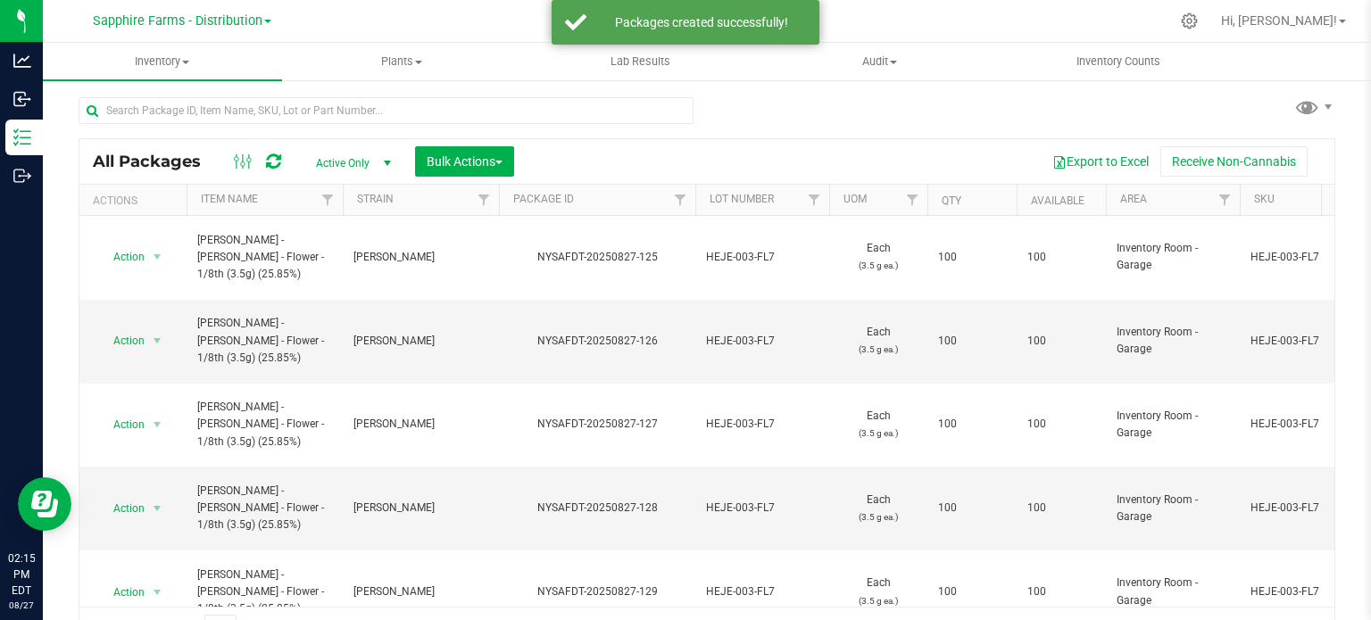
scroll to position [31, 0]
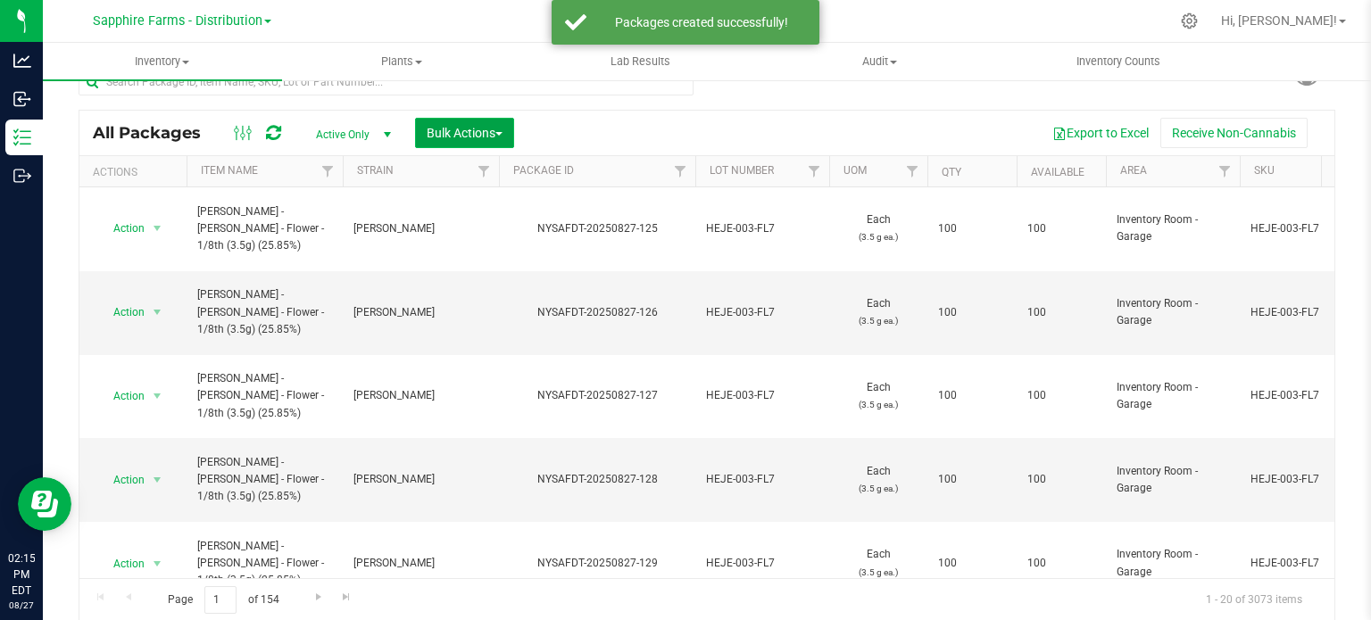
click at [453, 135] on span "Bulk Actions" at bounding box center [465, 133] width 76 height 14
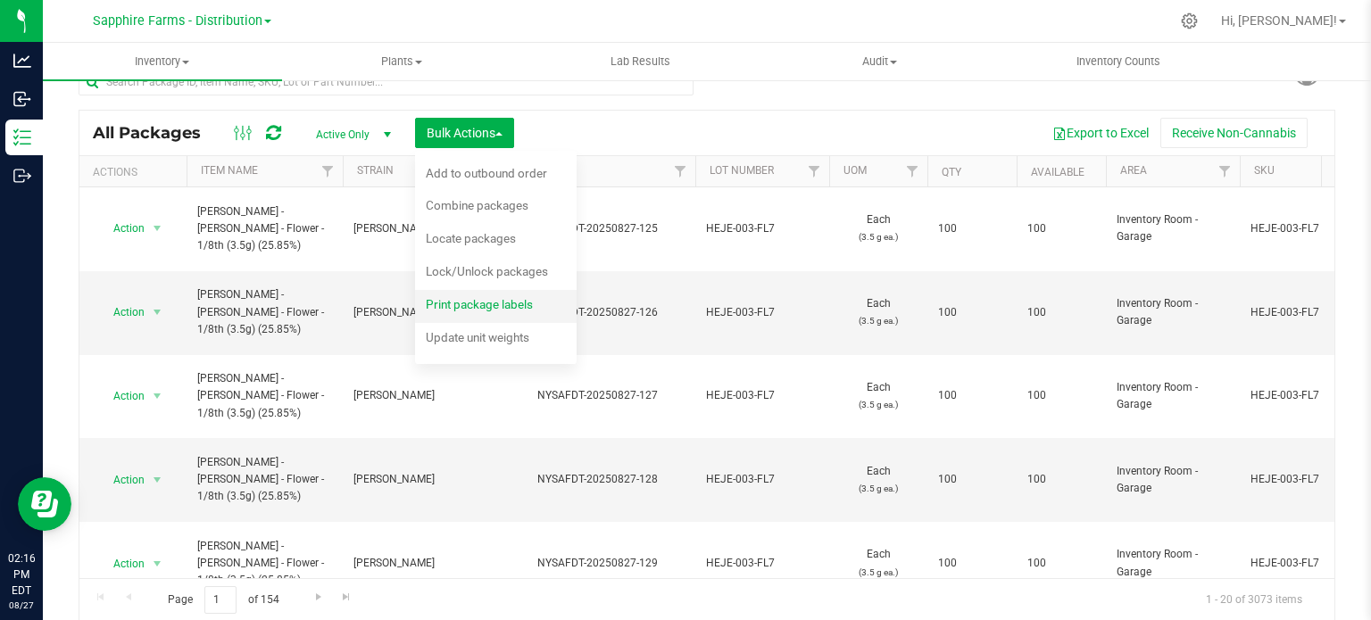
click at [449, 298] on span "Print package labels" at bounding box center [479, 304] width 107 height 14
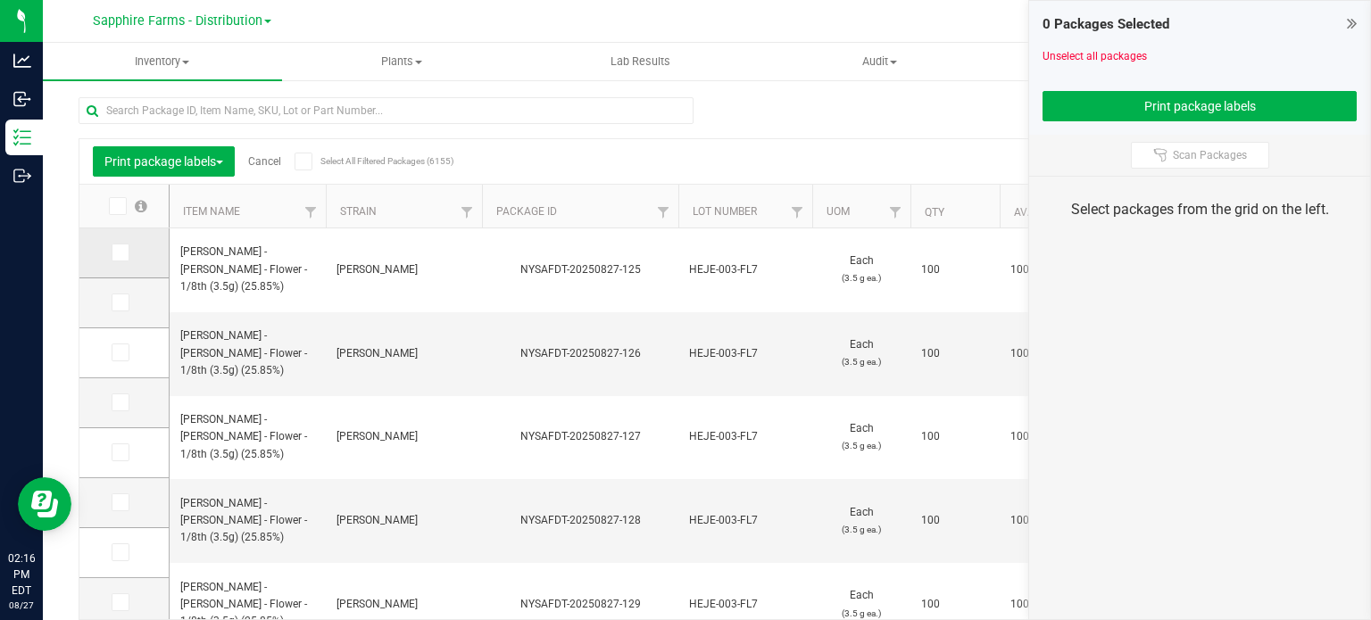
scroll to position [31, 0]
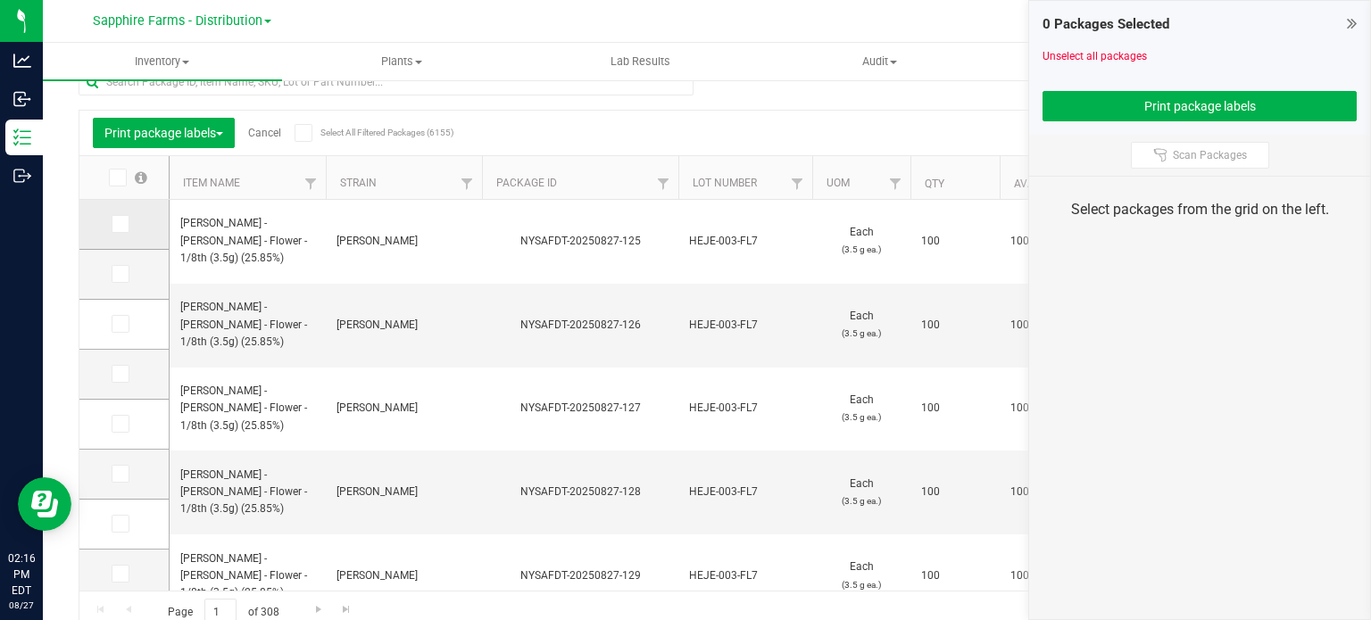
click at [124, 224] on icon at bounding box center [119, 224] width 12 height 0
click at [0, 0] on input "checkbox" at bounding box center [0, 0] width 0 height 0
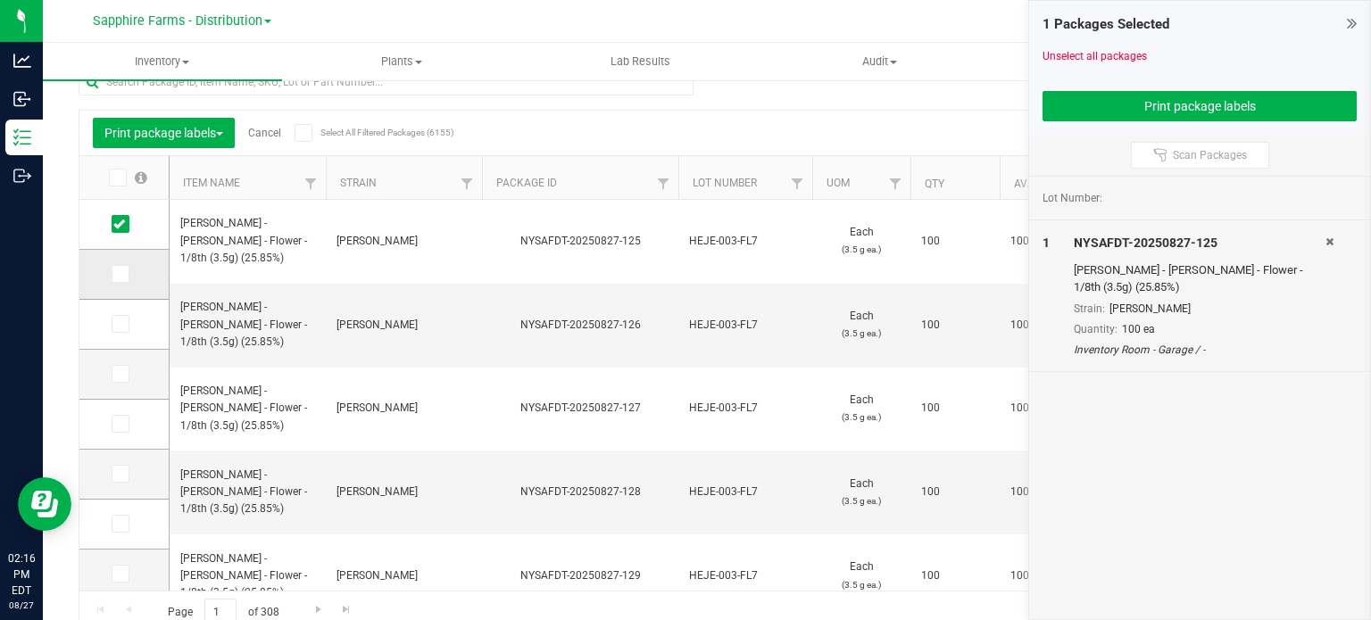
click at [118, 274] on icon at bounding box center [119, 274] width 12 height 0
click at [0, 0] on input "checkbox" at bounding box center [0, 0] width 0 height 0
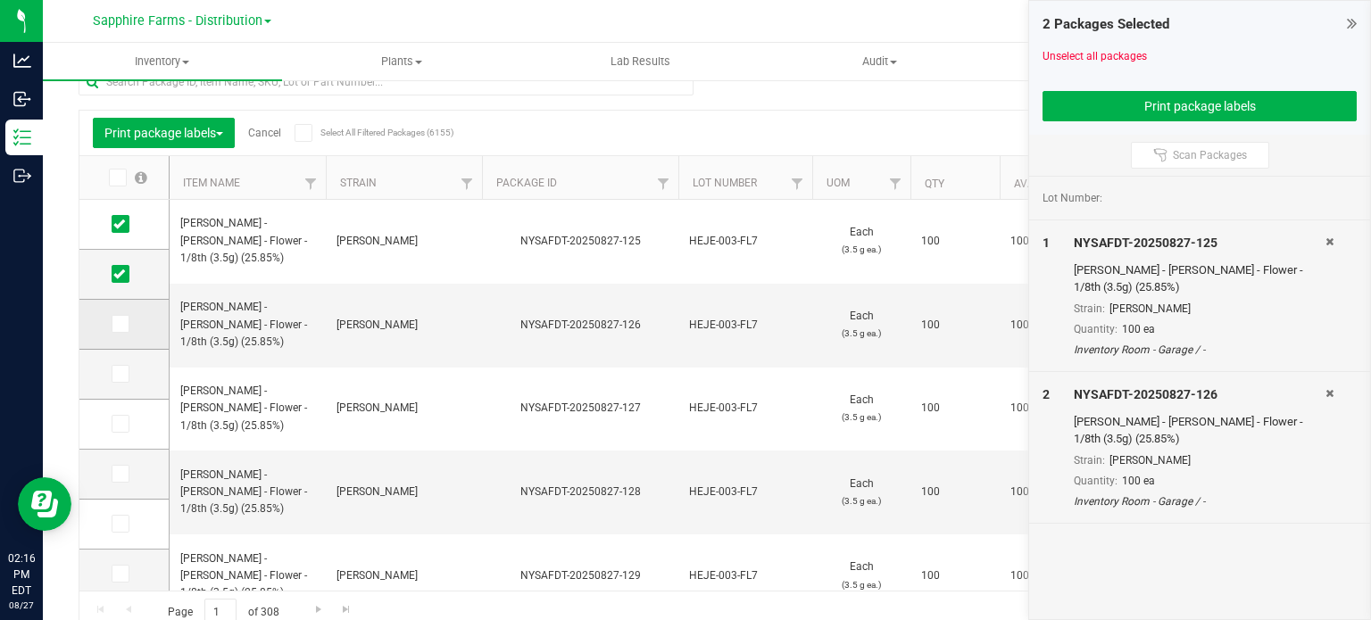
click at [118, 324] on icon at bounding box center [119, 324] width 12 height 0
click at [0, 0] on input "checkbox" at bounding box center [0, 0] width 0 height 0
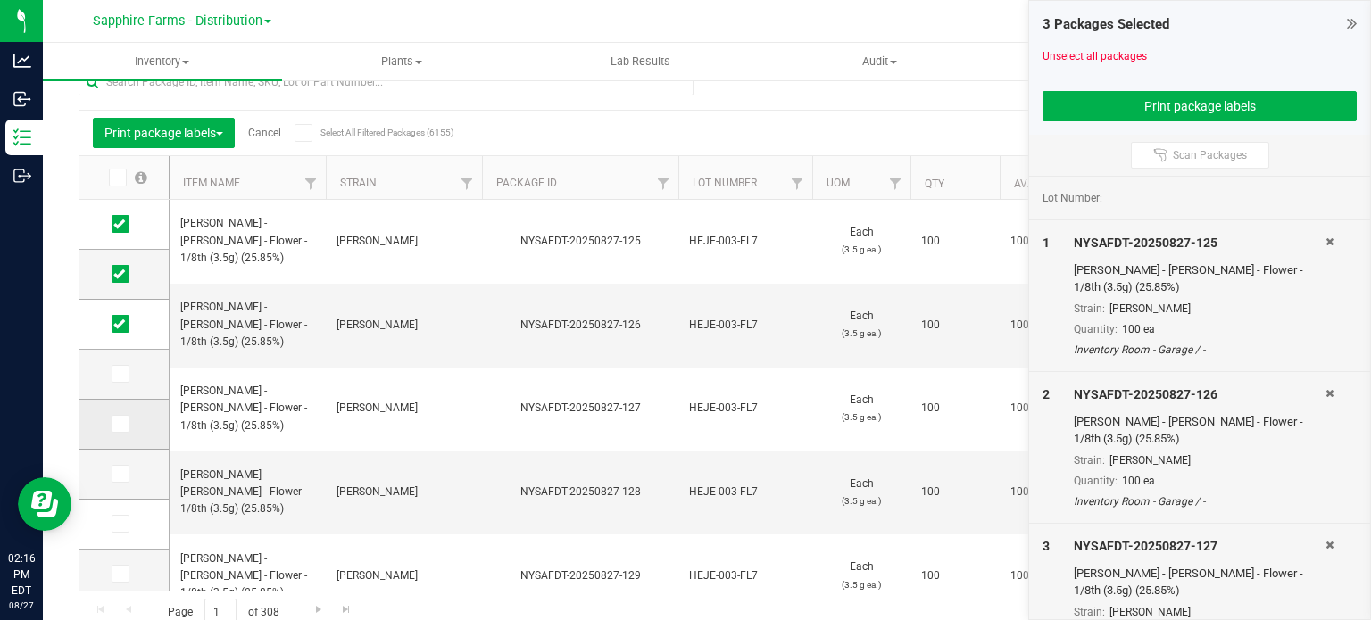
scroll to position [107, 0]
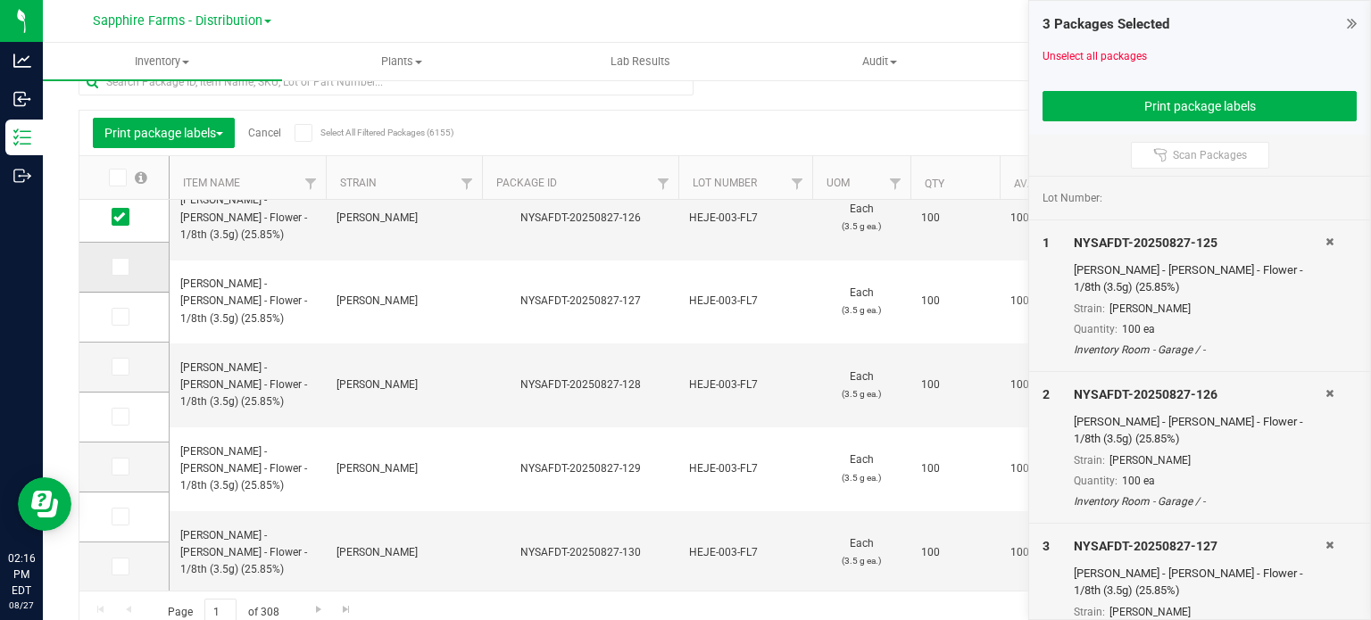
click at [125, 263] on span at bounding box center [121, 267] width 18 height 18
click at [0, 0] on input "checkbox" at bounding box center [0, 0] width 0 height 0
click at [121, 317] on icon at bounding box center [119, 317] width 12 height 0
click at [0, 0] on input "checkbox" at bounding box center [0, 0] width 0 height 0
click at [119, 367] on icon at bounding box center [119, 367] width 12 height 0
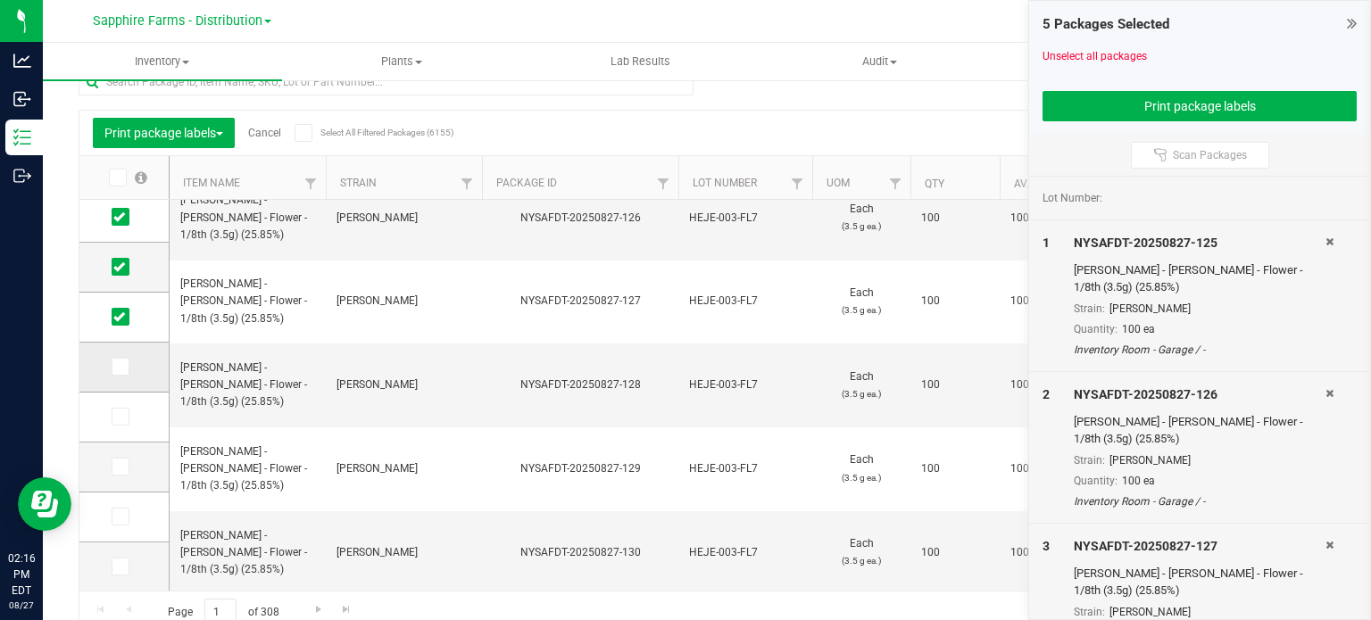
click at [0, 0] on input "checkbox" at bounding box center [0, 0] width 0 height 0
drag, startPoint x: 120, startPoint y: 413, endPoint x: 120, endPoint y: 428, distance: 15.2
click at [120, 417] on icon at bounding box center [119, 417] width 12 height 0
click at [0, 0] on input "checkbox" at bounding box center [0, 0] width 0 height 0
click at [116, 467] on icon at bounding box center [119, 467] width 12 height 0
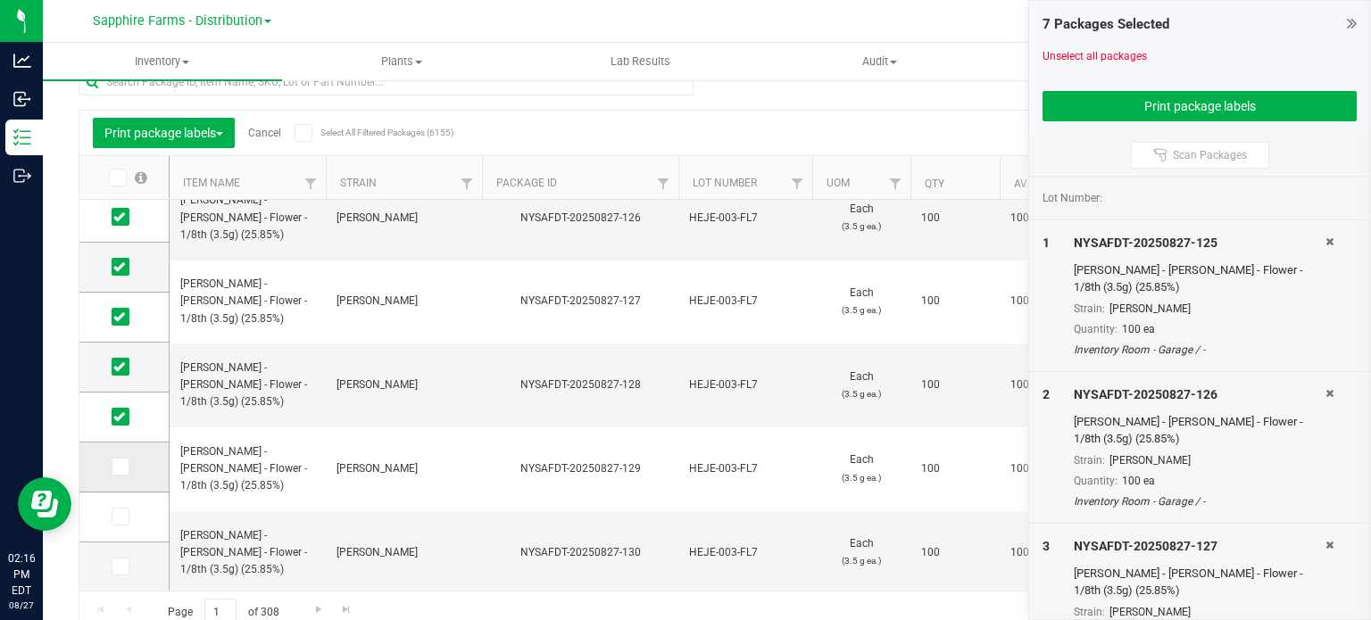
click at [0, 0] on input "checkbox" at bounding box center [0, 0] width 0 height 0
click at [116, 517] on icon at bounding box center [119, 517] width 12 height 0
click at [0, 0] on input "checkbox" at bounding box center [0, 0] width 0 height 0
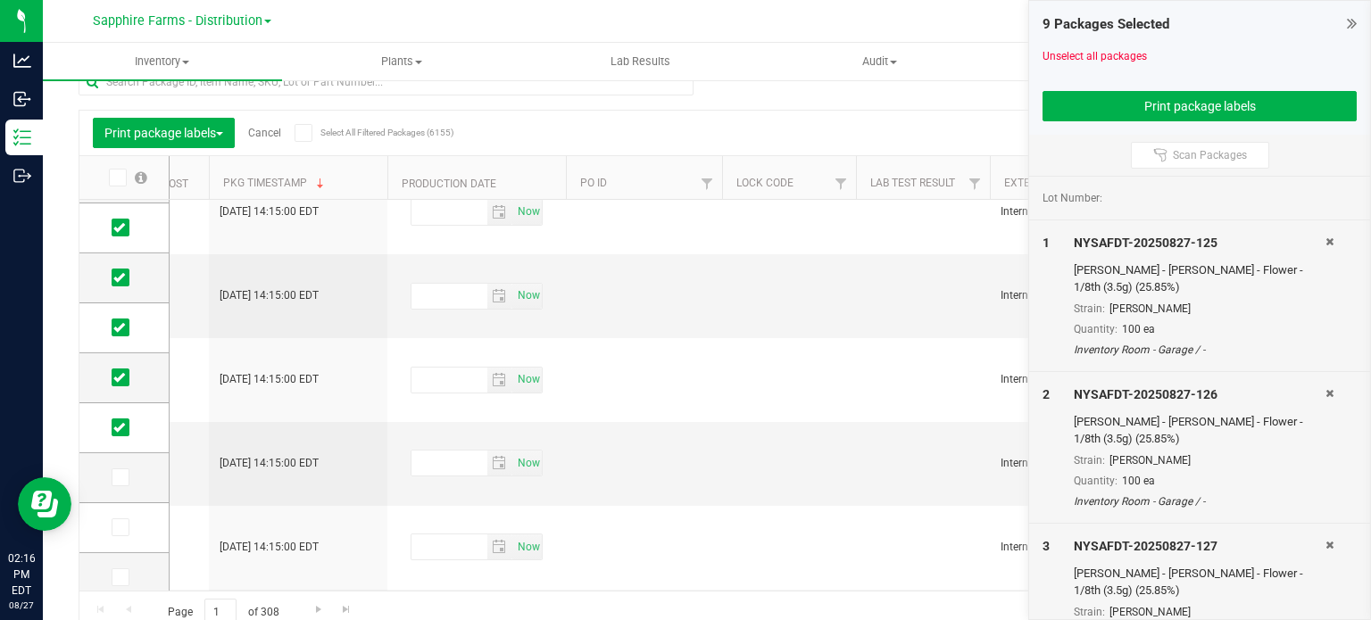
scroll to position [196, 0]
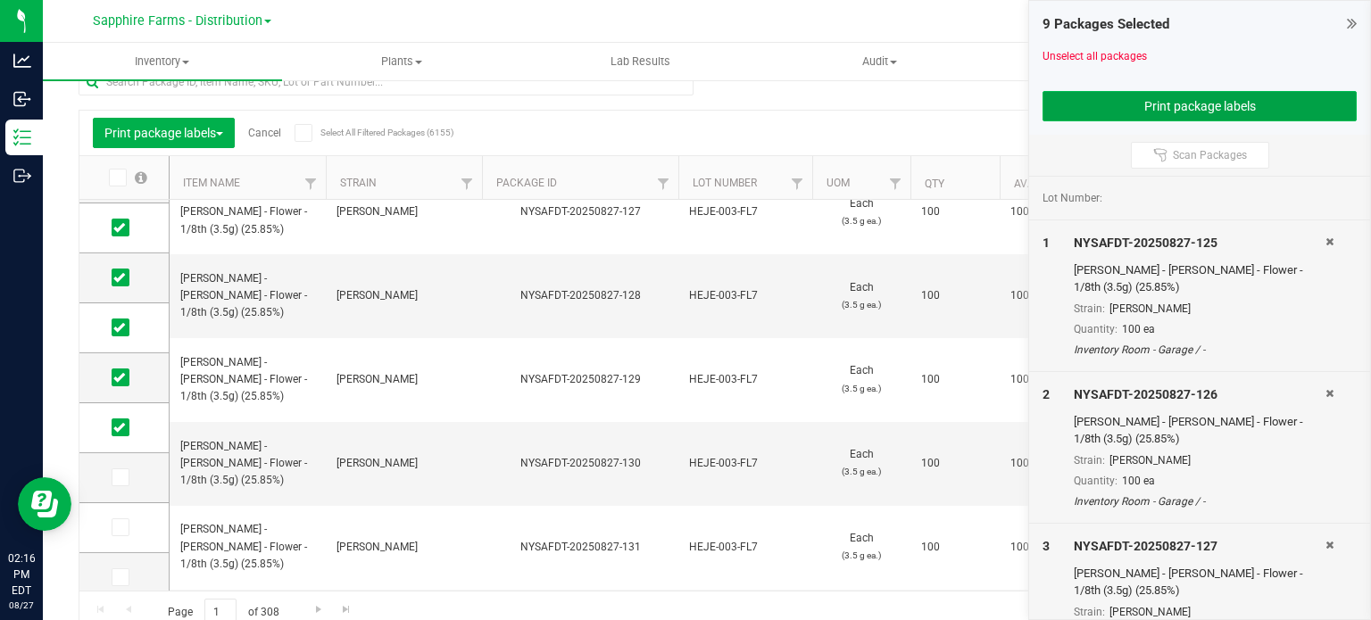
click at [1110, 117] on button "Print package labels" at bounding box center [1199, 106] width 314 height 30
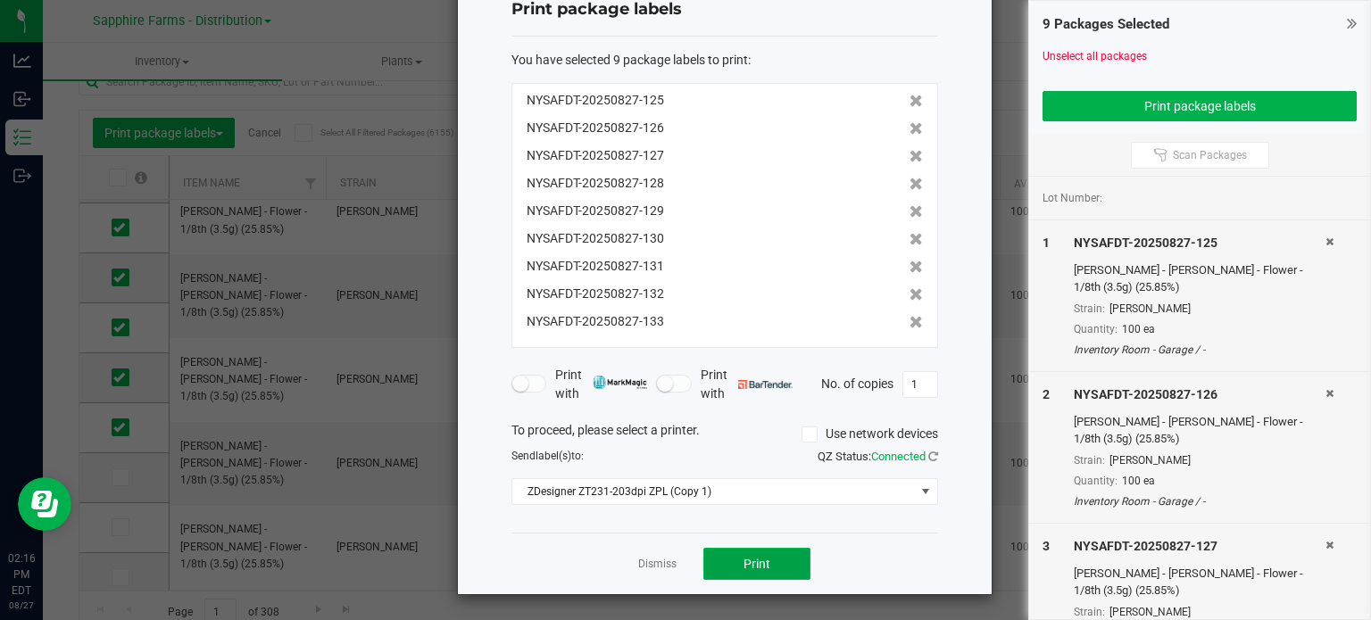
click at [771, 563] on button "Print" at bounding box center [756, 564] width 107 height 32
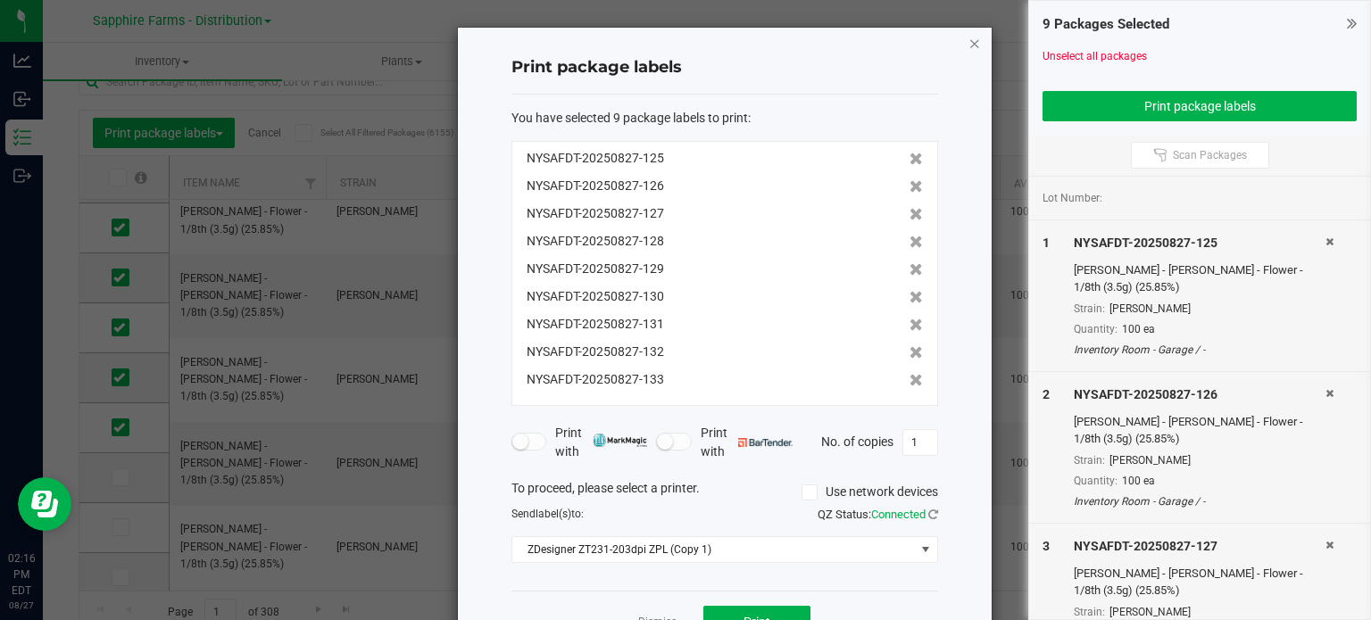
click at [968, 32] on icon "button" at bounding box center [974, 42] width 12 height 21
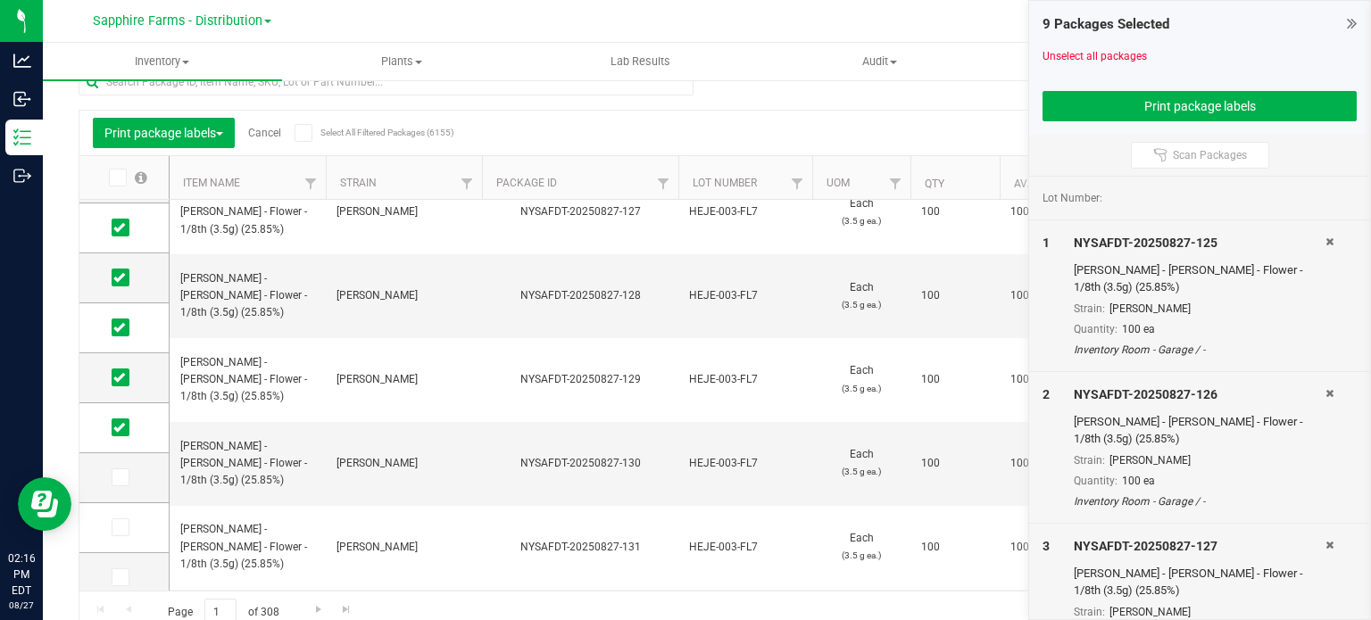
click at [271, 133] on link "Cancel" at bounding box center [264, 133] width 33 height 12
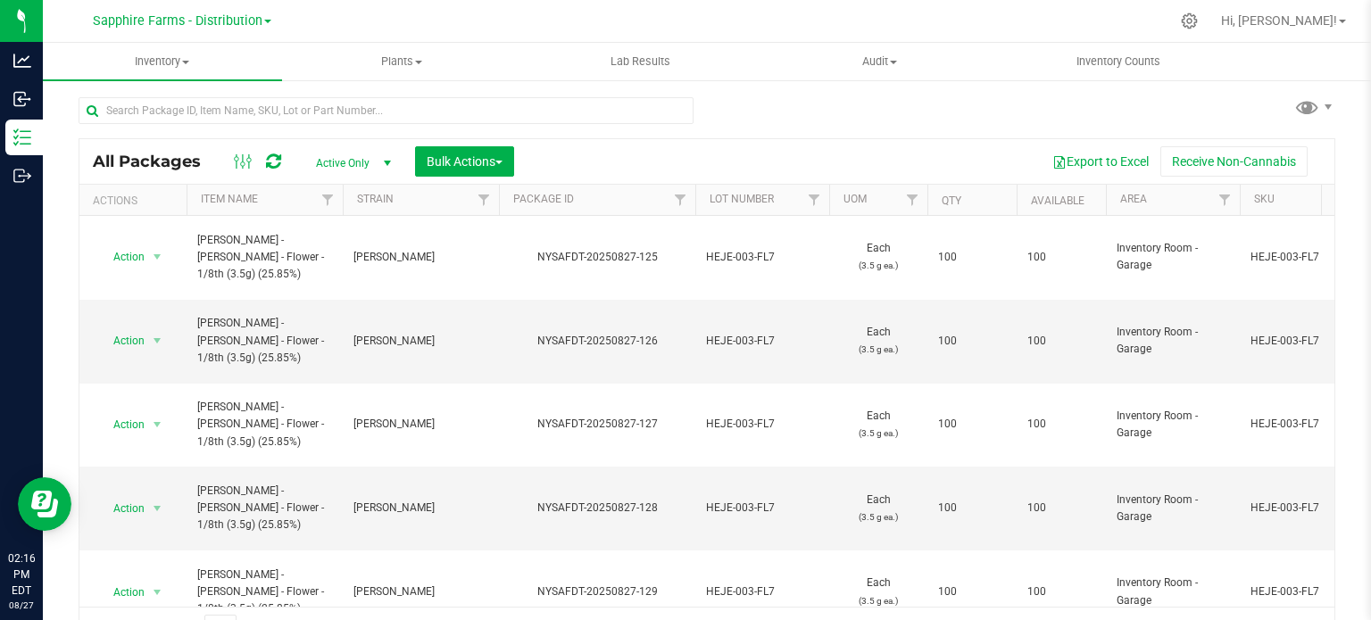
click at [511, 185] on th "Package ID" at bounding box center [597, 200] width 196 height 31
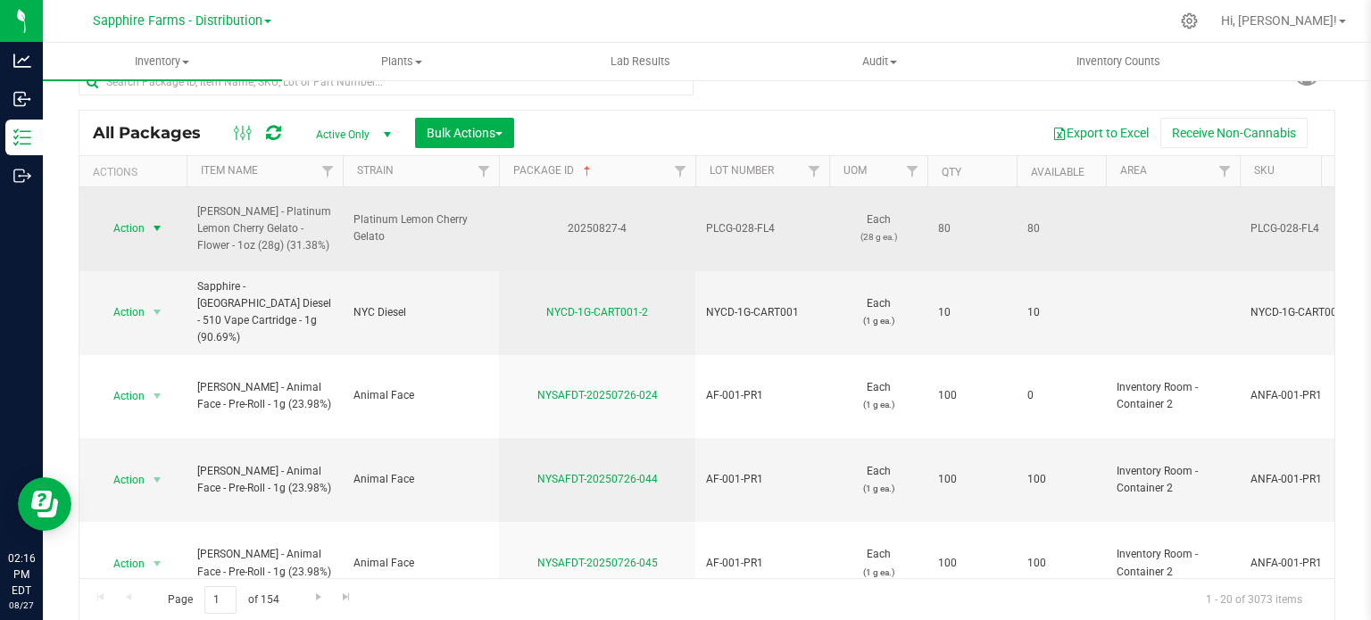
click at [160, 221] on span "select" at bounding box center [157, 228] width 14 height 14
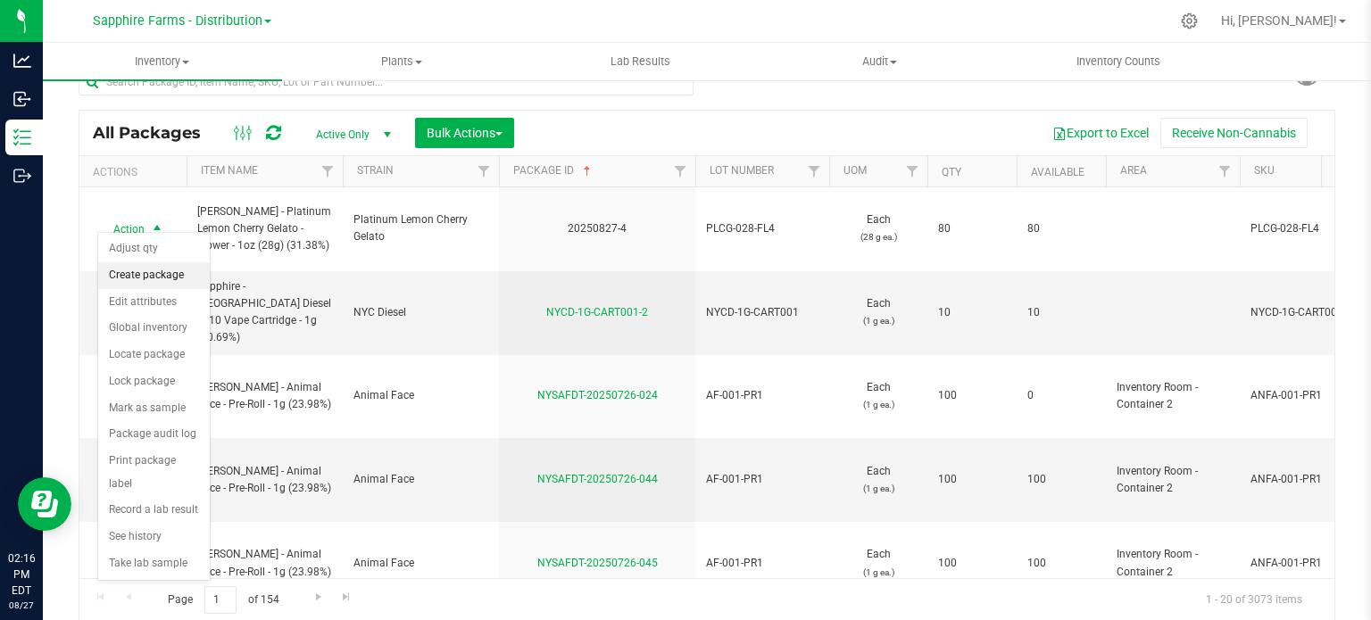
click at [155, 273] on li "Create package" at bounding box center [154, 275] width 112 height 27
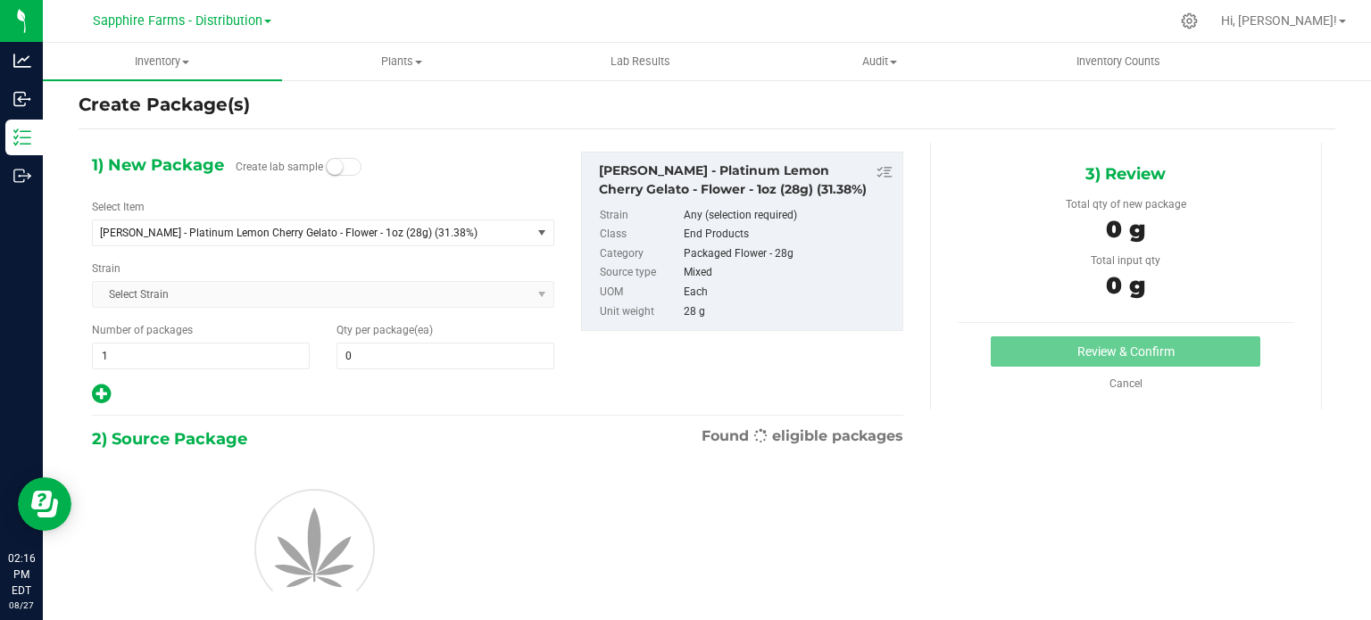
scroll to position [31, 0]
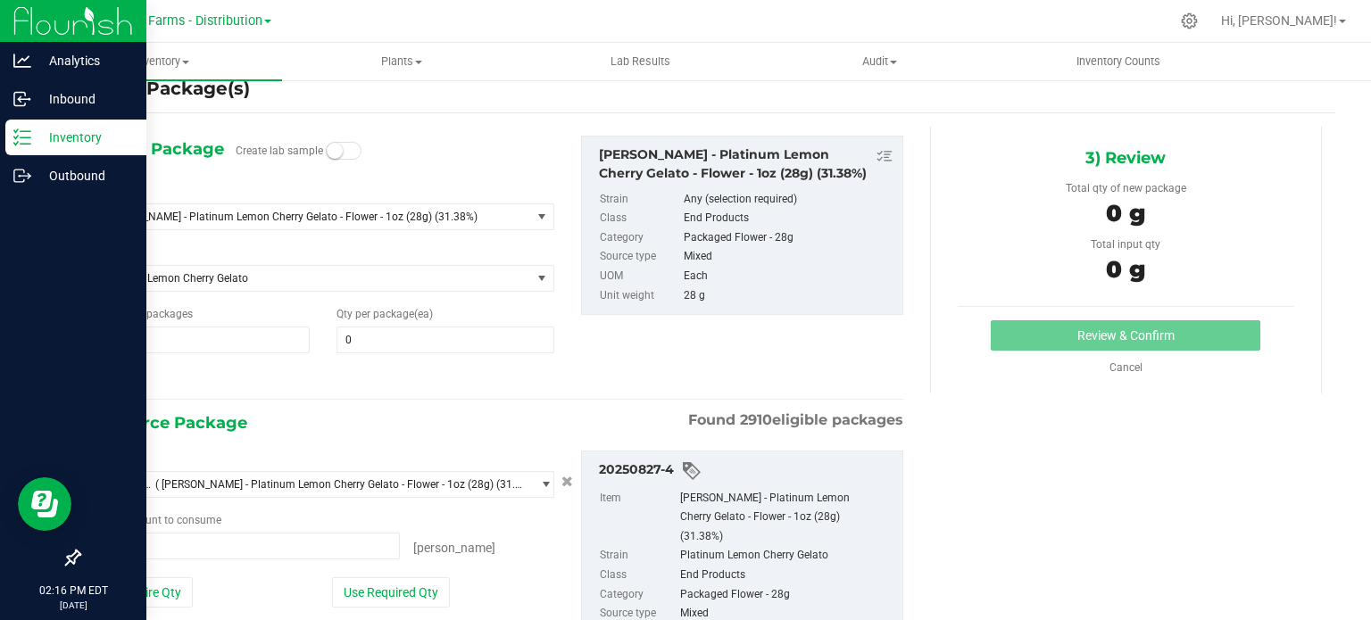
type input "0 ea"
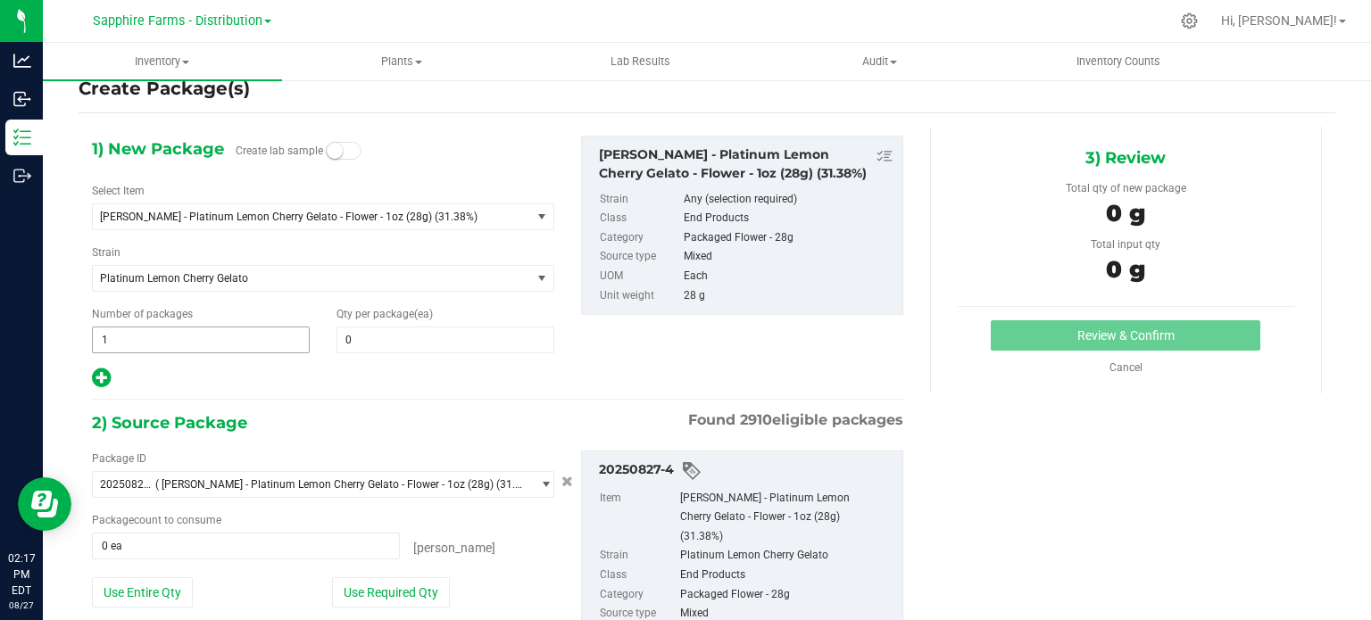
click at [196, 331] on span "1 1" at bounding box center [201, 340] width 218 height 27
type input "5"
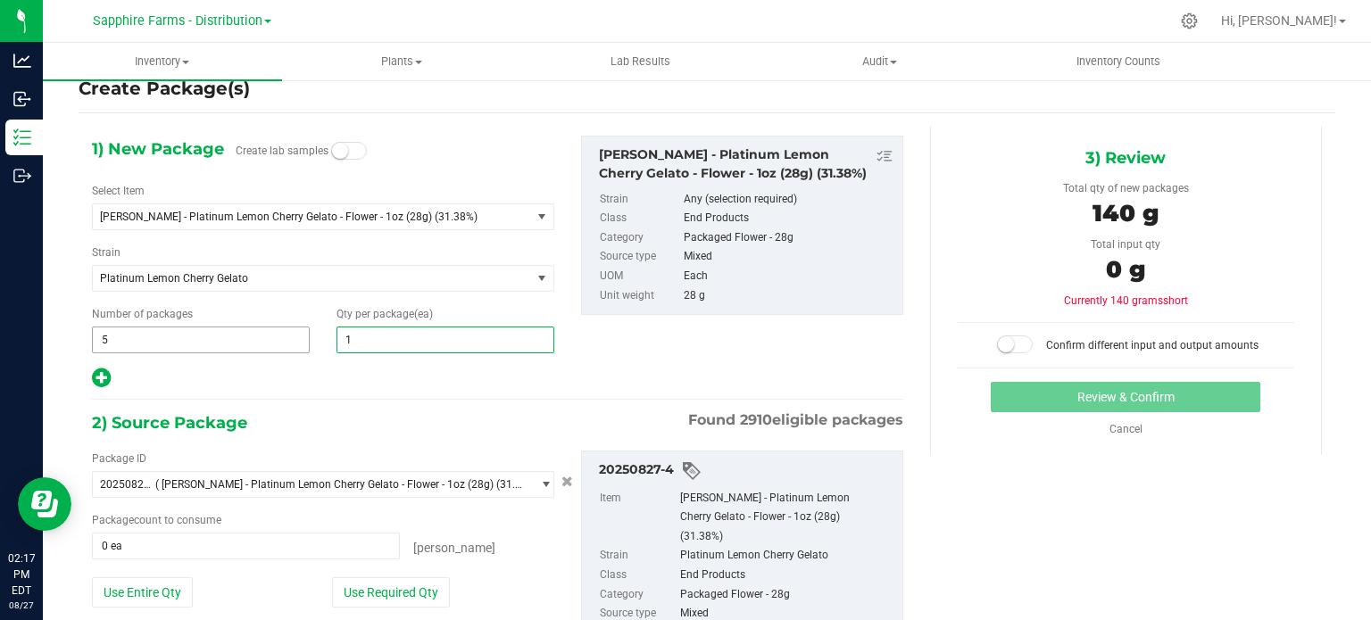
type input "16"
click at [294, 410] on div "2) Source Package Found 2910 eligible packages" at bounding box center [497, 423] width 811 height 27
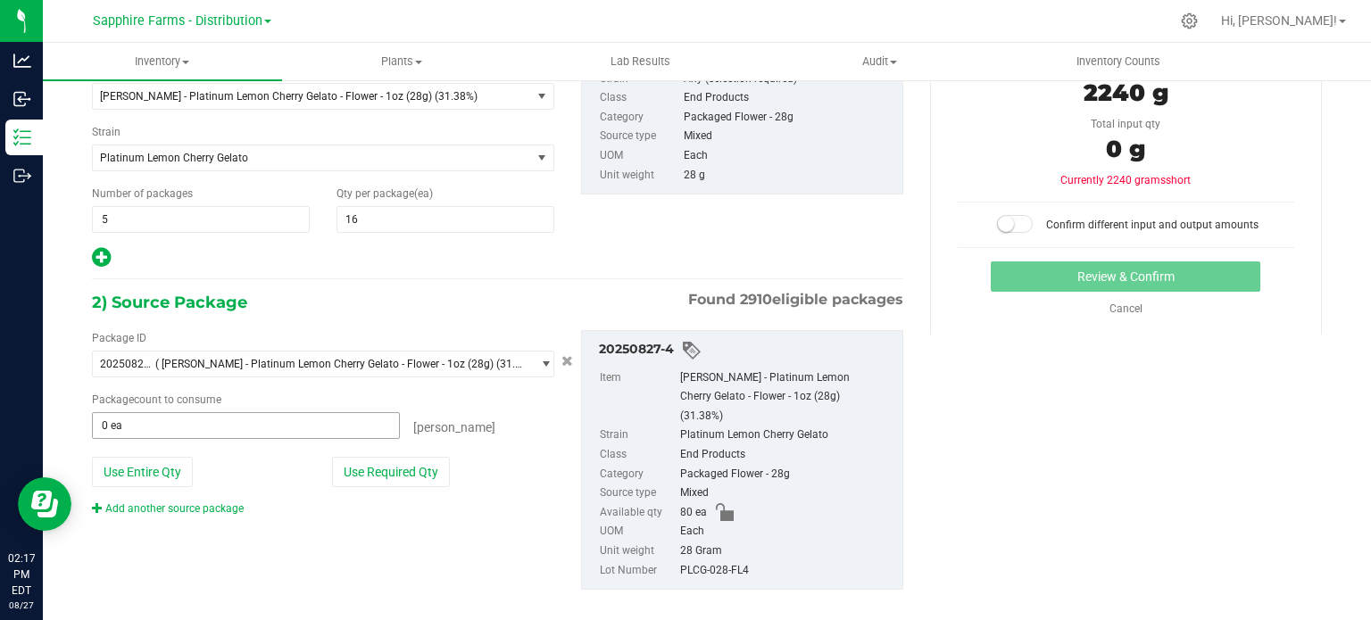
click at [147, 427] on span "0 ea 0" at bounding box center [246, 425] width 308 height 27
type input "80"
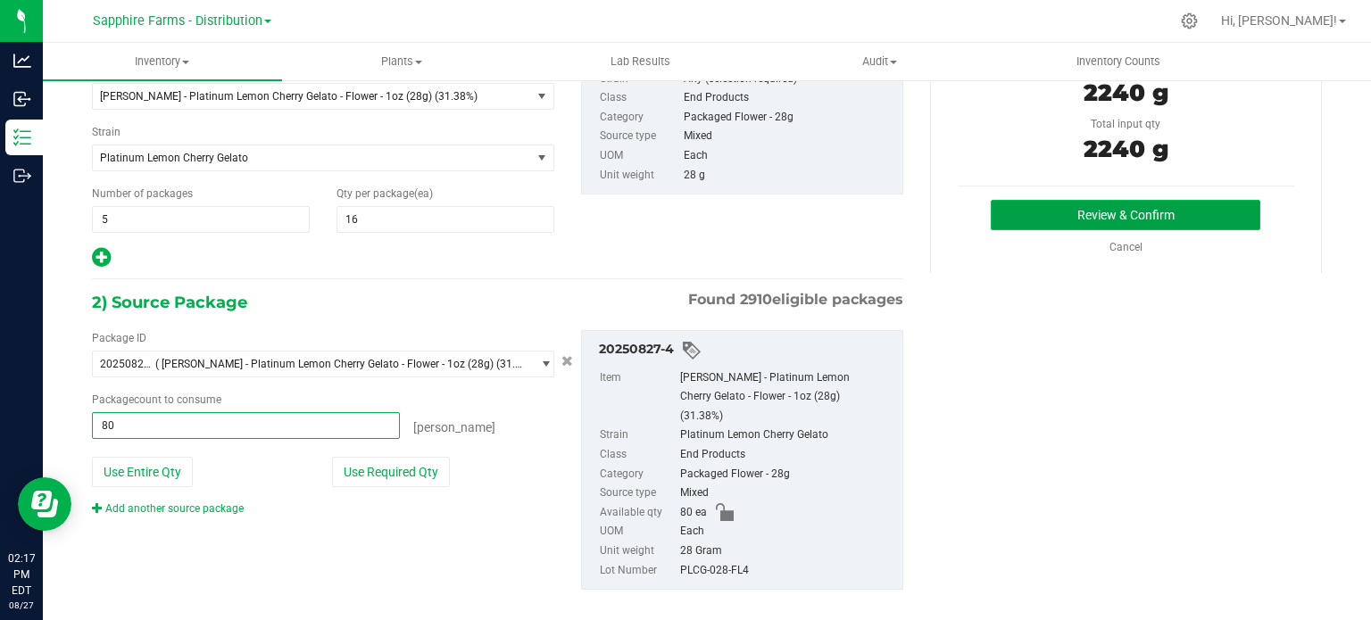
type input "80 ea"
click at [1015, 219] on button "Review & Confirm" at bounding box center [1126, 215] width 270 height 30
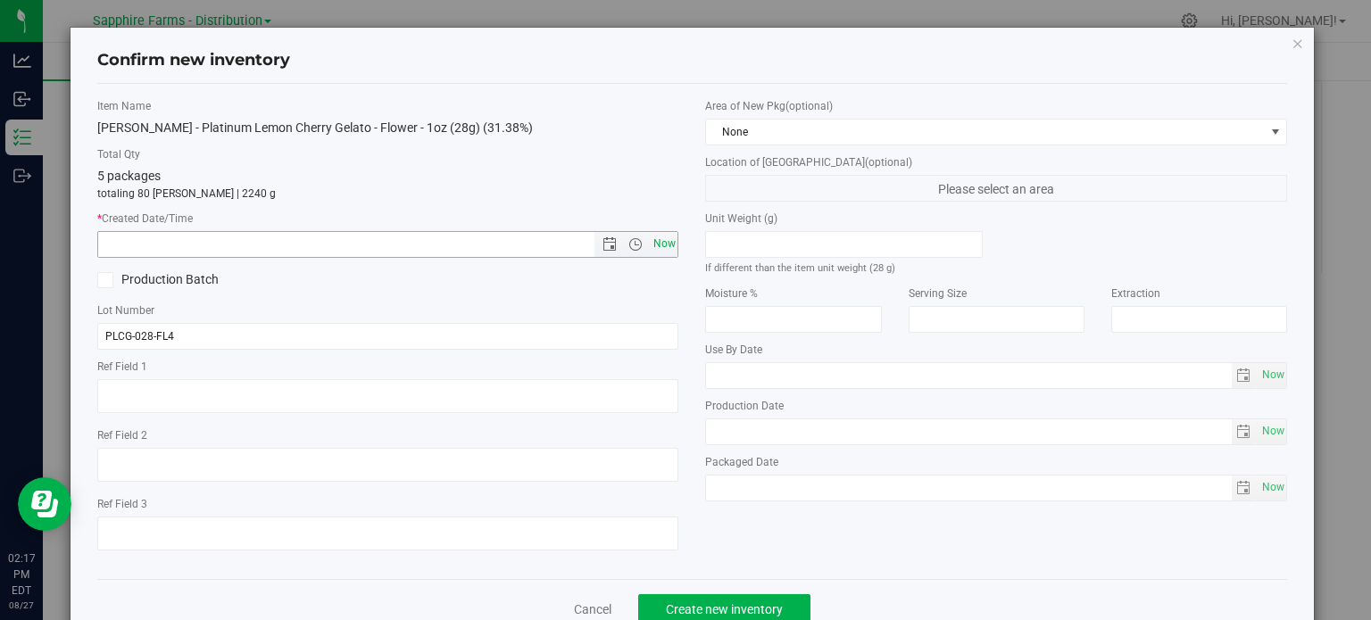
click at [659, 248] on span "Now" at bounding box center [664, 244] width 30 height 26
type input "8/27/2025 2:17 PM"
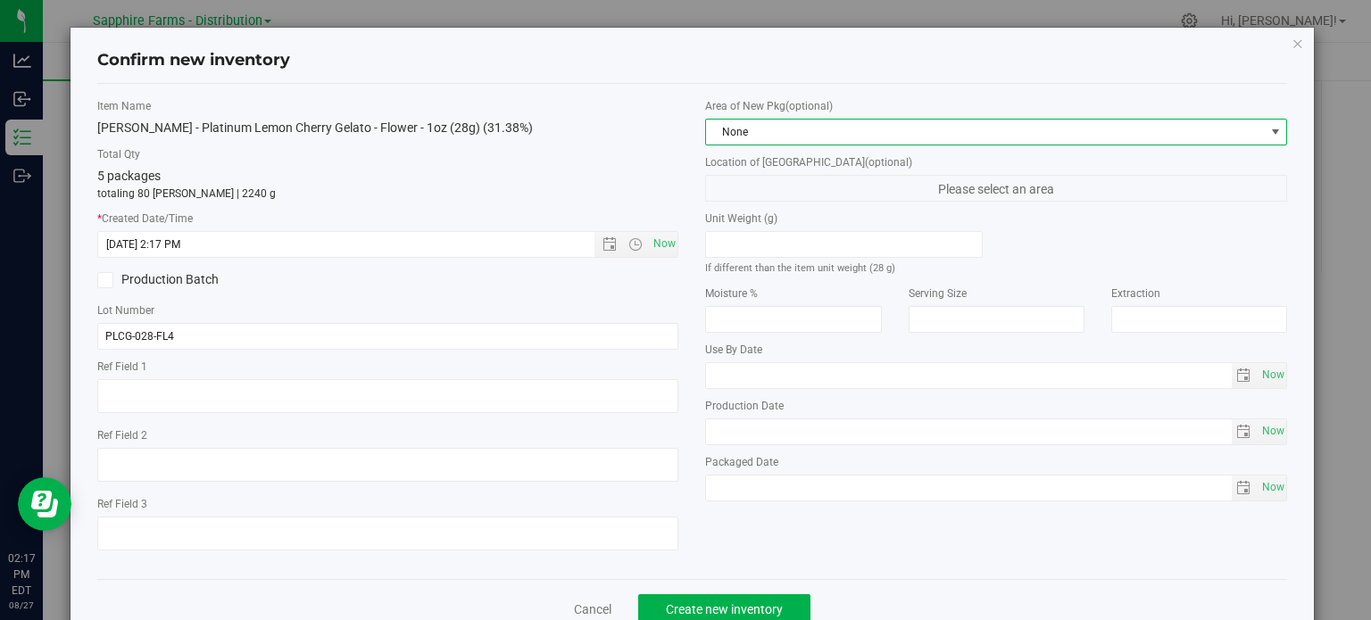
click at [932, 131] on span "None" at bounding box center [985, 132] width 558 height 25
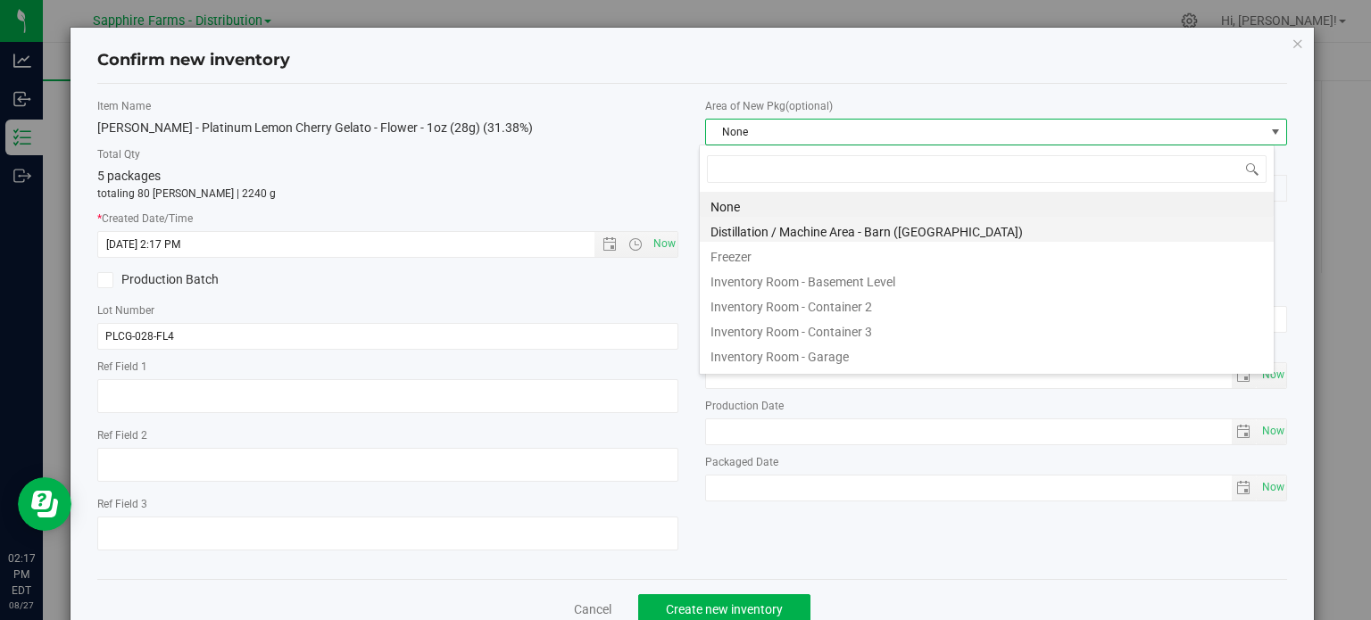
scroll to position [26, 575]
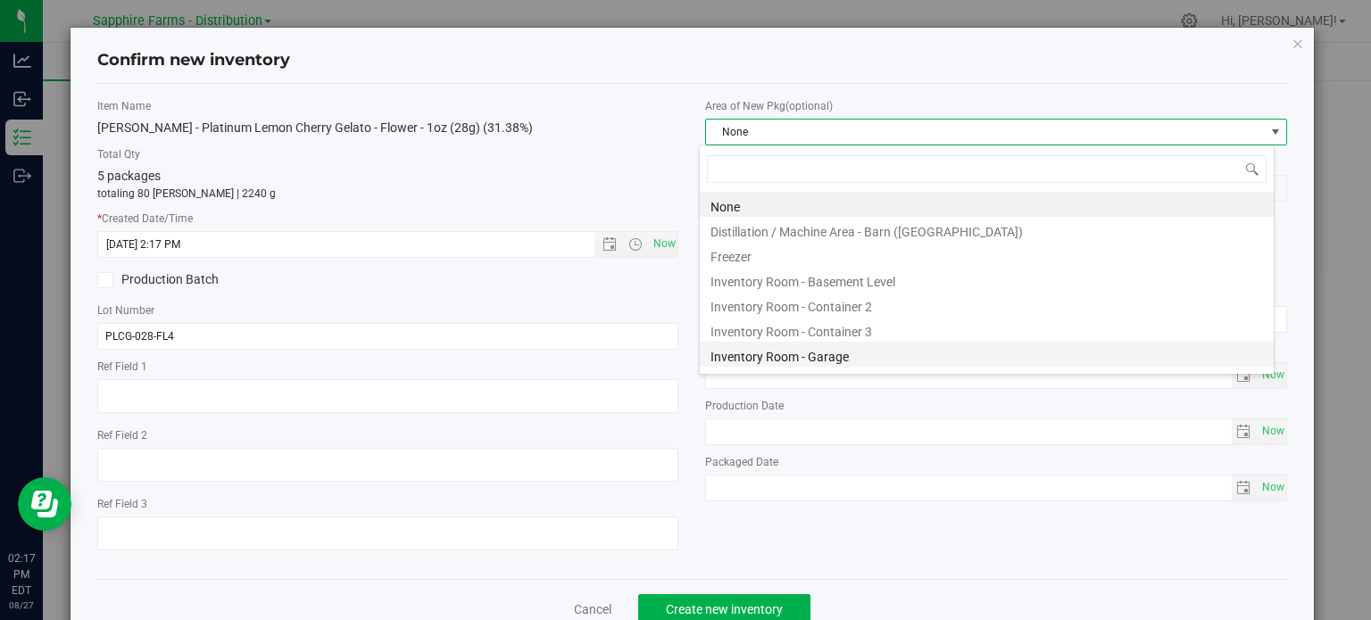
click at [849, 355] on li "Inventory Room - Garage" at bounding box center [987, 354] width 574 height 25
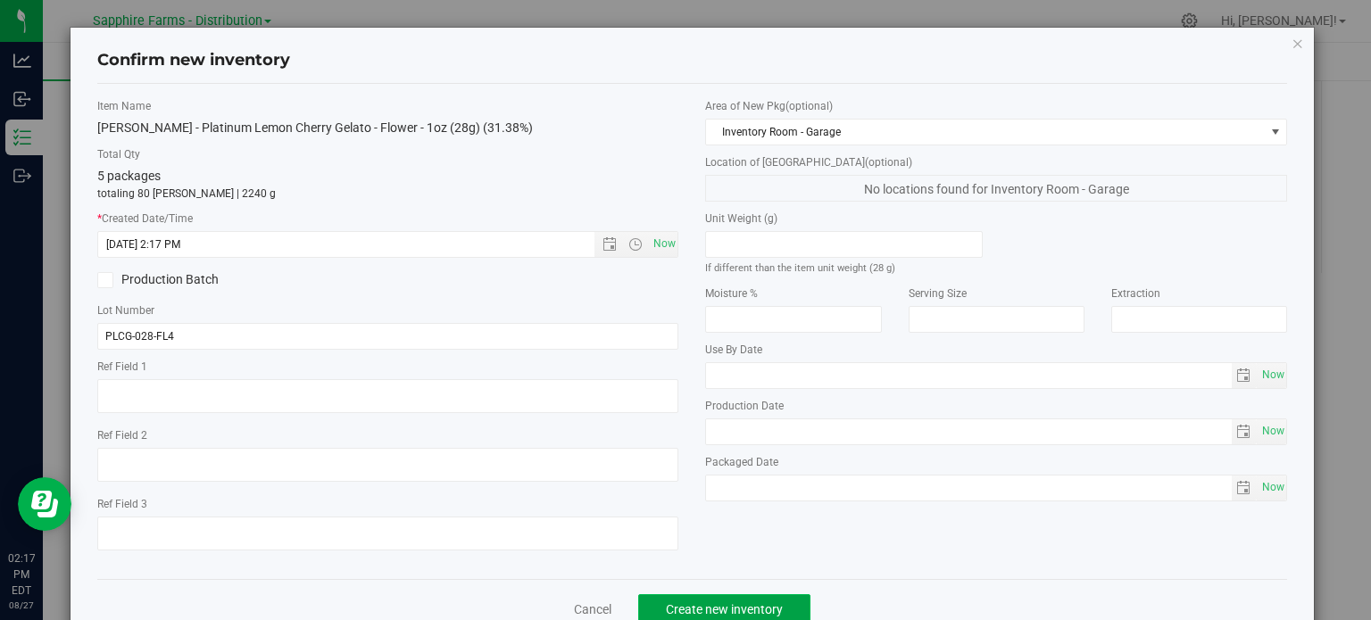
click at [750, 602] on span "Create new inventory" at bounding box center [724, 609] width 117 height 14
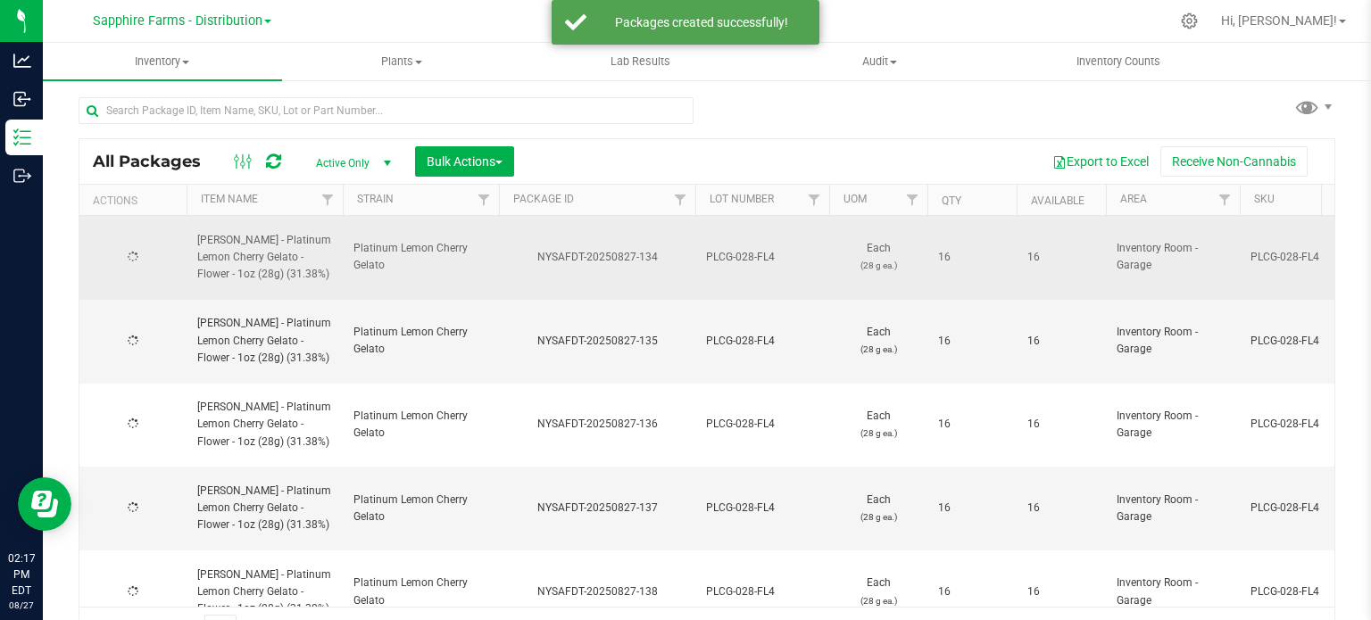
scroll to position [31, 0]
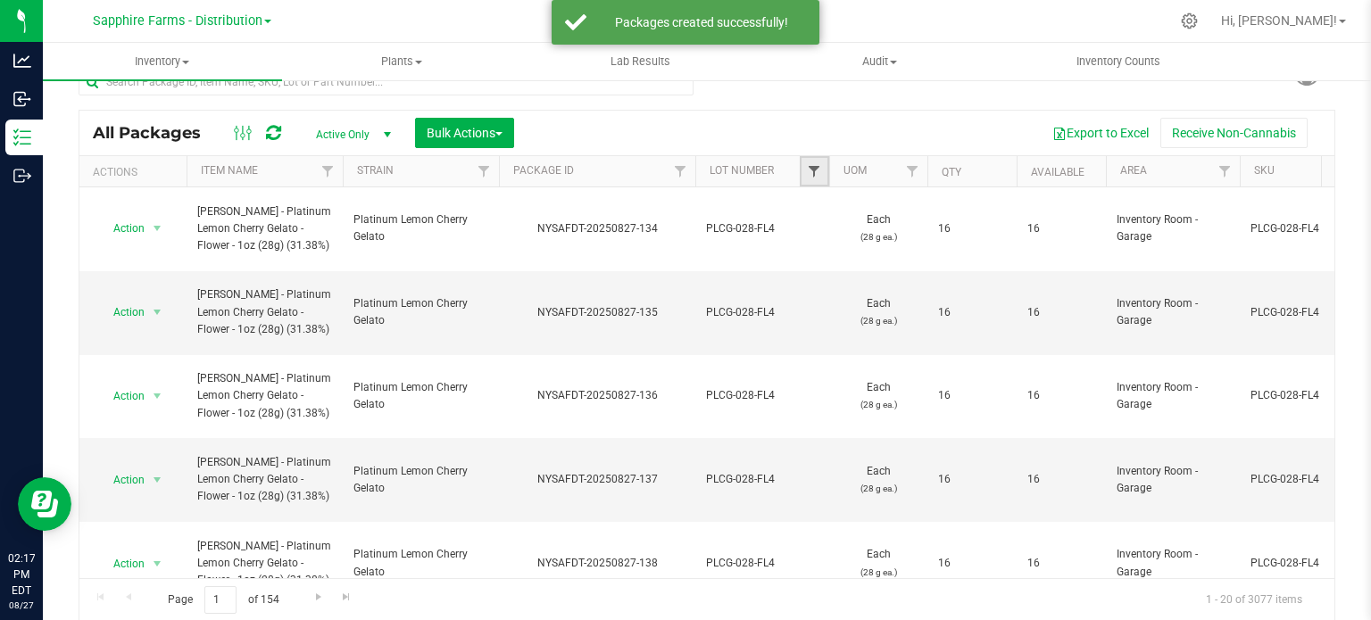
click at [813, 166] on span "Filter" at bounding box center [814, 171] width 14 height 14
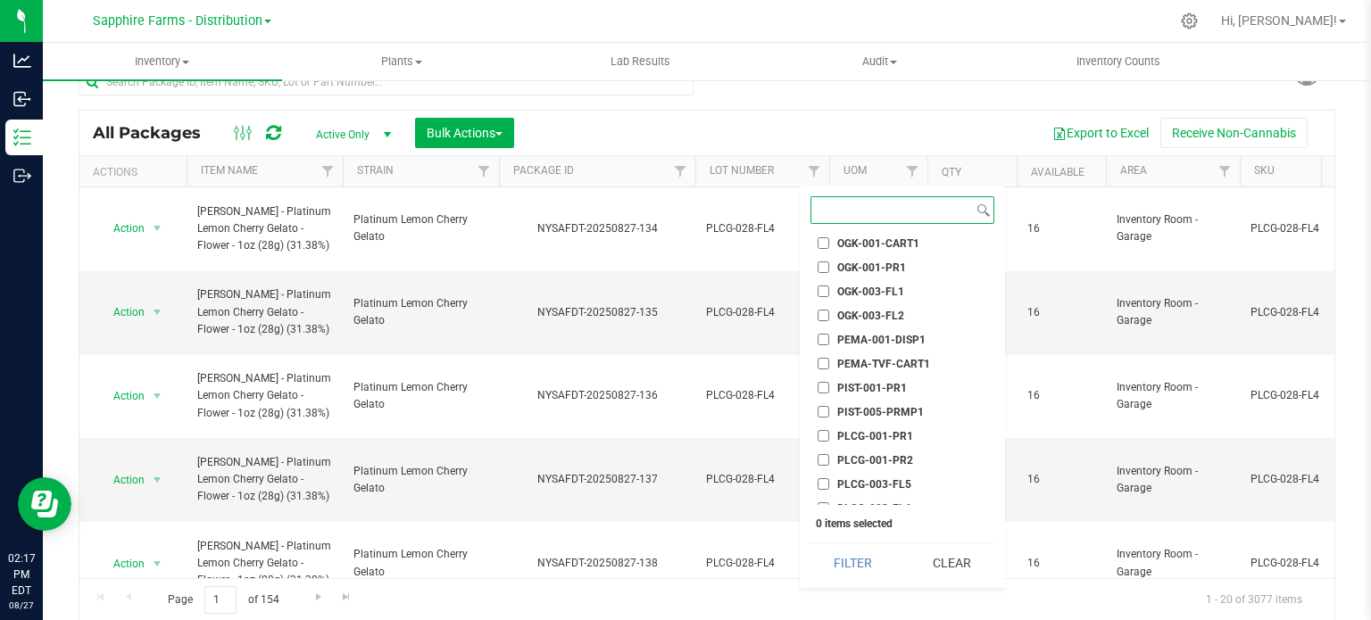
scroll to position [1339, 0]
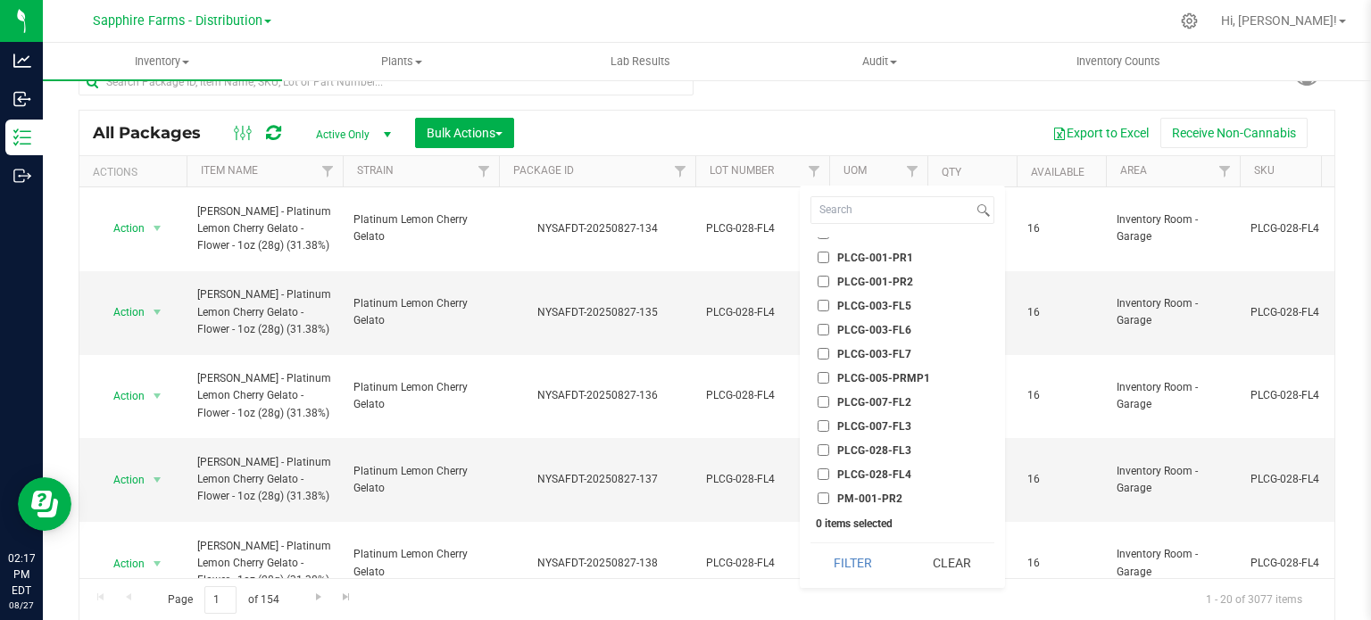
click at [897, 483] on li "PLCG-028-FL4" at bounding box center [902, 474] width 184 height 19
click at [897, 474] on span "PLCG-028-FL4" at bounding box center [874, 474] width 74 height 11
click at [829, 474] on input "PLCG-028-FL4" at bounding box center [823, 475] width 12 height 12
checkbox input "true"
click at [846, 561] on button "Filter" at bounding box center [853, 563] width 86 height 39
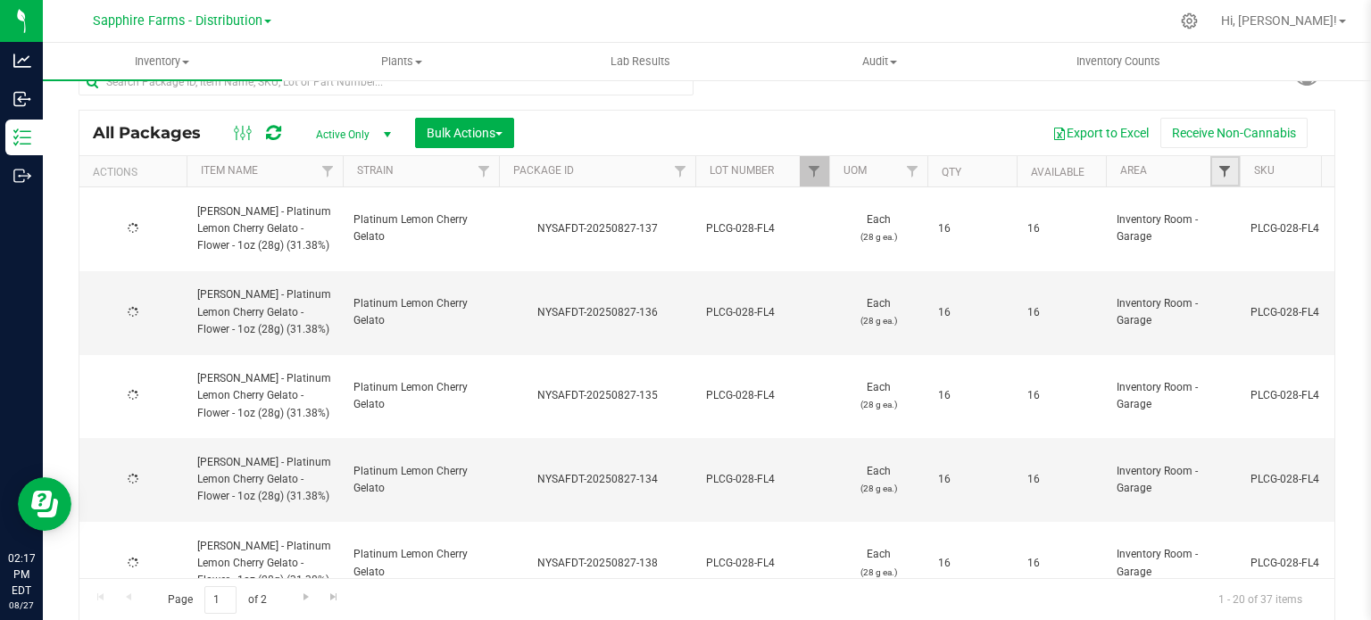
click at [1224, 172] on span "Filter" at bounding box center [1224, 171] width 14 height 14
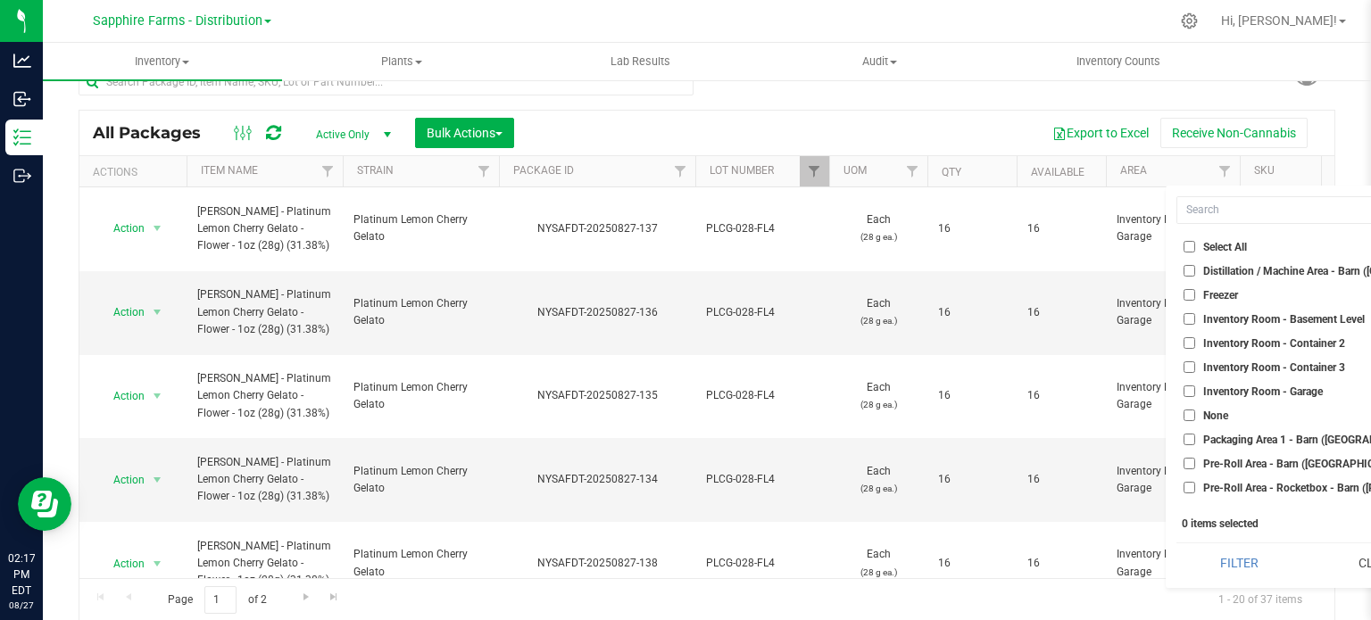
click at [1267, 386] on span "Inventory Room - Garage" at bounding box center [1263, 391] width 120 height 11
click at [1195, 386] on input "Inventory Room - Garage" at bounding box center [1189, 392] width 12 height 12
checkbox input "true"
click at [1235, 565] on button "Filter" at bounding box center [1239, 563] width 126 height 39
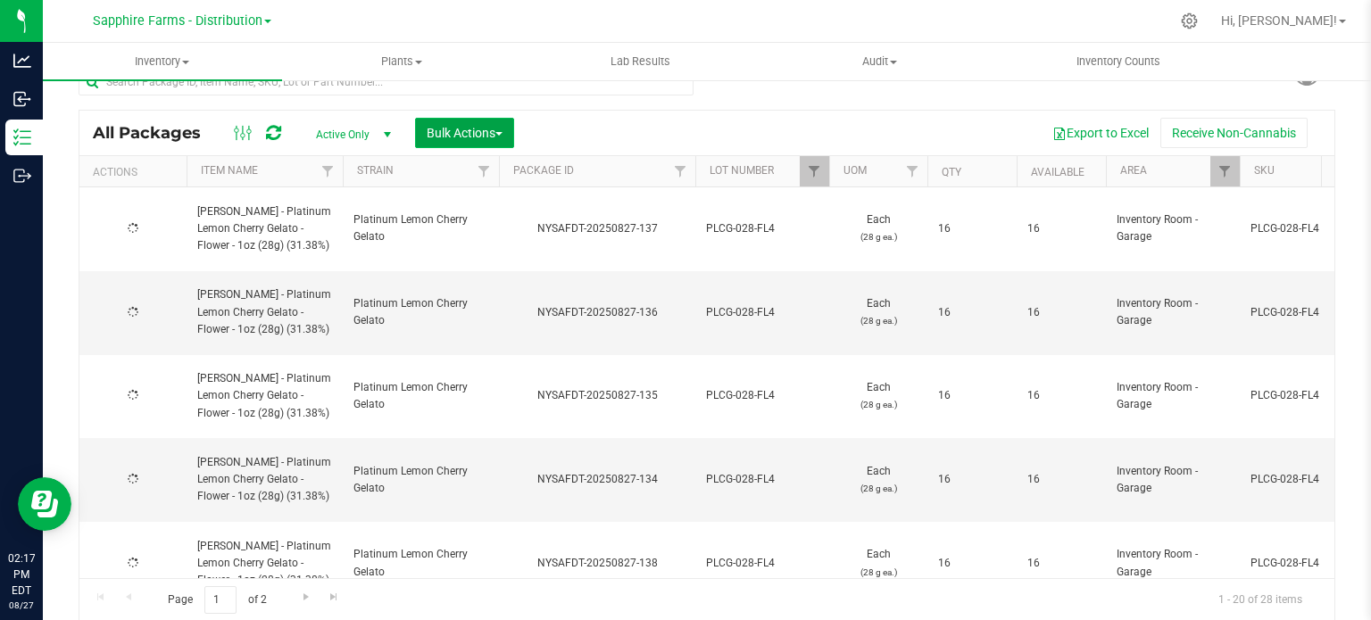
click at [475, 131] on span "Bulk Actions" at bounding box center [465, 133] width 76 height 14
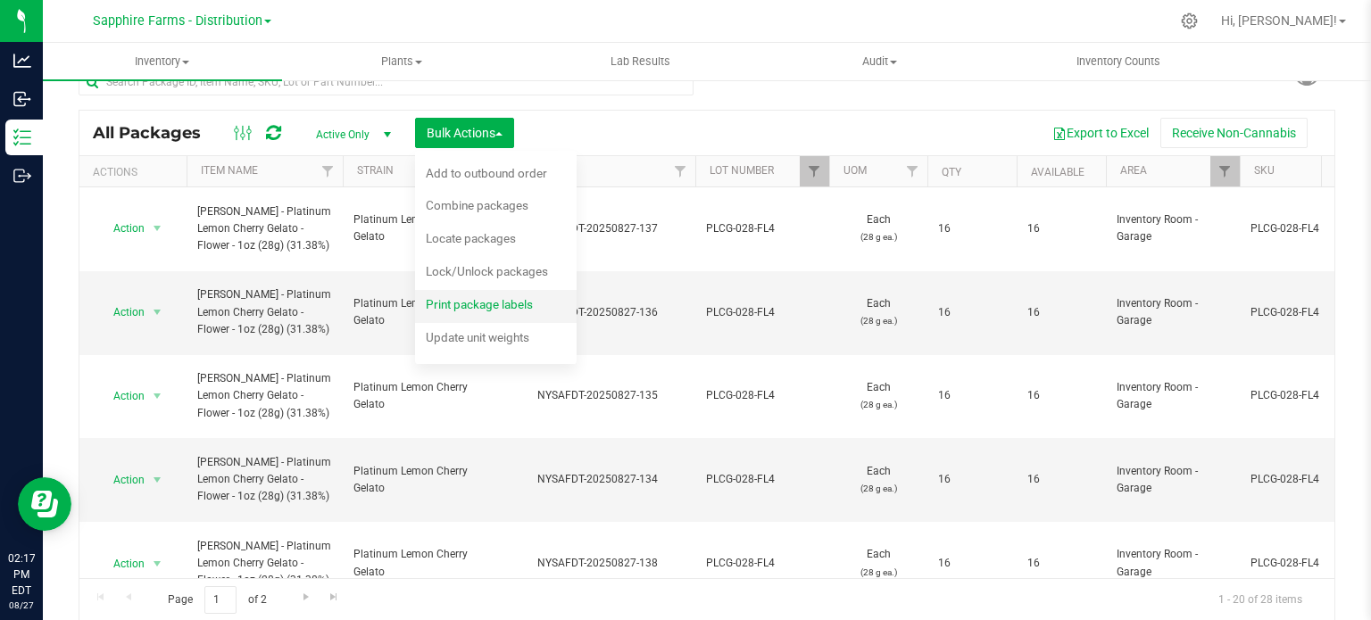
click at [443, 307] on span "Print package labels" at bounding box center [479, 304] width 107 height 14
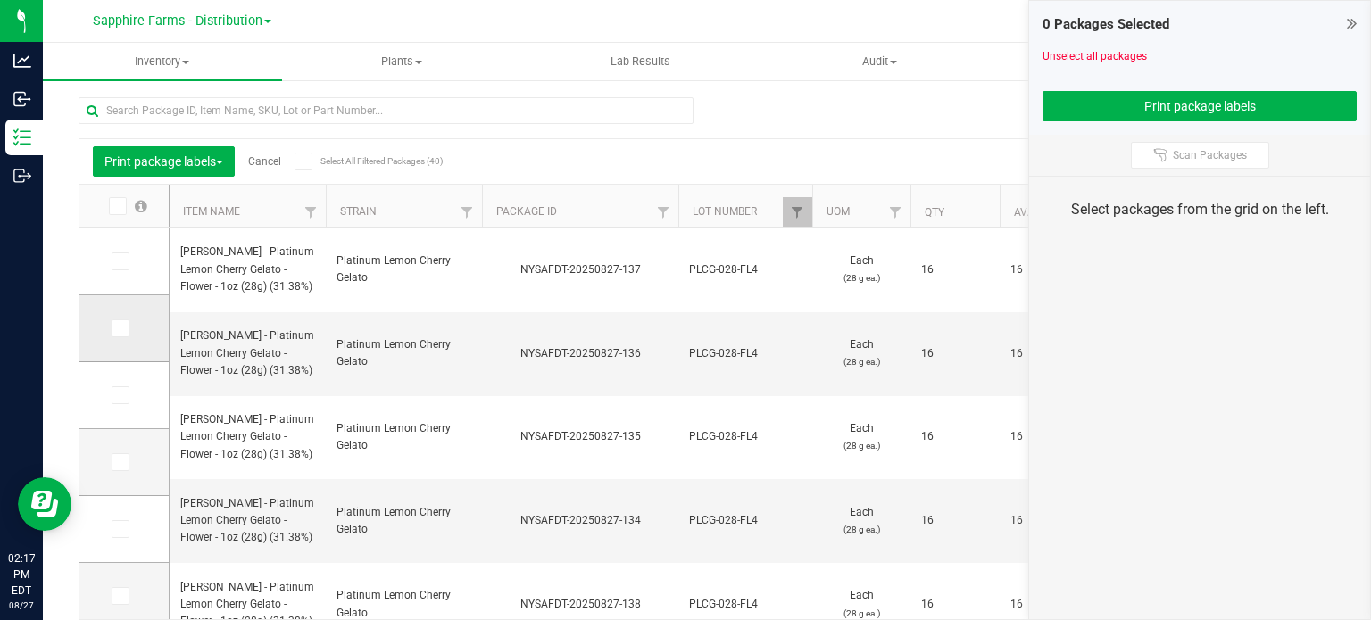
scroll to position [31, 0]
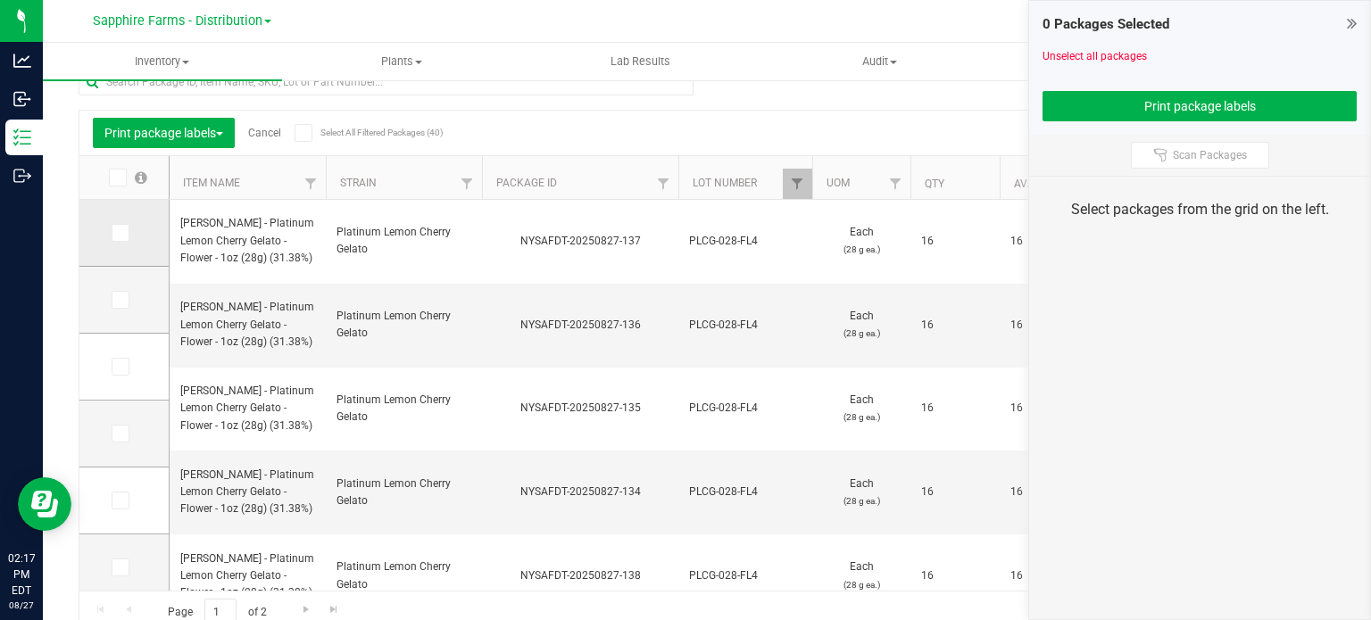
click at [118, 242] on td at bounding box center [123, 233] width 89 height 67
click at [116, 300] on icon at bounding box center [119, 300] width 12 height 0
click at [0, 0] on input "checkbox" at bounding box center [0, 0] width 0 height 0
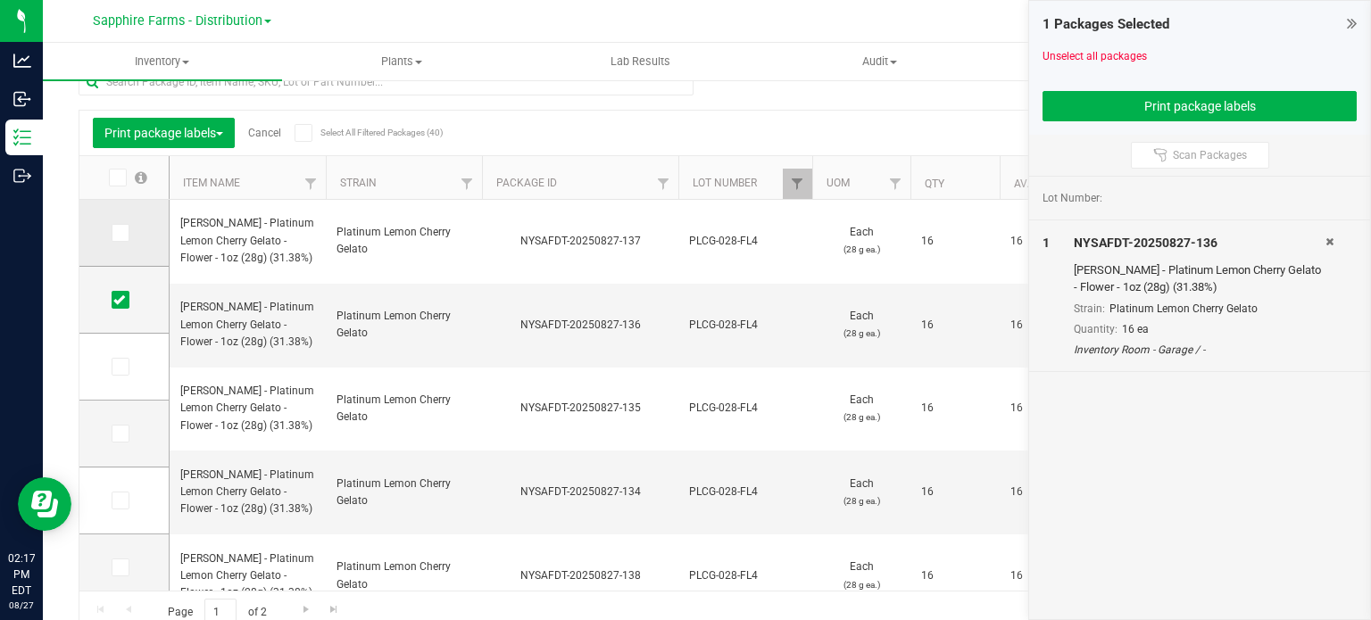
click at [121, 233] on icon at bounding box center [119, 233] width 12 height 0
click at [0, 0] on input "checkbox" at bounding box center [0, 0] width 0 height 0
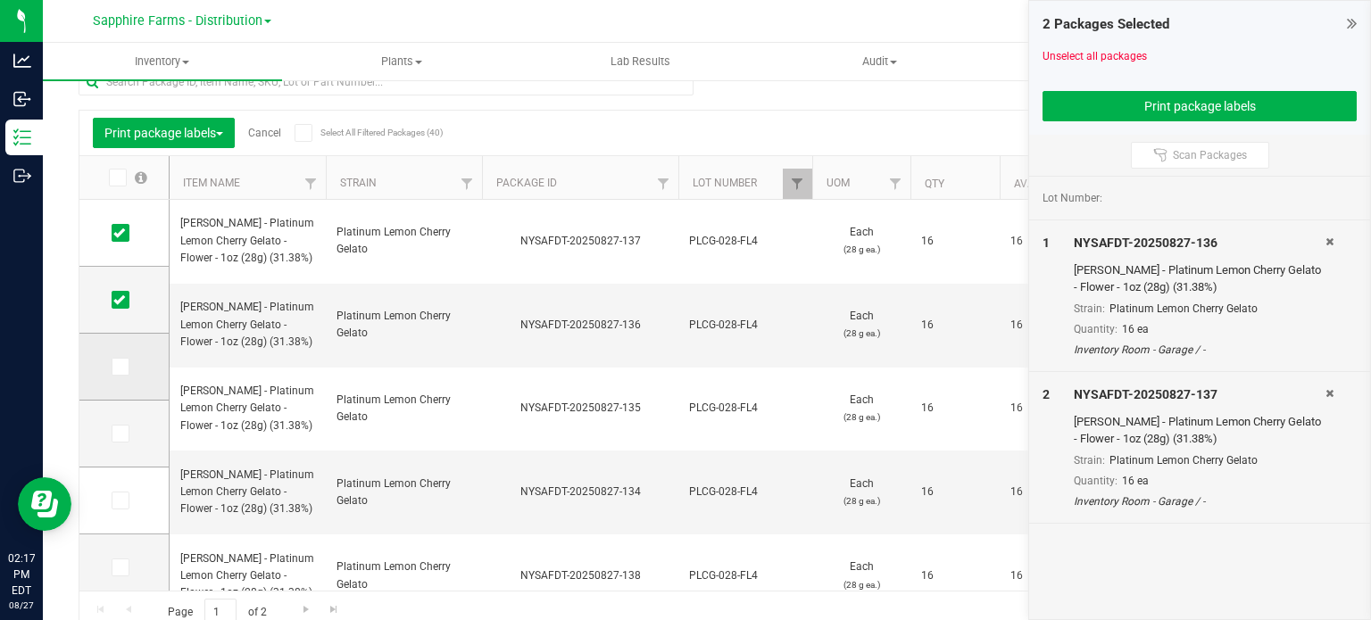
click at [119, 372] on span at bounding box center [121, 367] width 18 height 18
click at [0, 0] on input "checkbox" at bounding box center [0, 0] width 0 height 0
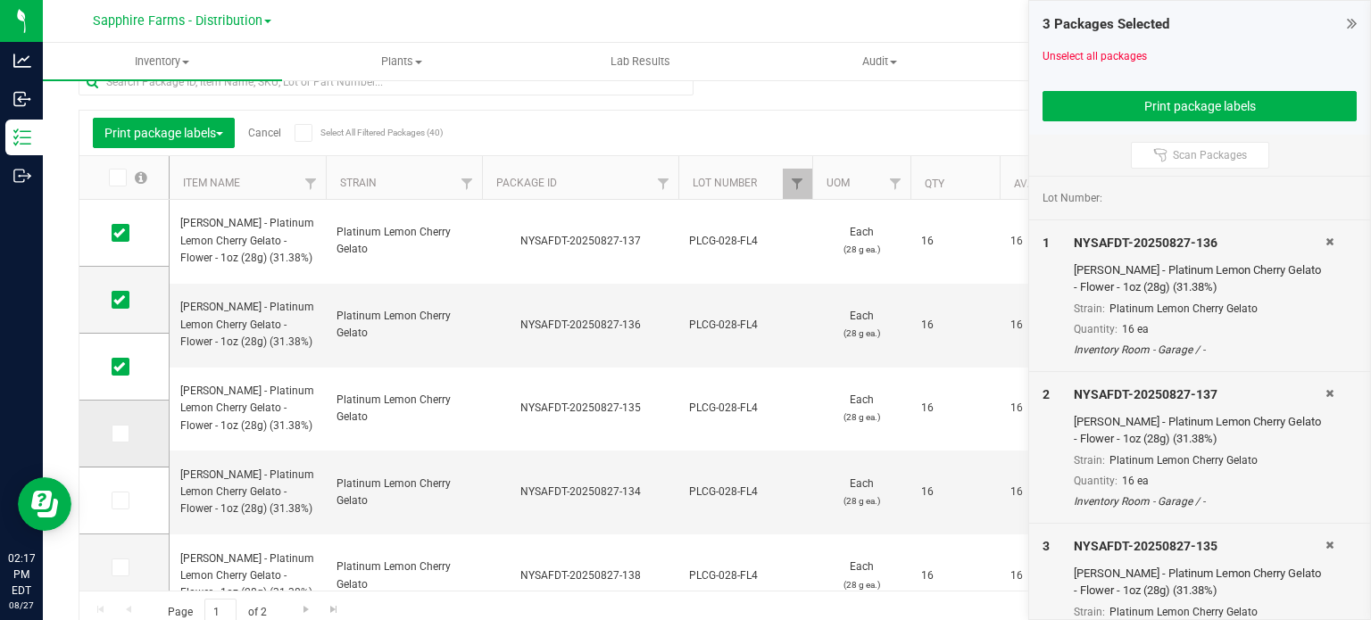
click at [119, 434] on icon at bounding box center [119, 434] width 12 height 0
click at [0, 0] on input "checkbox" at bounding box center [0, 0] width 0 height 0
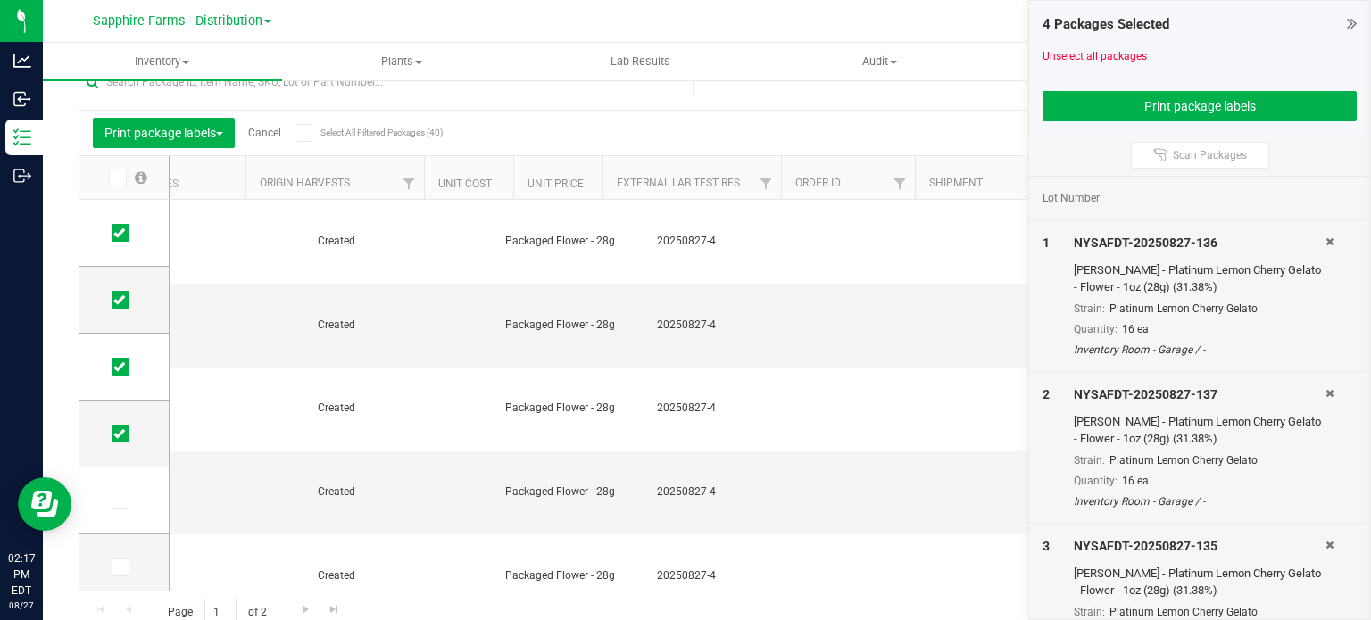
scroll to position [0, 1362]
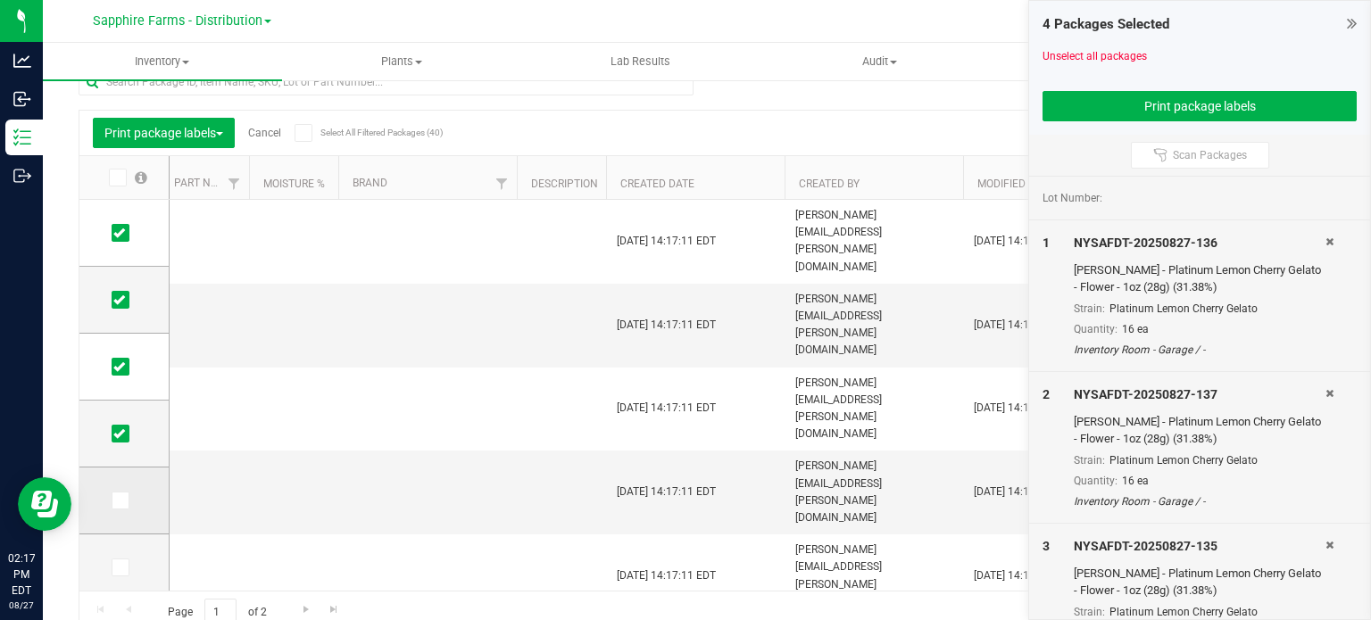
click at [110, 497] on td at bounding box center [123, 501] width 89 height 67
drag, startPoint x: 117, startPoint y: 482, endPoint x: 121, endPoint y: 498, distance: 16.7
click at [121, 498] on td at bounding box center [123, 501] width 89 height 67
click at [121, 501] on icon at bounding box center [119, 501] width 12 height 0
click at [0, 0] on input "checkbox" at bounding box center [0, 0] width 0 height 0
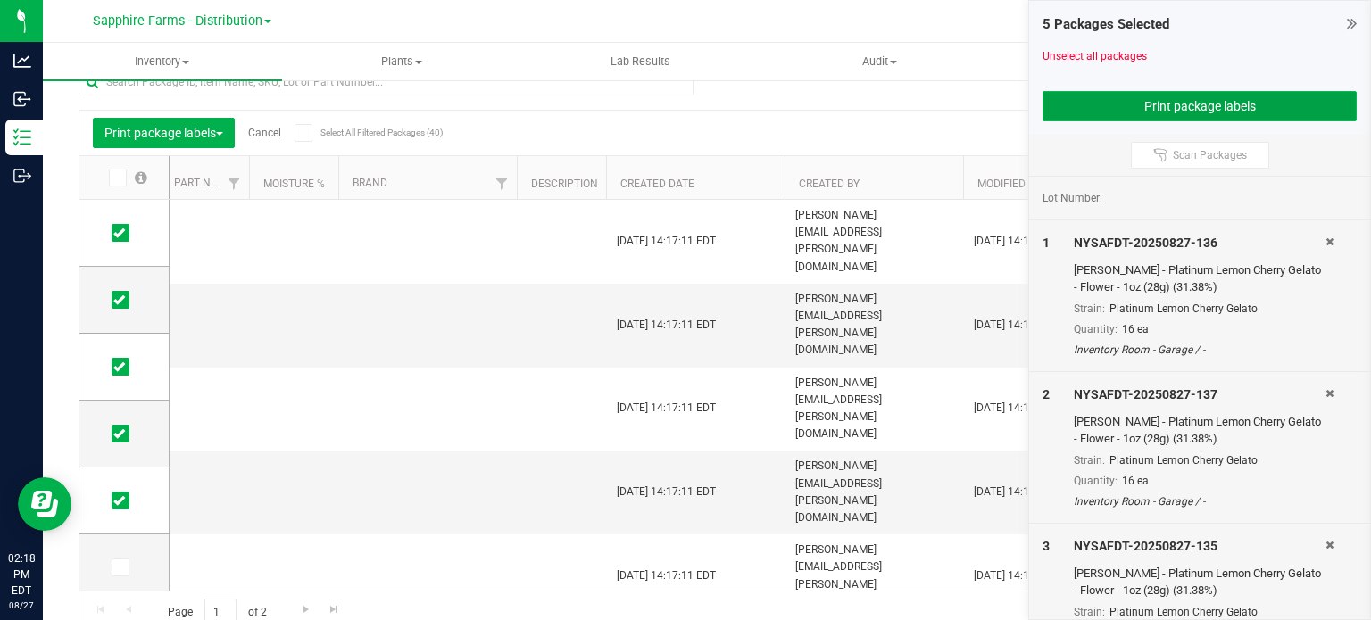
click at [1100, 106] on button "Print package labels" at bounding box center [1199, 106] width 314 height 30
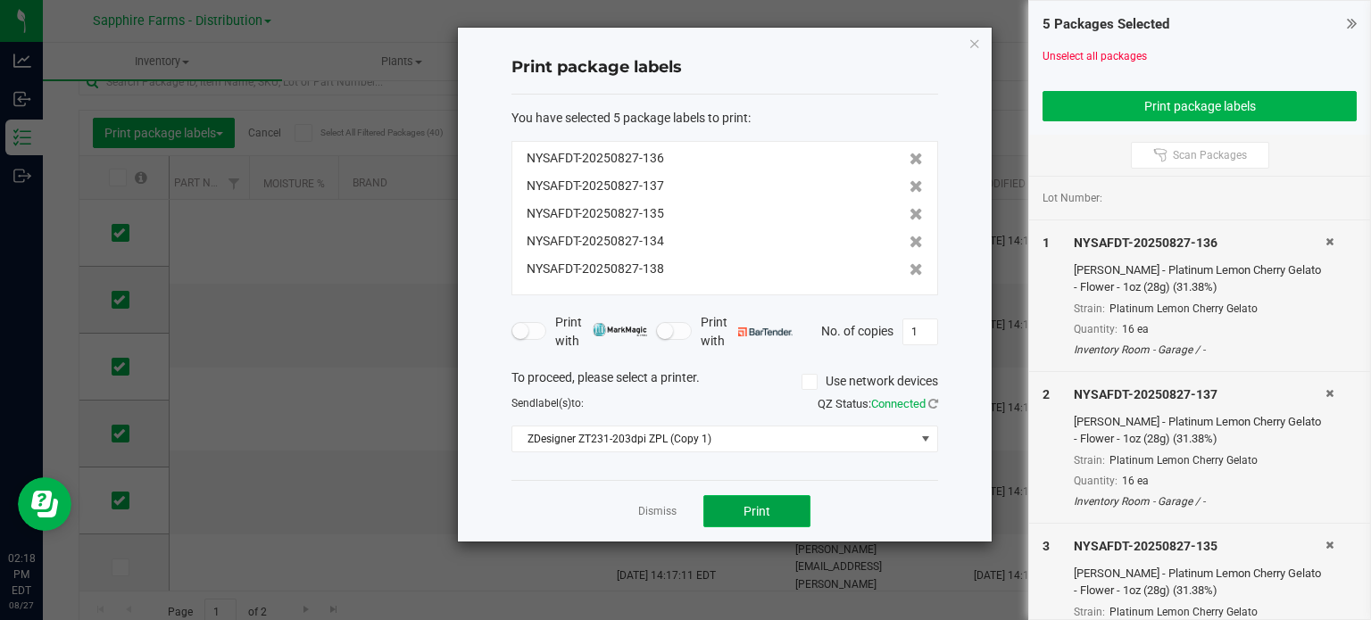
click at [790, 508] on button "Print" at bounding box center [756, 511] width 107 height 32
